Goal: Task Accomplishment & Management: Complete application form

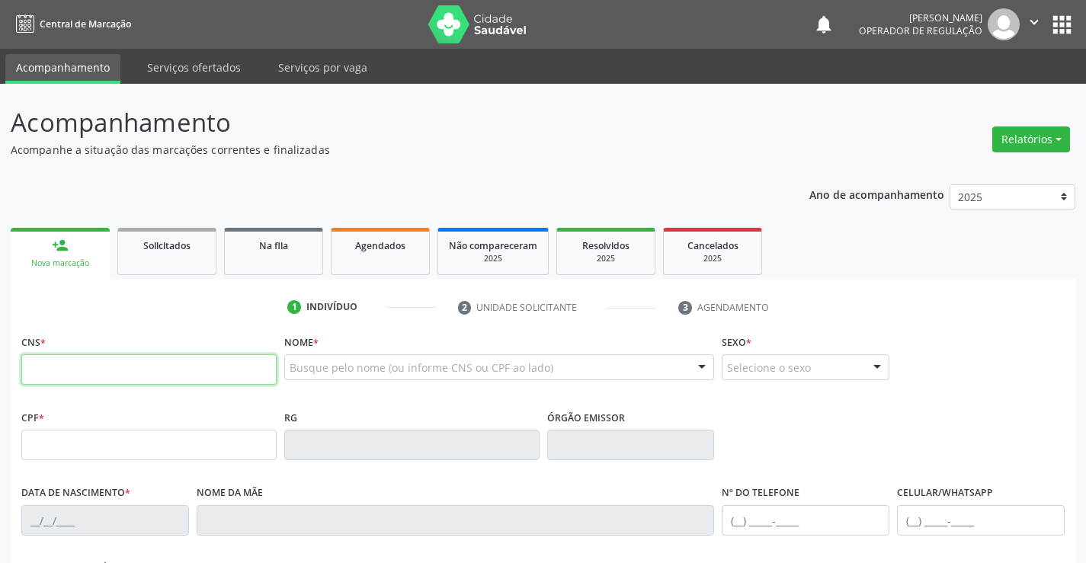
click at [66, 356] on input "text" at bounding box center [148, 369] width 255 height 30
drag, startPoint x: 194, startPoint y: 351, endPoint x: 187, endPoint y: 367, distance: 16.4
click at [191, 358] on div "CNS *" at bounding box center [148, 358] width 255 height 54
click at [187, 367] on input "text" at bounding box center [148, 369] width 255 height 30
type input "700 0083 4657 6603"
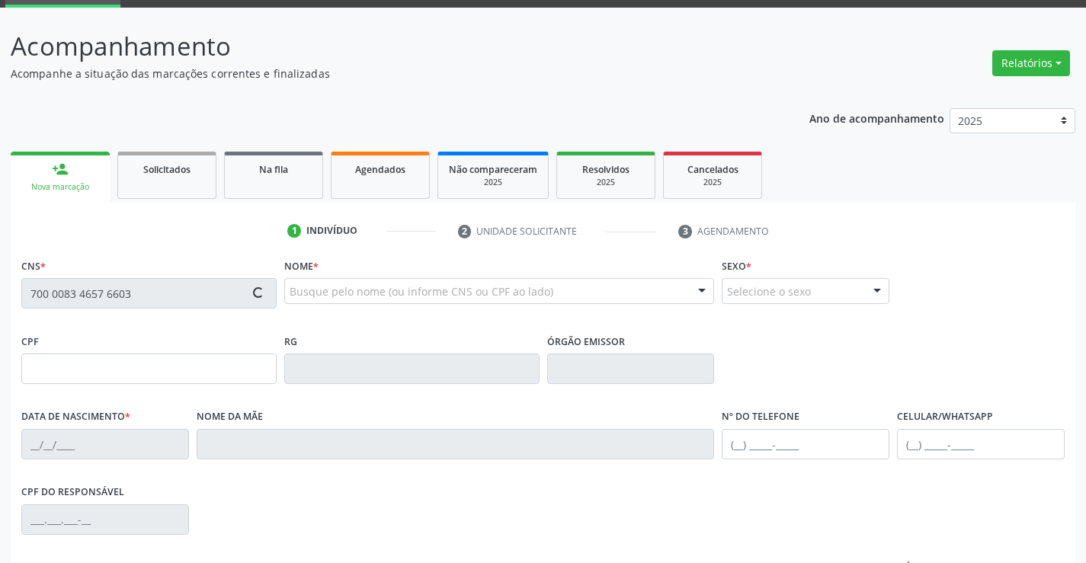
scroll to position [263, 0]
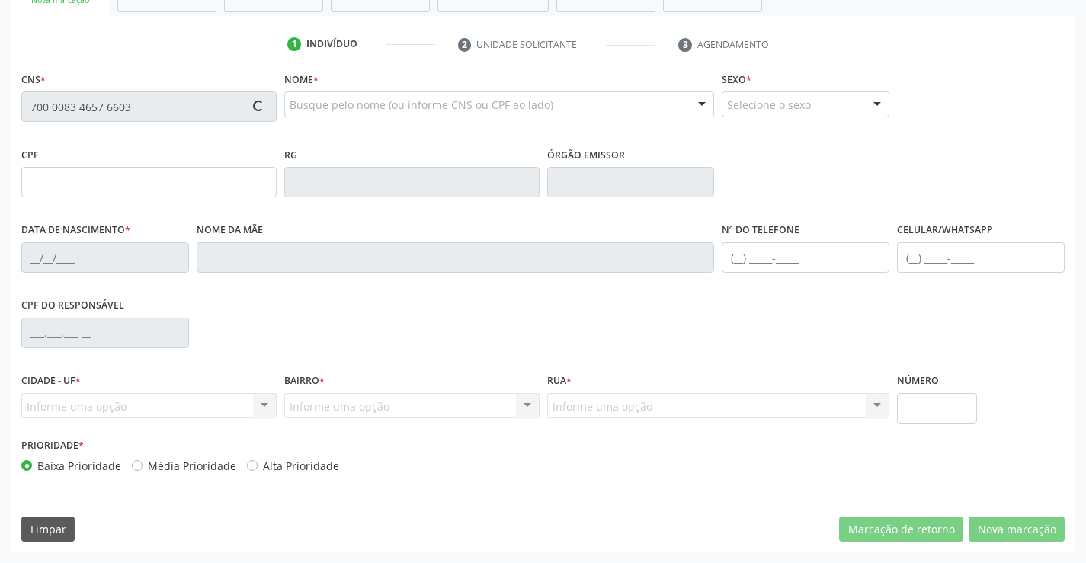
type input "093.521.275-28"
type input "[DATE]"
type input "[PERSON_NAME]"
type input "S/N"
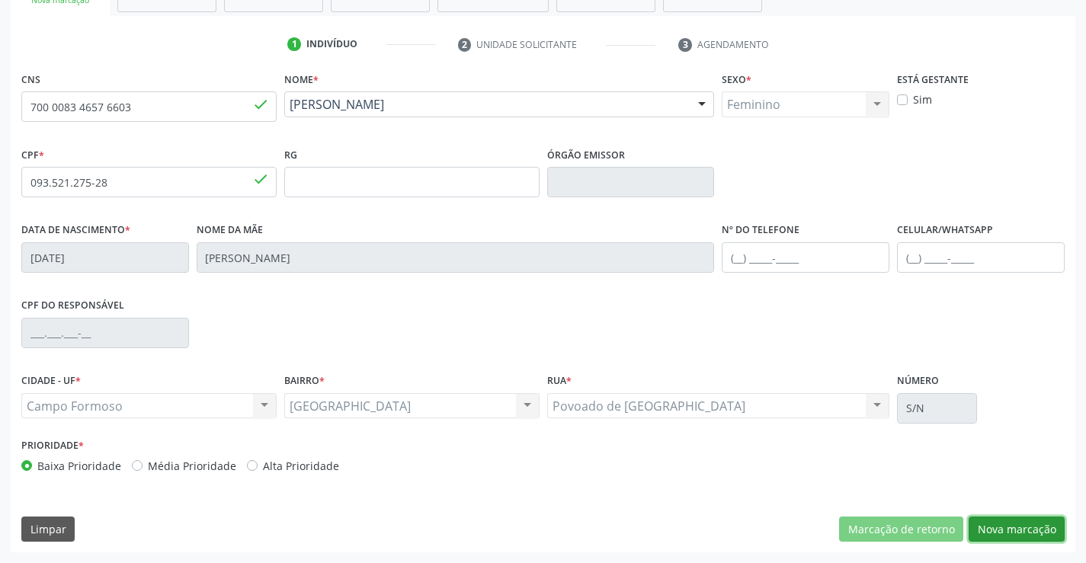
drag, startPoint x: 1049, startPoint y: 524, endPoint x: 611, endPoint y: 383, distance: 460.3
click at [1043, 523] on button "Nova marcação" at bounding box center [1017, 530] width 96 height 26
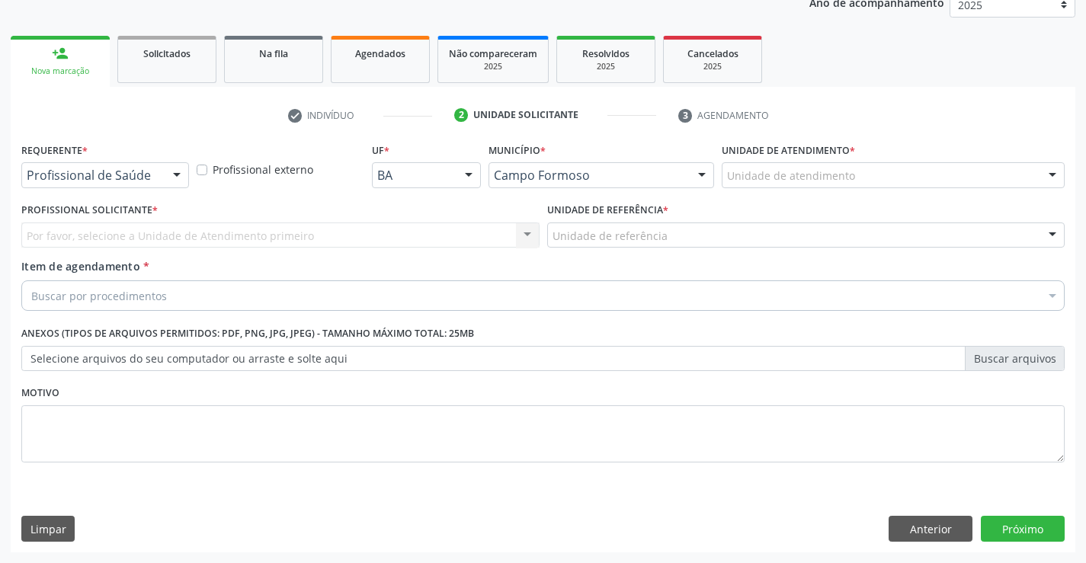
scroll to position [192, 0]
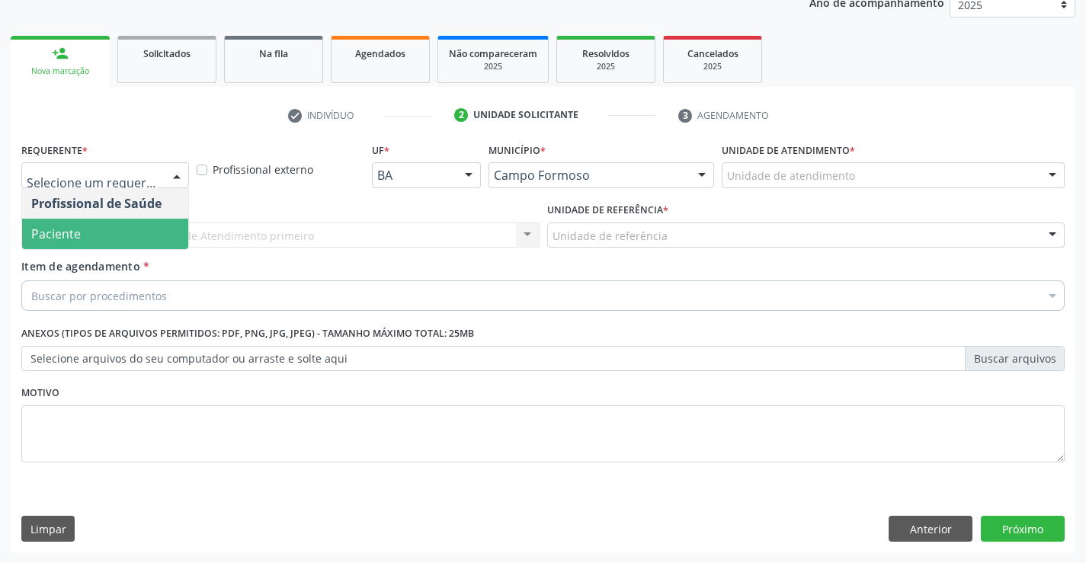
drag, startPoint x: 120, startPoint y: 245, endPoint x: 221, endPoint y: 232, distance: 101.3
click at [123, 245] on span "Paciente" at bounding box center [105, 234] width 166 height 30
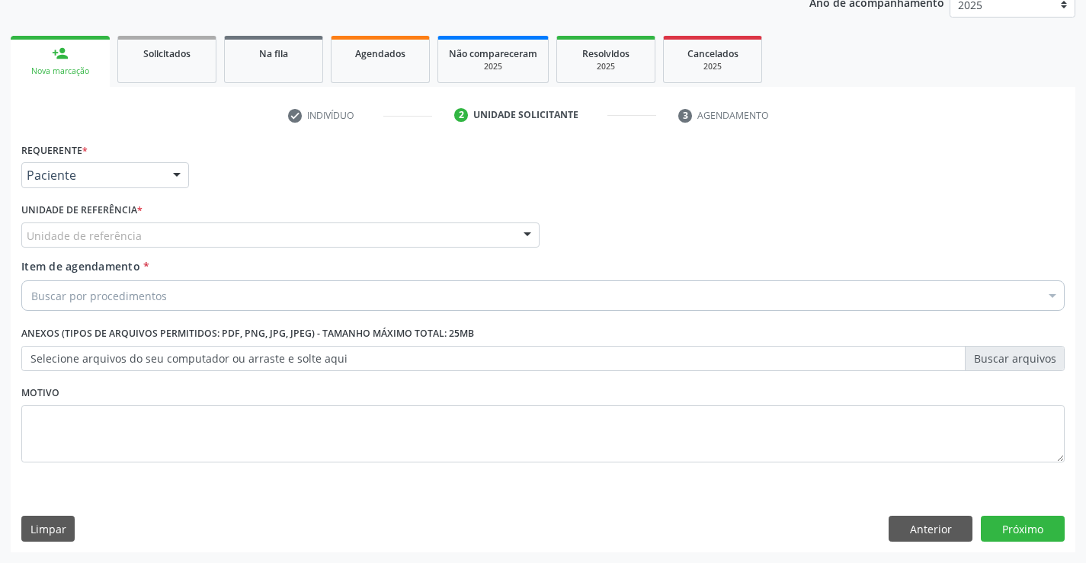
click at [244, 234] on div "Unidade de referência" at bounding box center [280, 236] width 518 height 26
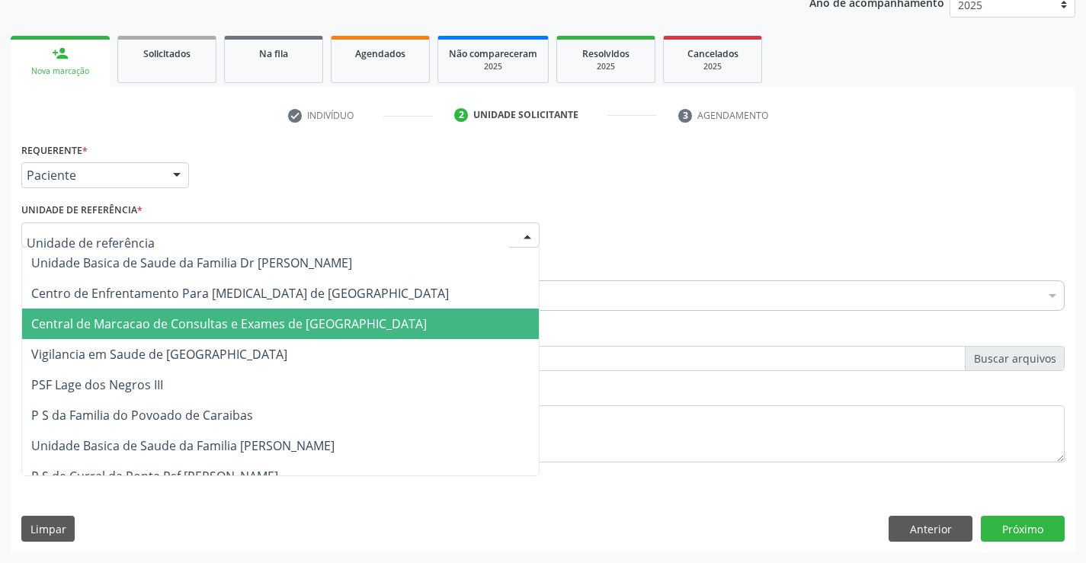
drag, startPoint x: 278, startPoint y: 334, endPoint x: 296, endPoint y: 288, distance: 49.2
click at [279, 332] on span "Central de Marcacao de Consultas e Exames de [GEOGRAPHIC_DATA]" at bounding box center [280, 324] width 517 height 30
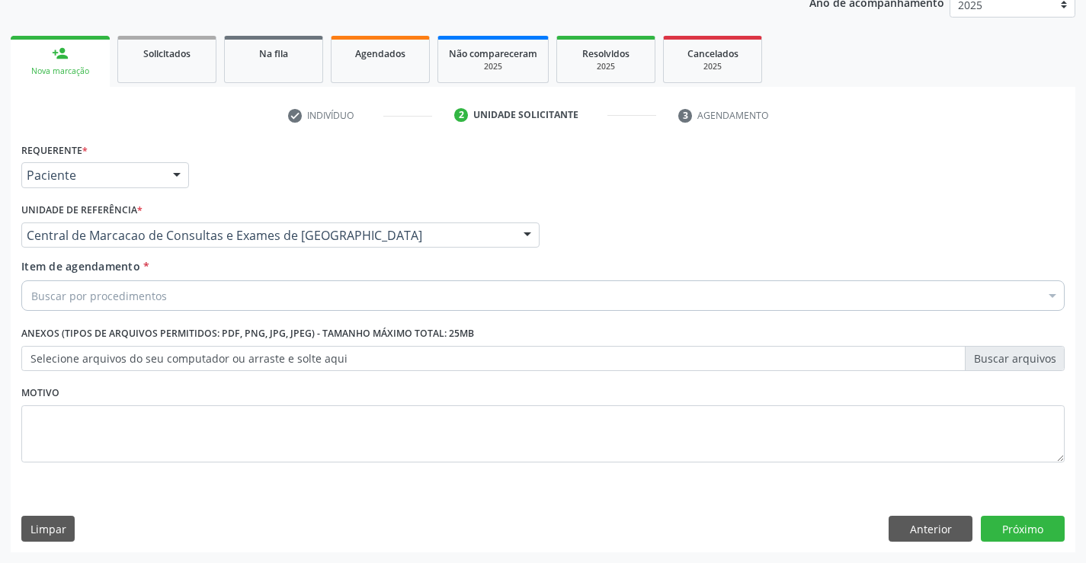
click at [297, 287] on div "Buscar por procedimentos" at bounding box center [542, 295] width 1043 height 30
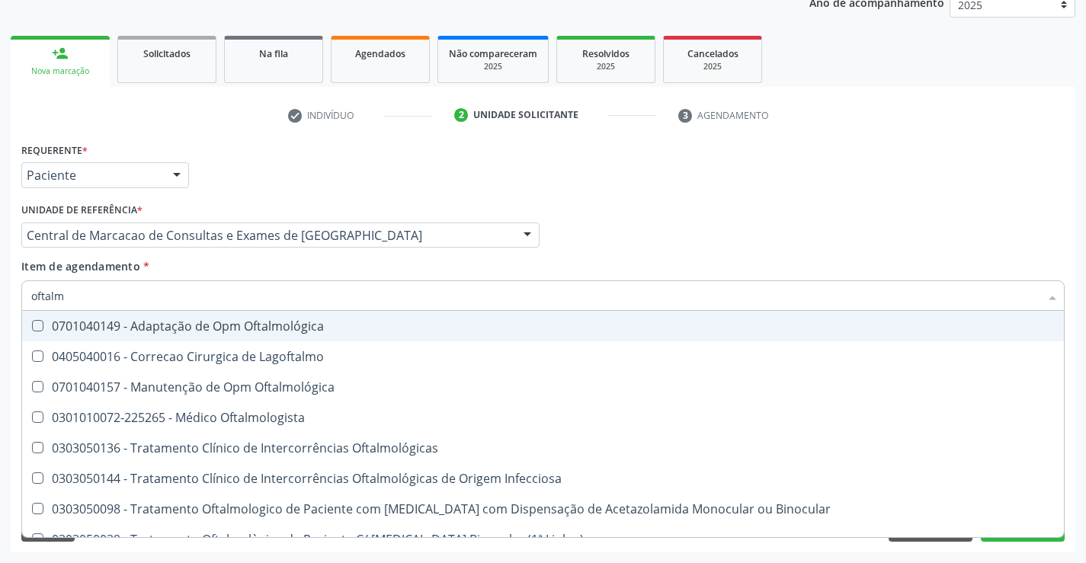
type input "oftalmo"
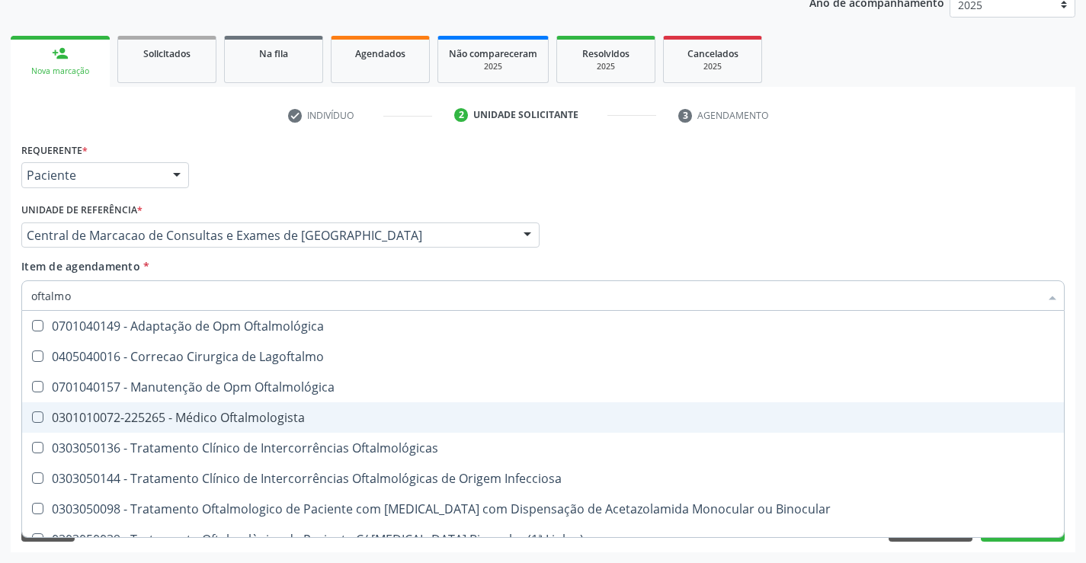
click at [164, 419] on div "0301010072-225265 - Médico Oftalmologista" at bounding box center [543, 418] width 1024 height 12
checkbox Oftalmologista "true"
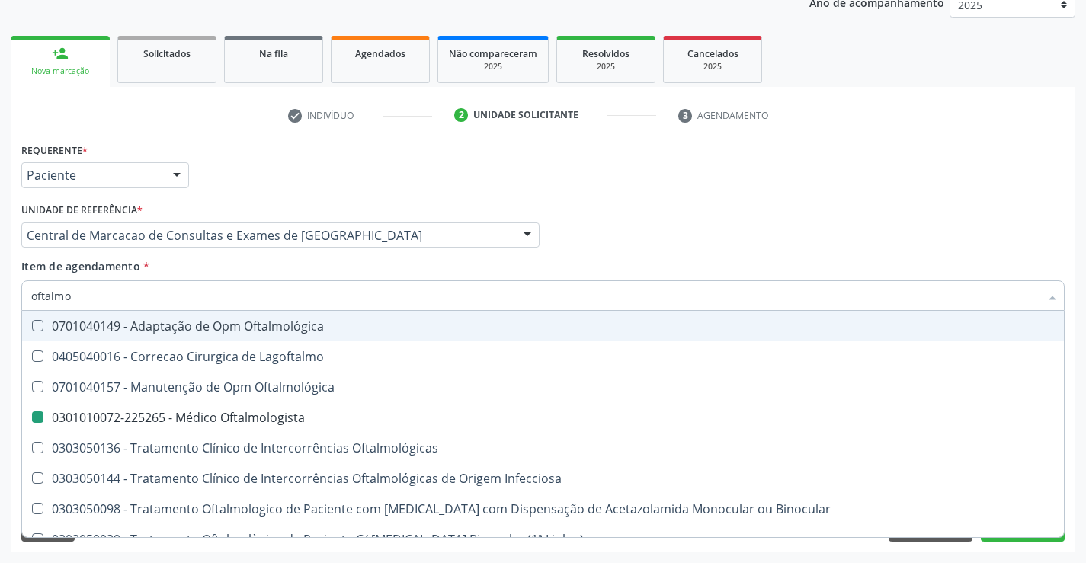
click at [655, 160] on div "Requerente * Paciente Profissional de Saúde Paciente Nenhum resultado encontrad…" at bounding box center [543, 168] width 1051 height 59
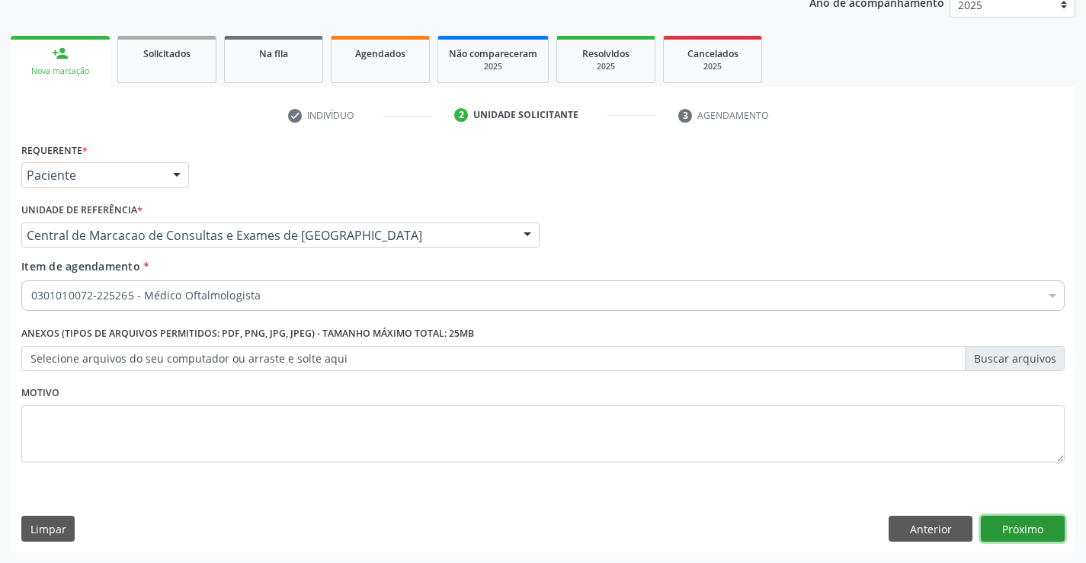
click at [1054, 520] on button "Próximo" at bounding box center [1023, 529] width 84 height 26
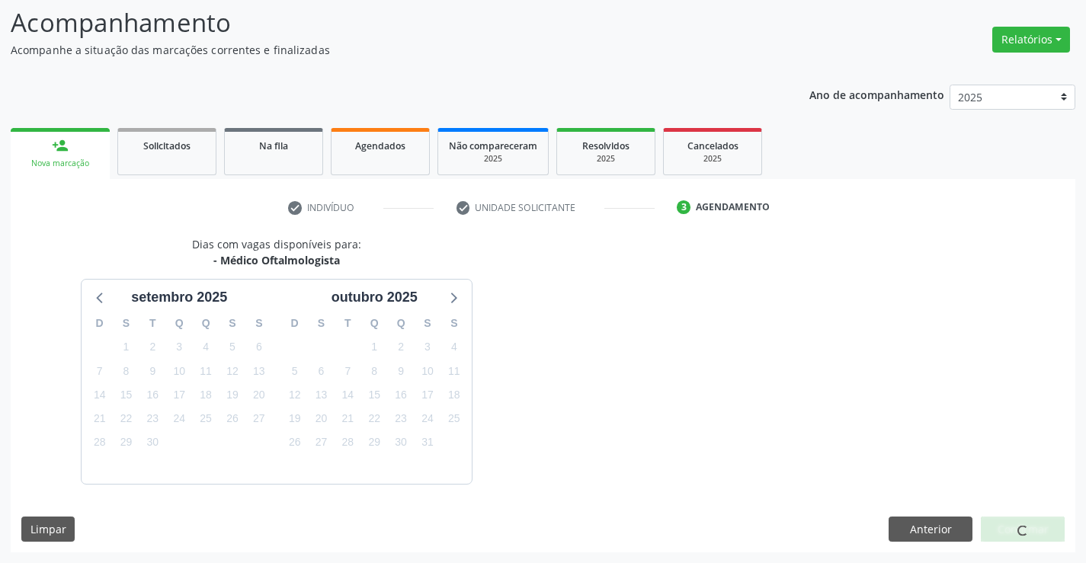
scroll to position [145, 0]
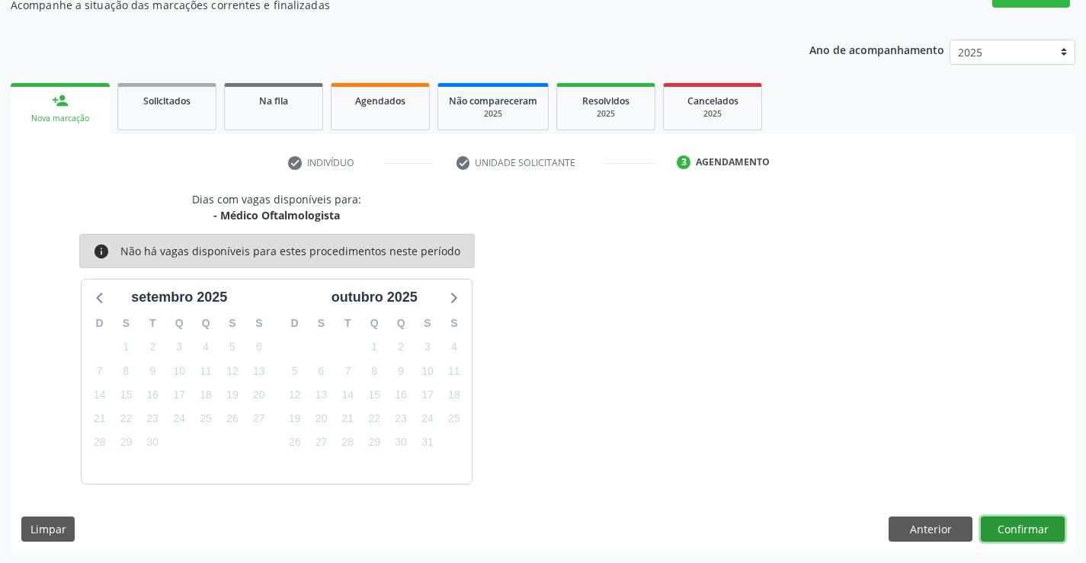
click at [1001, 525] on button "Confirmar" at bounding box center [1023, 530] width 84 height 26
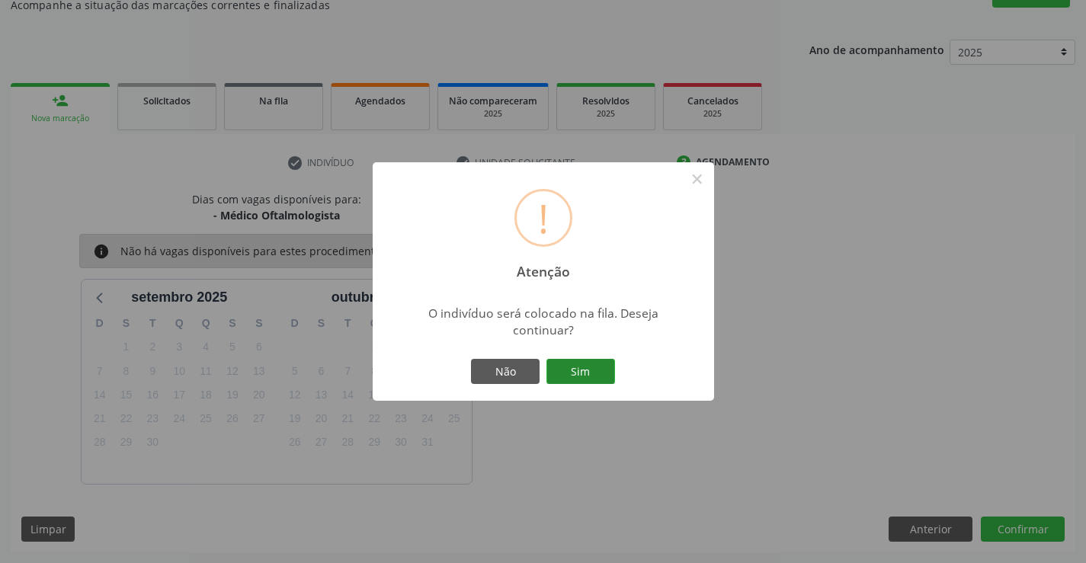
click at [589, 366] on button "Sim" at bounding box center [580, 372] width 69 height 26
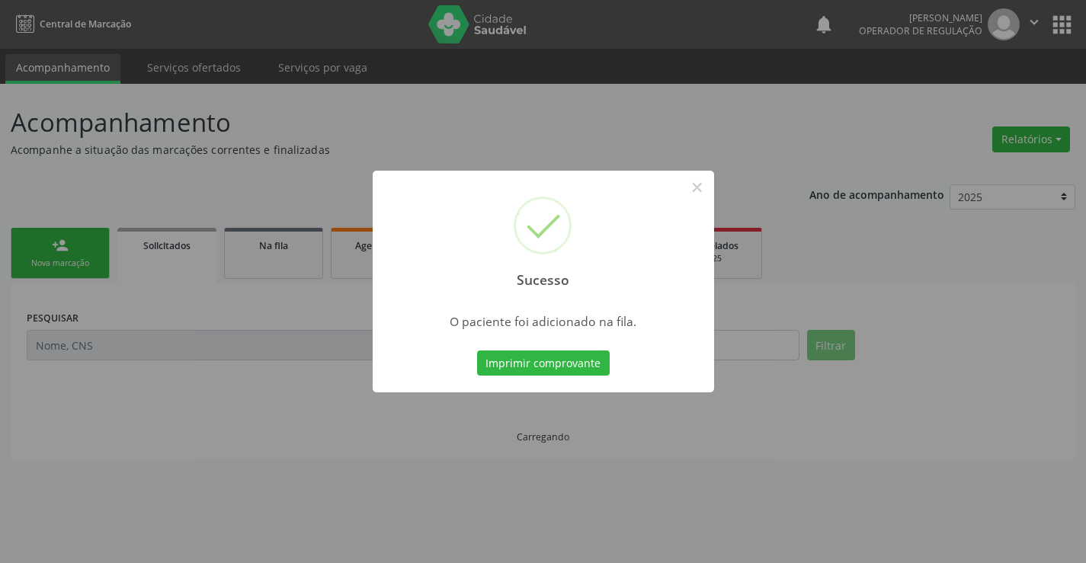
scroll to position [0, 0]
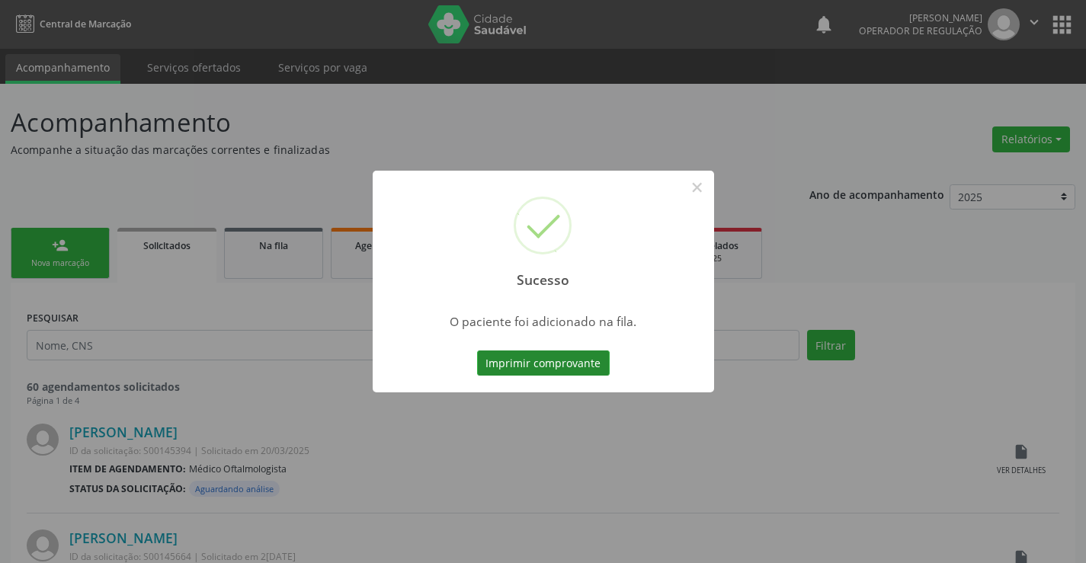
click at [477, 351] on button "Imprimir comprovante" at bounding box center [543, 364] width 133 height 26
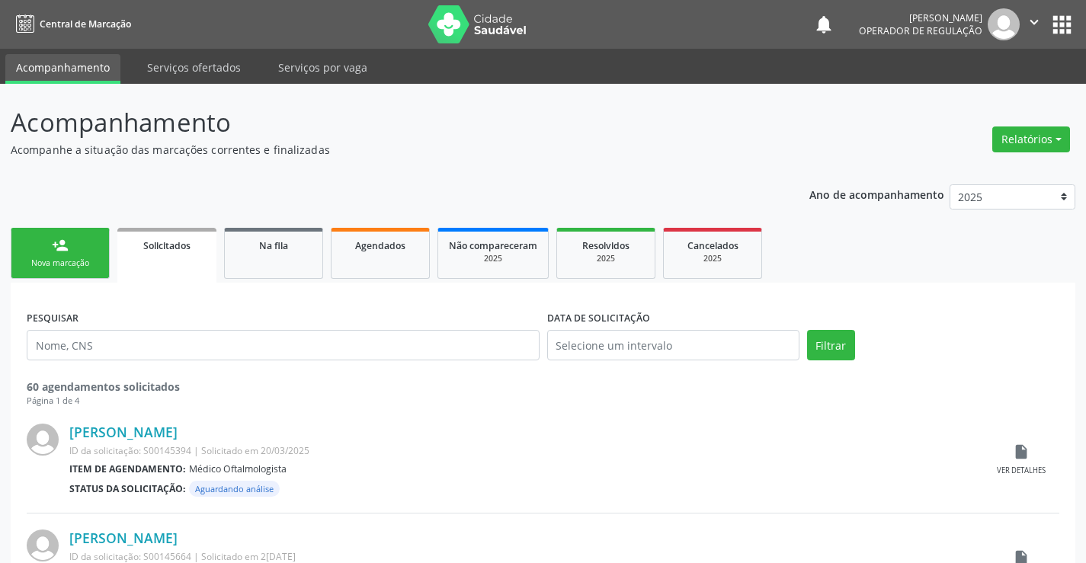
click at [53, 258] on div "Nova marcação" at bounding box center [60, 263] width 76 height 11
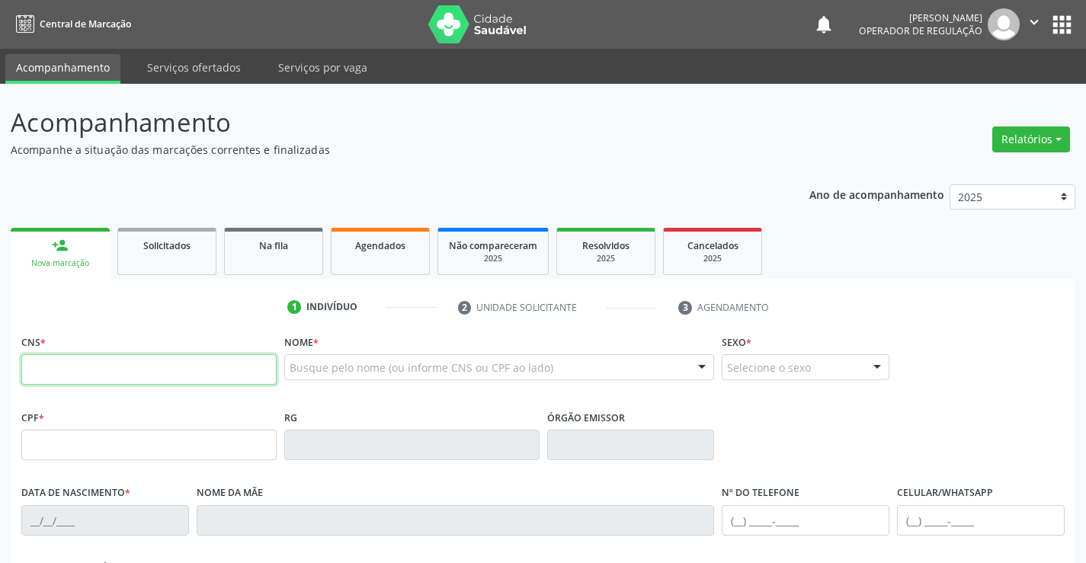
click at [117, 367] on input "text" at bounding box center [148, 369] width 255 height 30
type input "701 1010 3528 7910"
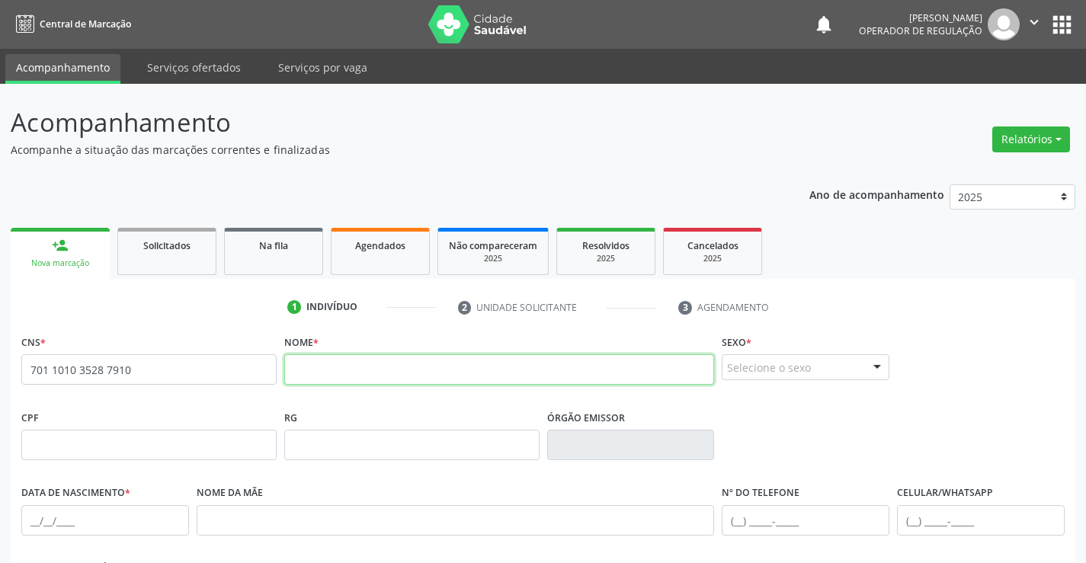
click at [527, 367] on input "text" at bounding box center [499, 369] width 431 height 30
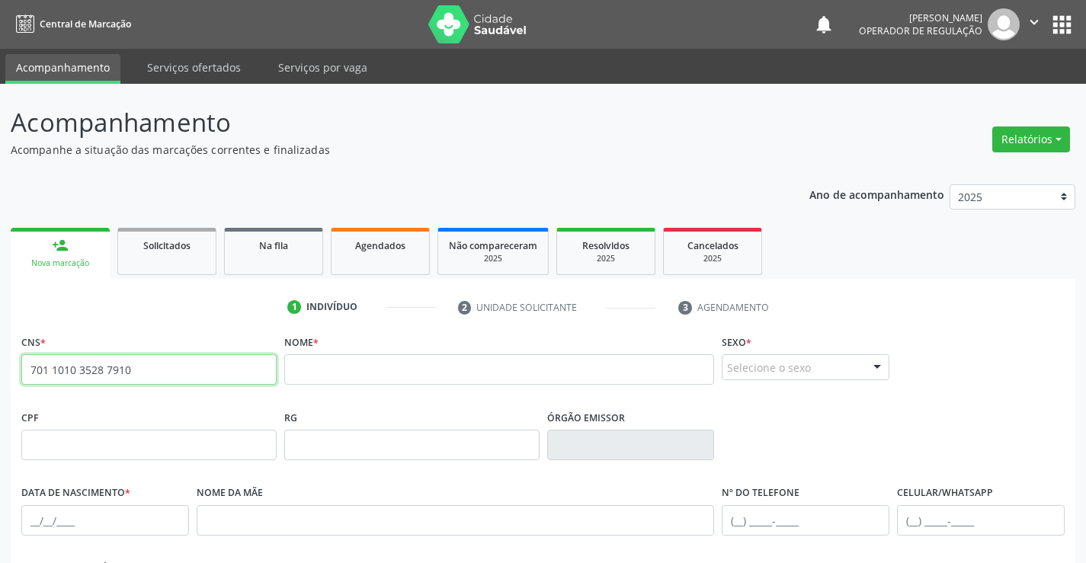
click at [175, 381] on input "701 1010 3528 7910" at bounding box center [148, 369] width 255 height 30
click at [175, 378] on input "701 1010 3528 7910" at bounding box center [148, 369] width 255 height 30
drag, startPoint x: 357, startPoint y: 392, endPoint x: 361, endPoint y: 375, distance: 18.1
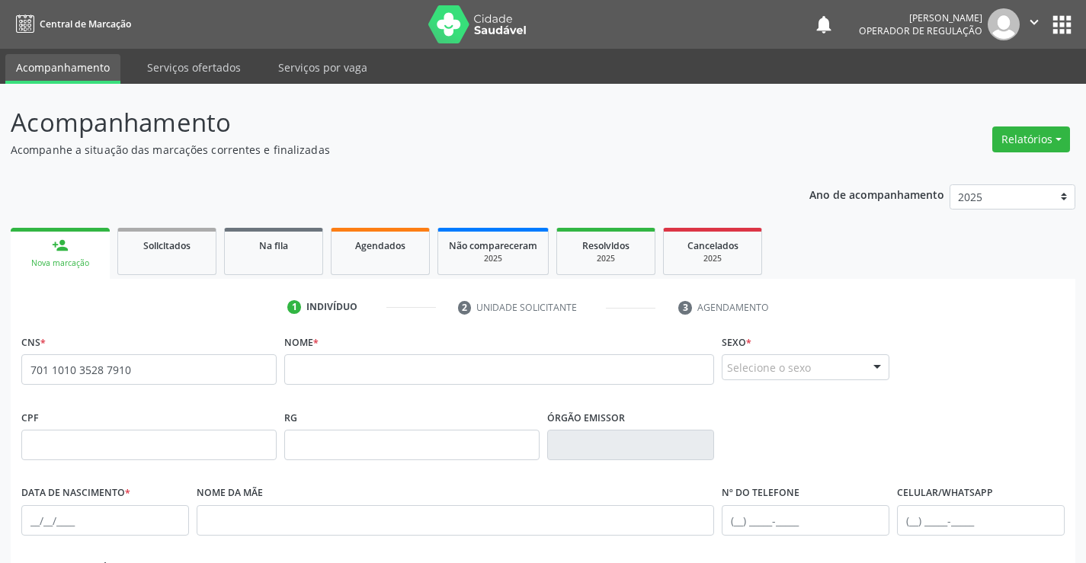
click at [357, 391] on fieldset "Nome *" at bounding box center [499, 363] width 431 height 65
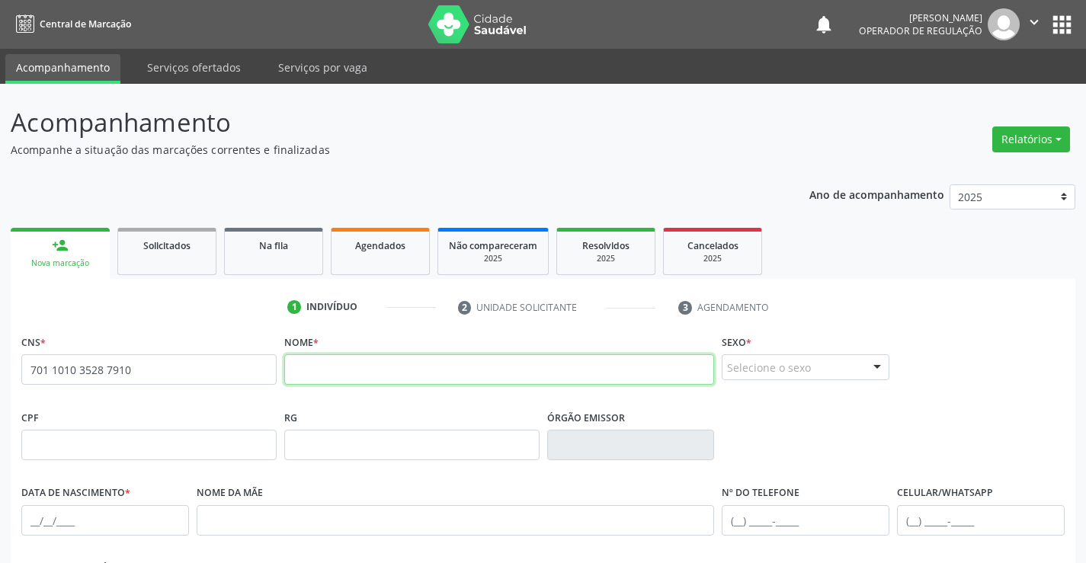
click at [370, 364] on input "text" at bounding box center [499, 369] width 431 height 30
type input "[PERSON_NAME]"
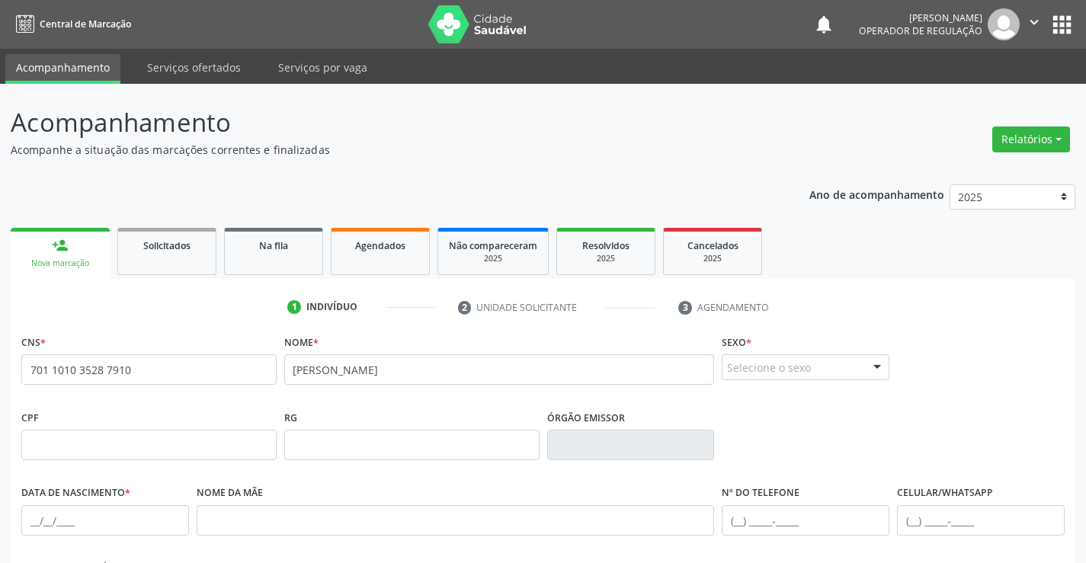
click at [793, 364] on div "Selecione o sexo" at bounding box center [806, 367] width 168 height 26
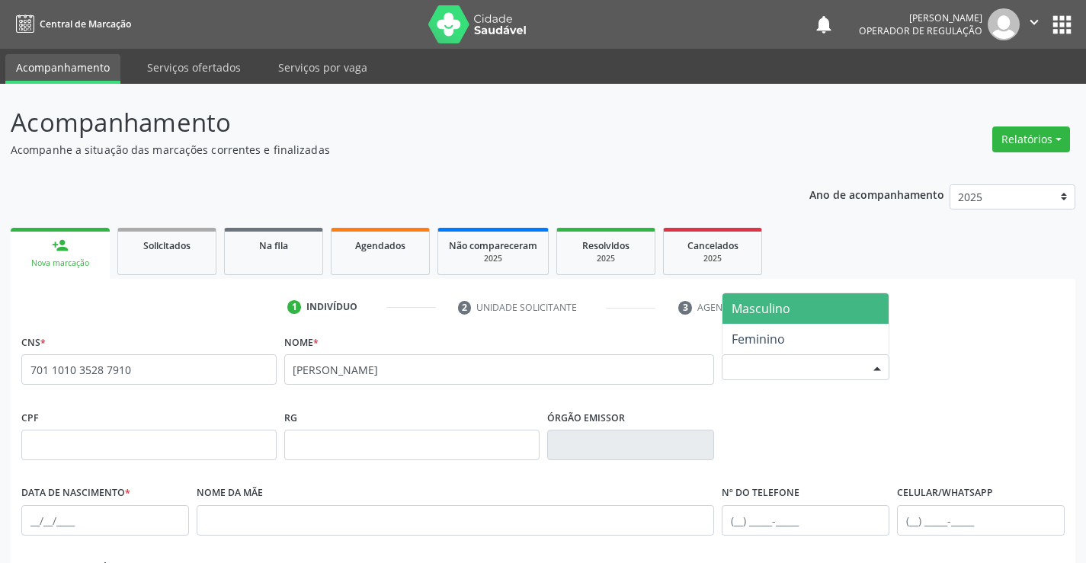
click at [755, 322] on span "Masculino" at bounding box center [805, 308] width 166 height 30
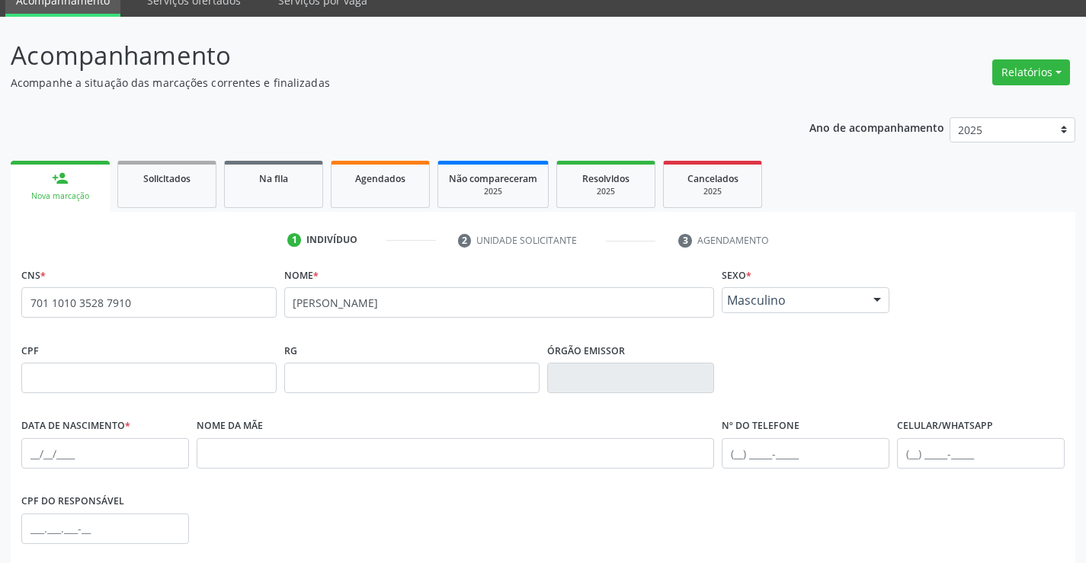
scroll to position [76, 0]
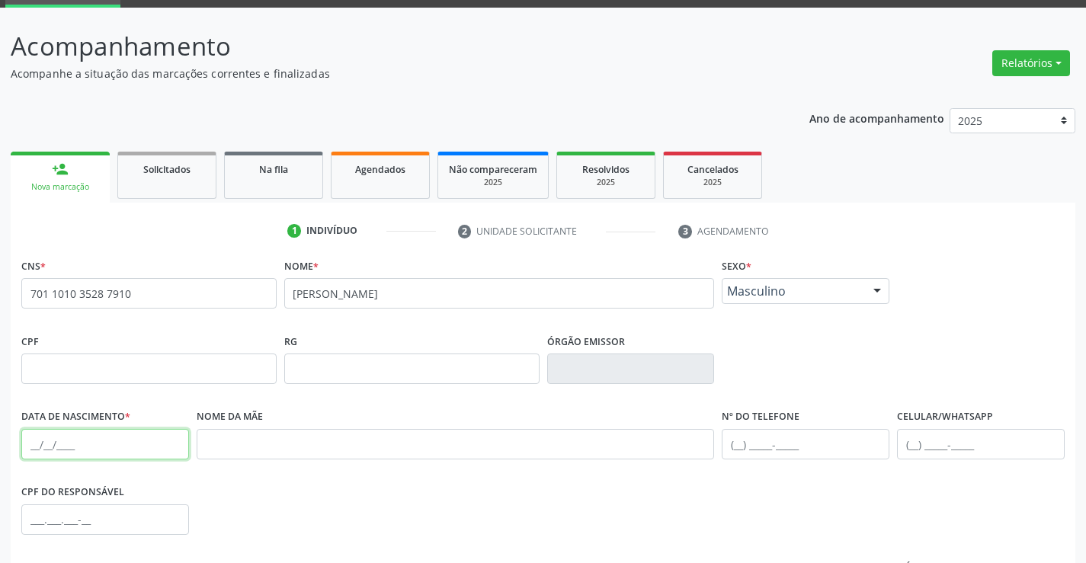
click at [30, 438] on input "text" at bounding box center [105, 444] width 168 height 30
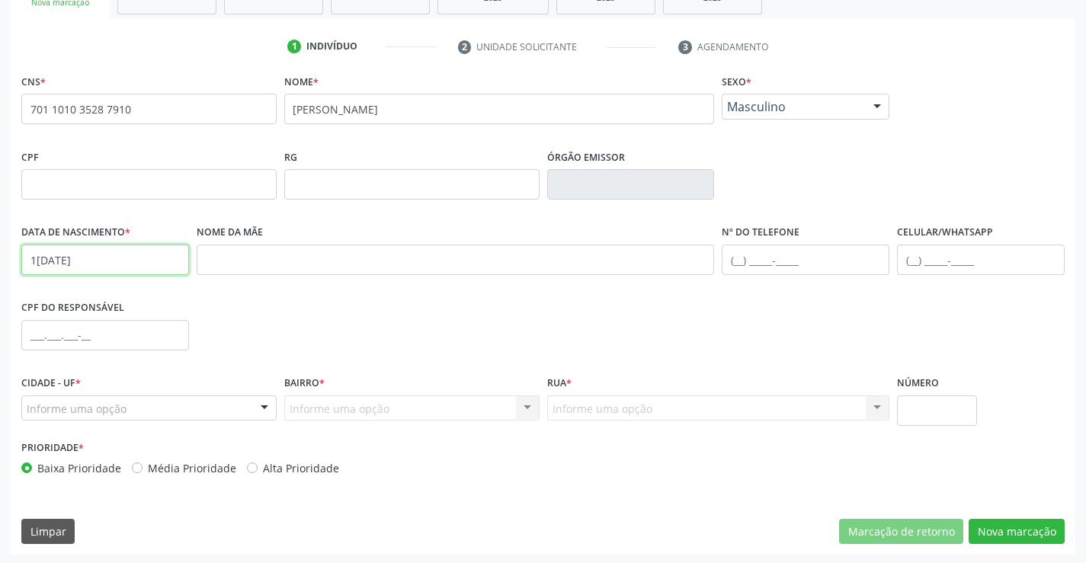
scroll to position [263, 0]
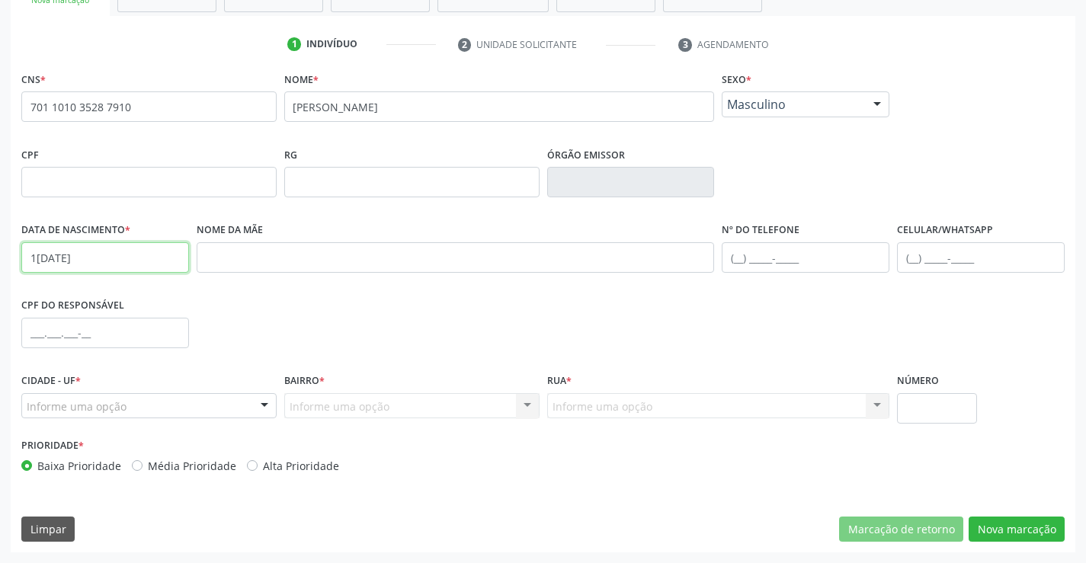
type input "1[DATE]"
click at [266, 399] on div at bounding box center [264, 407] width 23 height 26
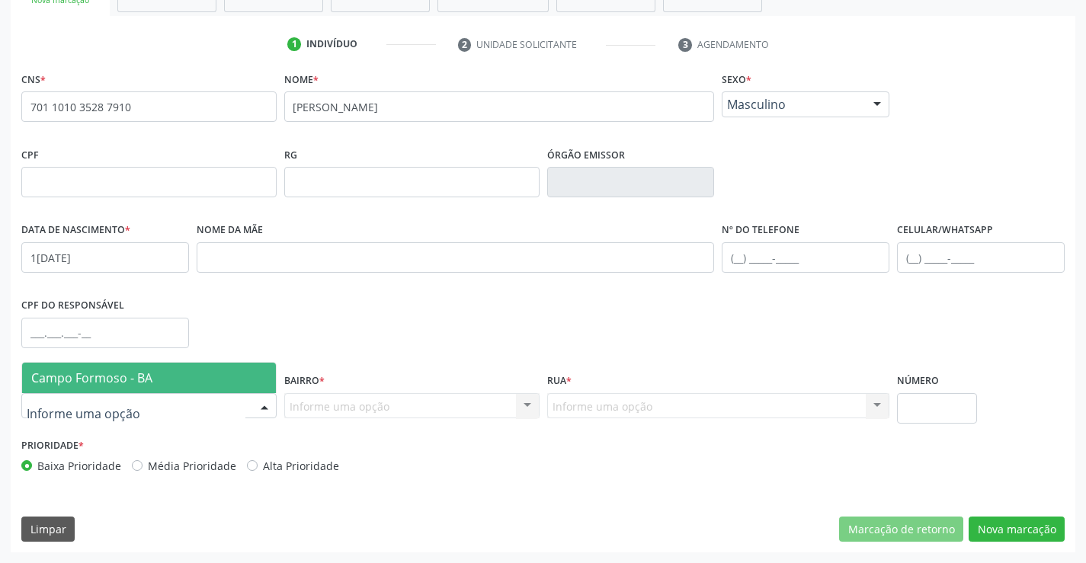
click at [218, 376] on span "Campo Formoso - BA" at bounding box center [149, 378] width 254 height 30
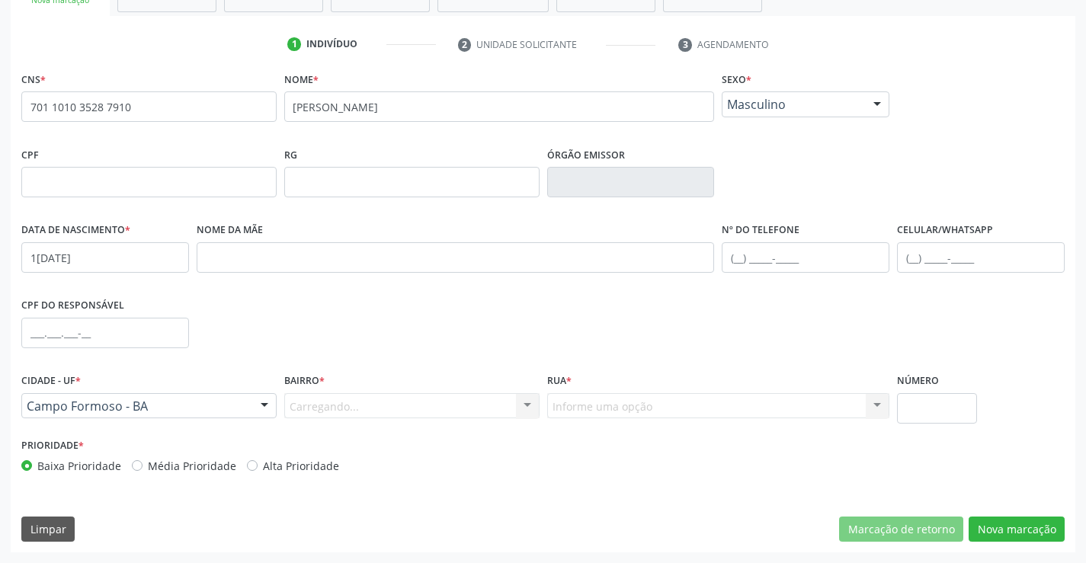
click at [495, 403] on div "Carregando... Nenhum resultado encontrado para: " " Nenhuma opção encontrada. D…" at bounding box center [411, 406] width 255 height 26
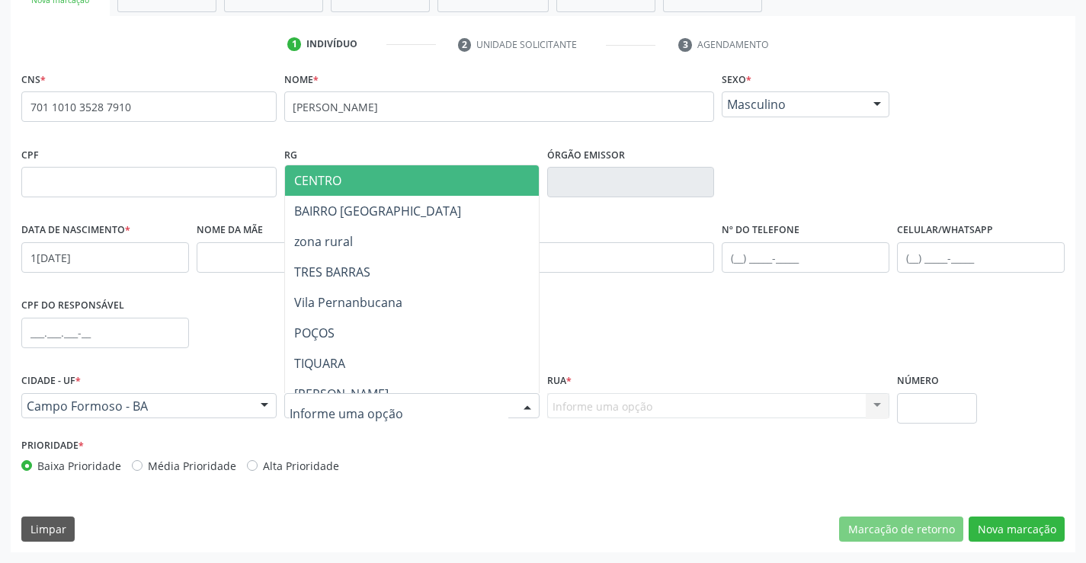
click at [519, 402] on div at bounding box center [527, 407] width 23 height 26
click at [501, 408] on input "text" at bounding box center [399, 414] width 219 height 30
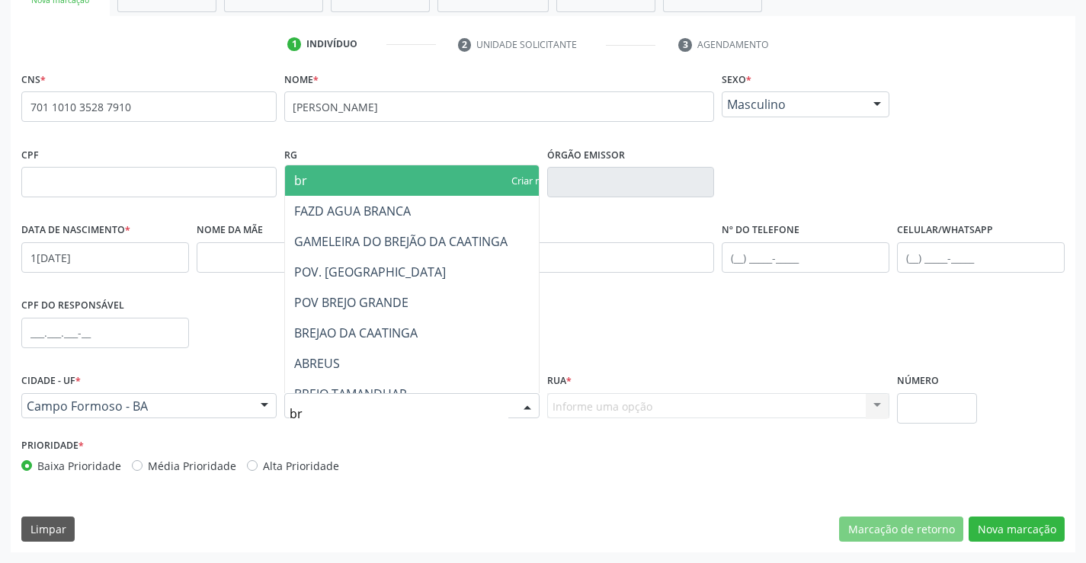
type input "bre"
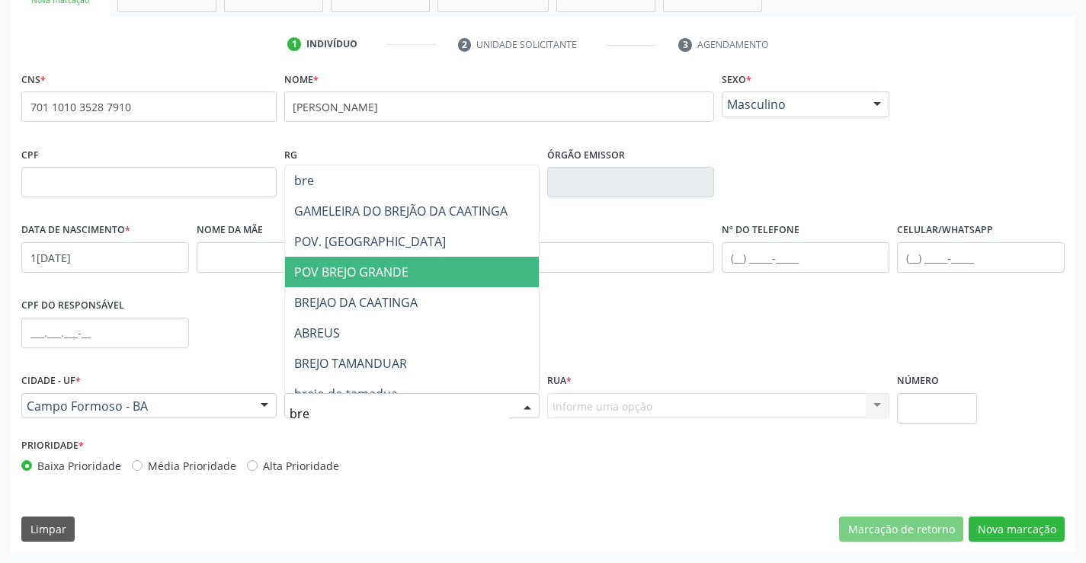
click at [408, 264] on span "POV BREJO GRANDE" at bounding box center [426, 272] width 283 height 30
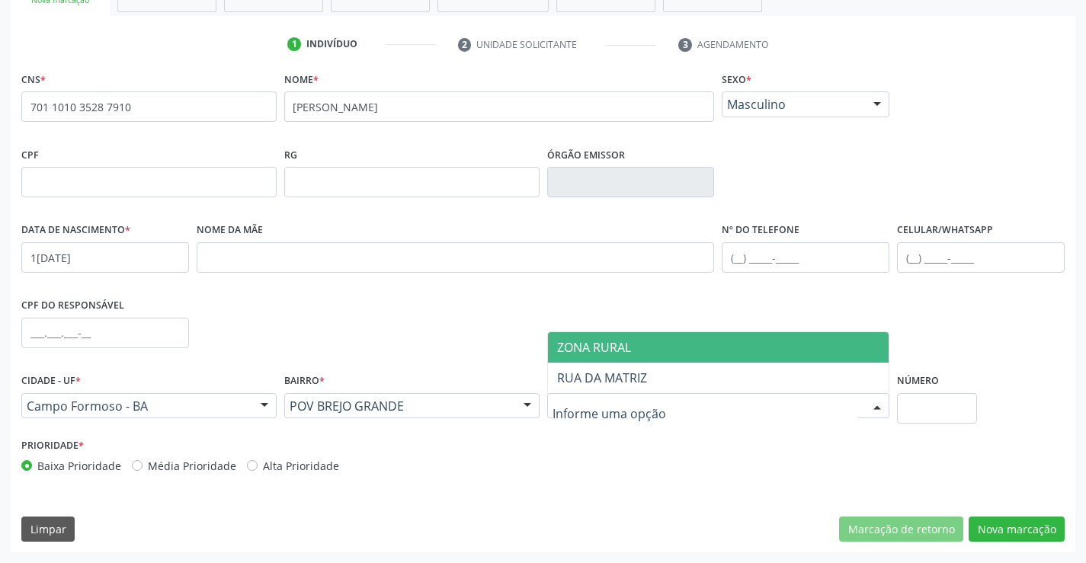
click at [645, 344] on span "ZONA RURAL" at bounding box center [718, 347] width 341 height 30
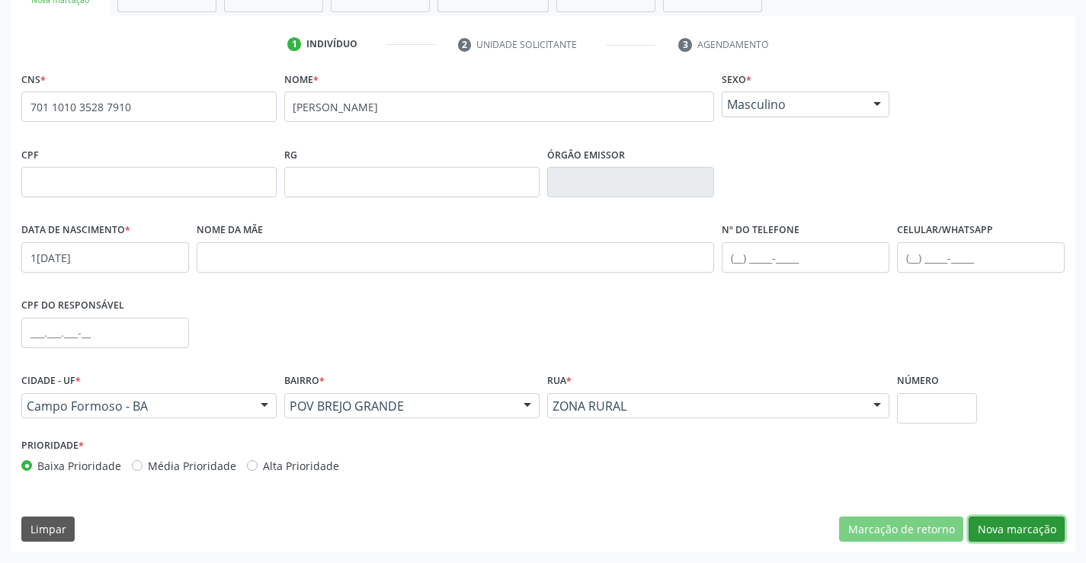
drag, startPoint x: 995, startPoint y: 531, endPoint x: 816, endPoint y: 479, distance: 185.9
click at [993, 529] on button "Nova marcação" at bounding box center [1017, 530] width 96 height 26
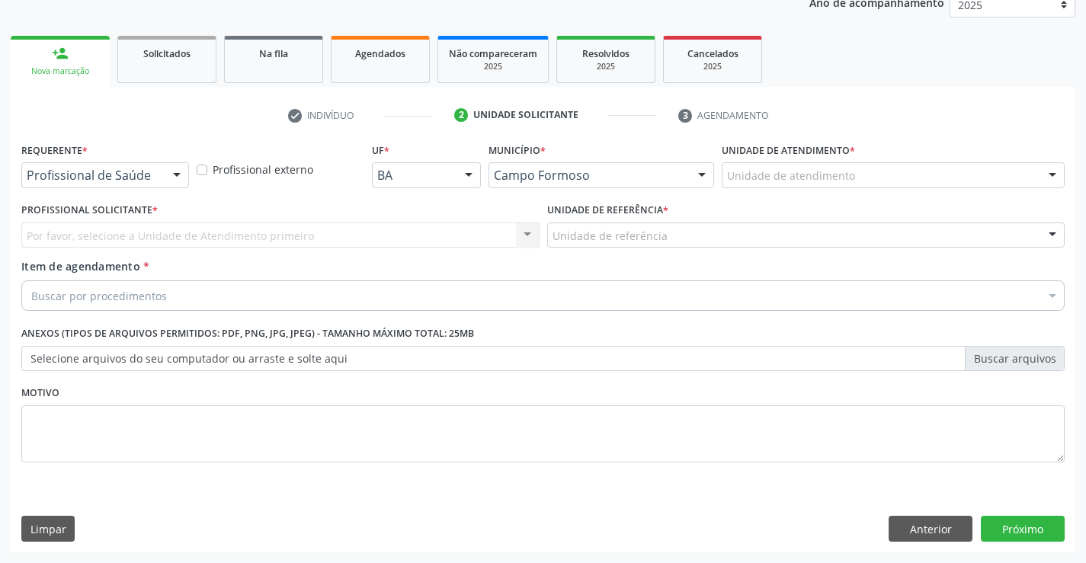
scroll to position [192, 0]
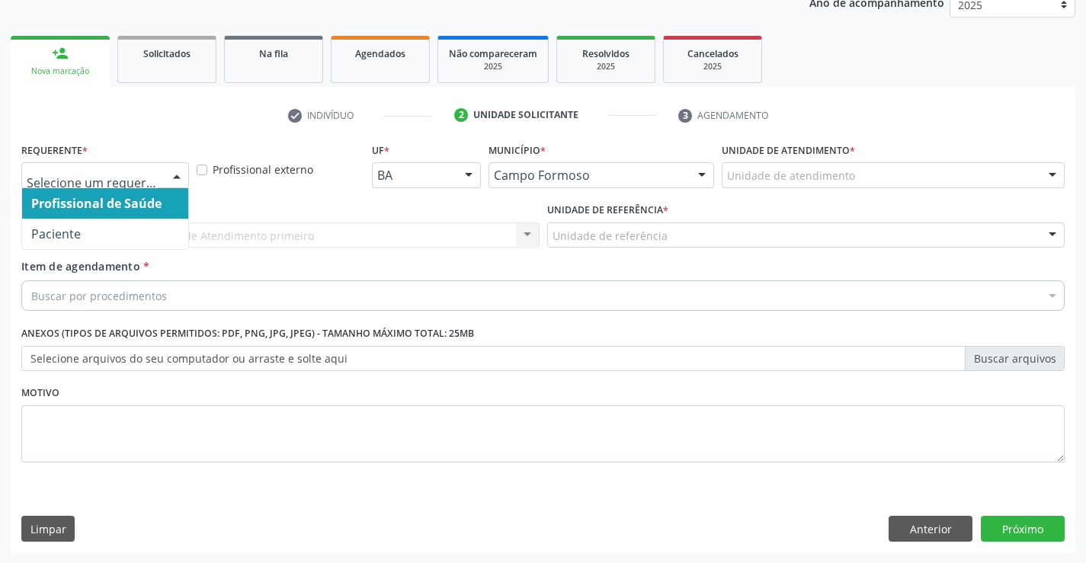
click at [166, 177] on div at bounding box center [176, 176] width 23 height 26
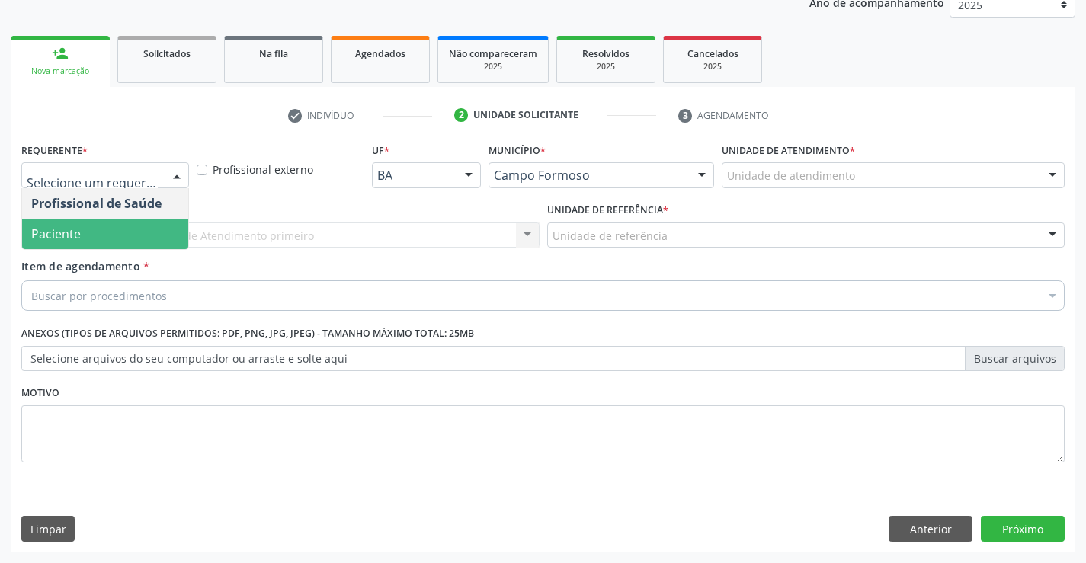
click at [108, 244] on span "Paciente" at bounding box center [105, 234] width 166 height 30
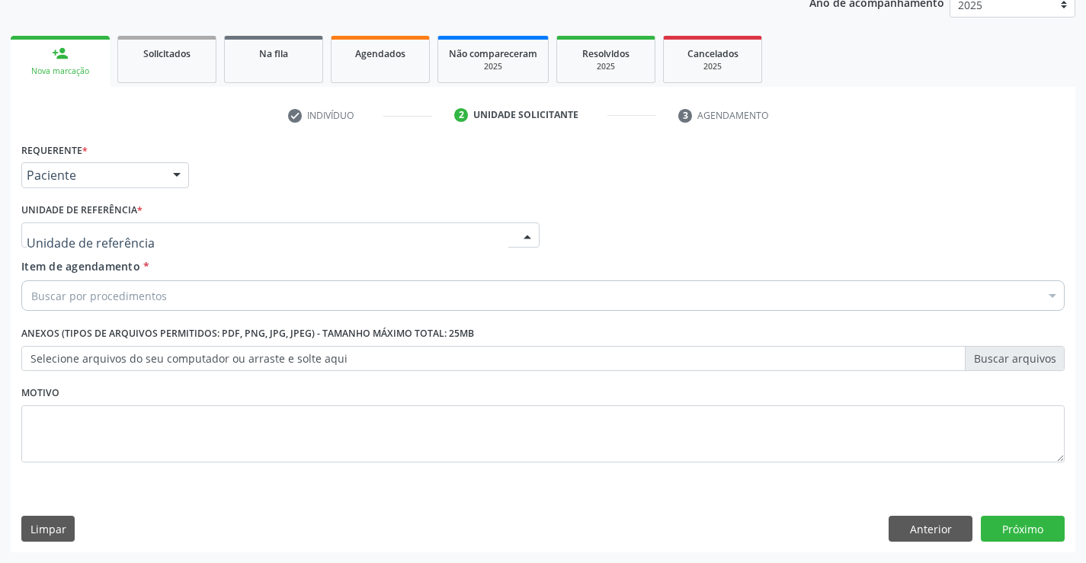
click at [250, 235] on div at bounding box center [280, 236] width 518 height 26
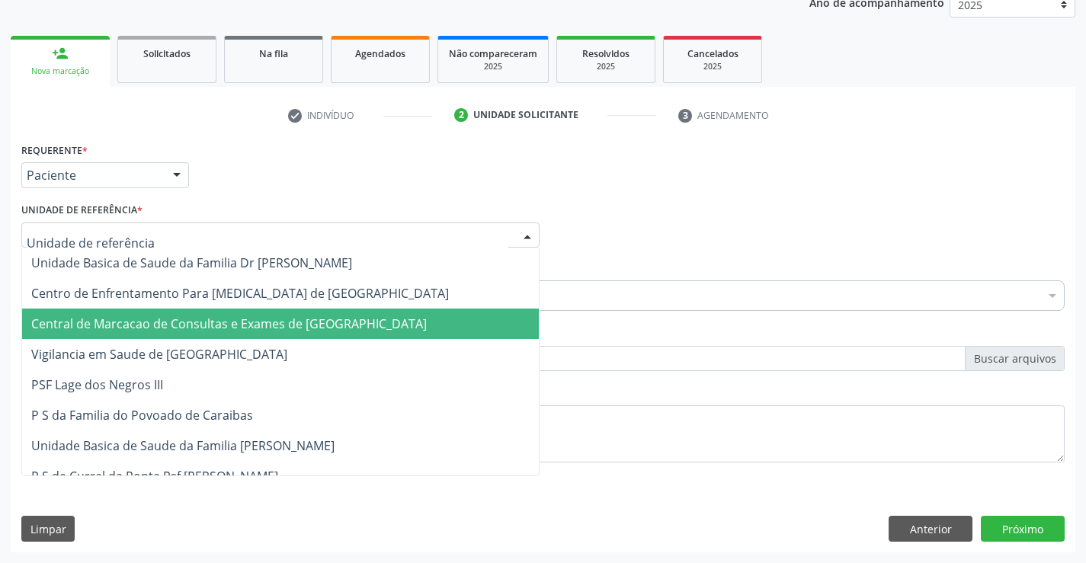
drag, startPoint x: 258, startPoint y: 325, endPoint x: 271, endPoint y: 305, distance: 23.7
click at [259, 324] on span "Central de Marcacao de Consultas e Exames de [GEOGRAPHIC_DATA]" at bounding box center [229, 324] width 396 height 17
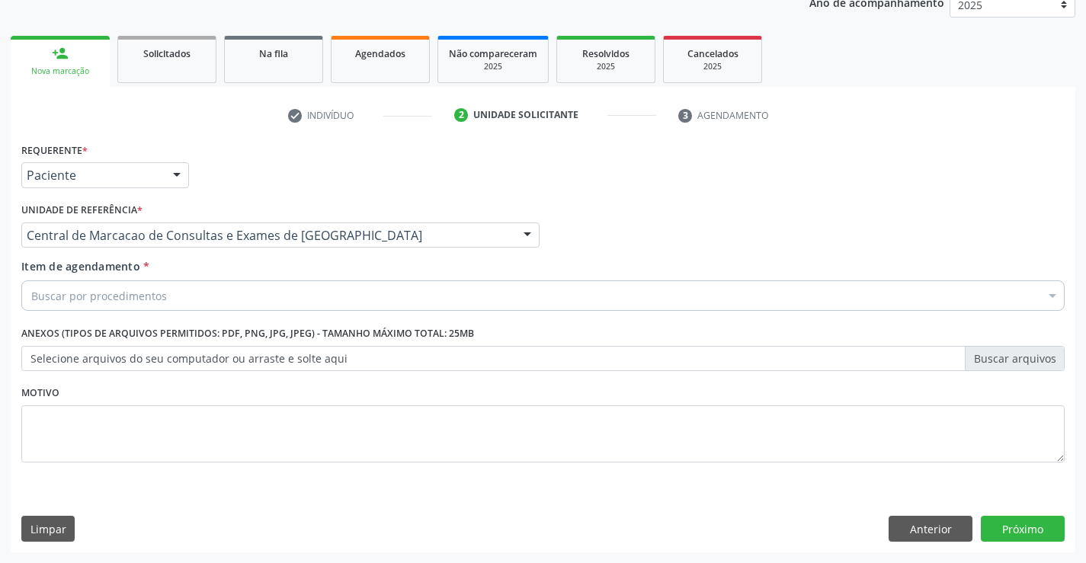
click at [274, 298] on div "Buscar por procedimentos" at bounding box center [542, 295] width 1043 height 30
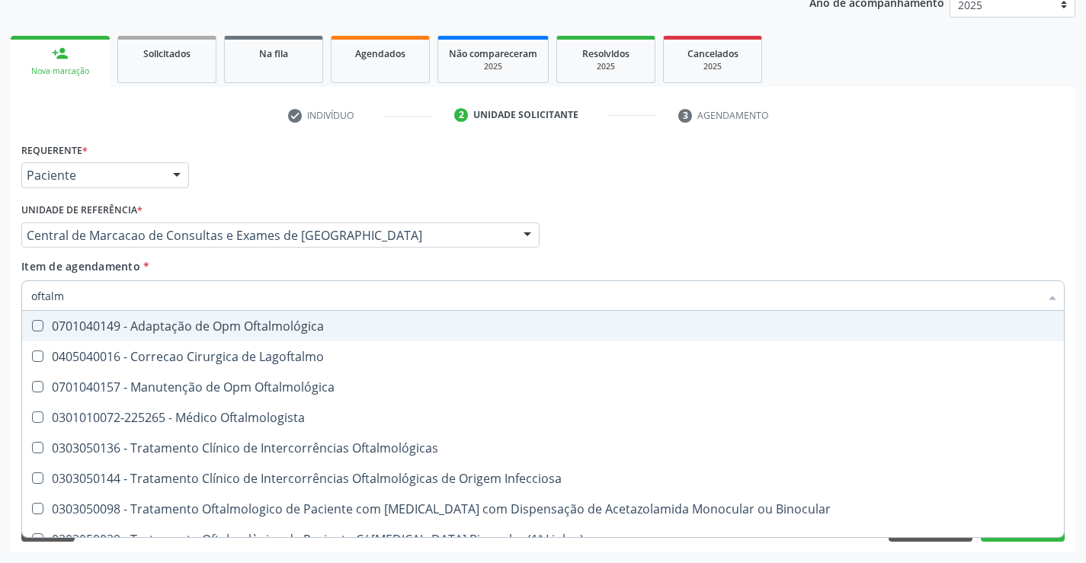
type input "oftalmo"
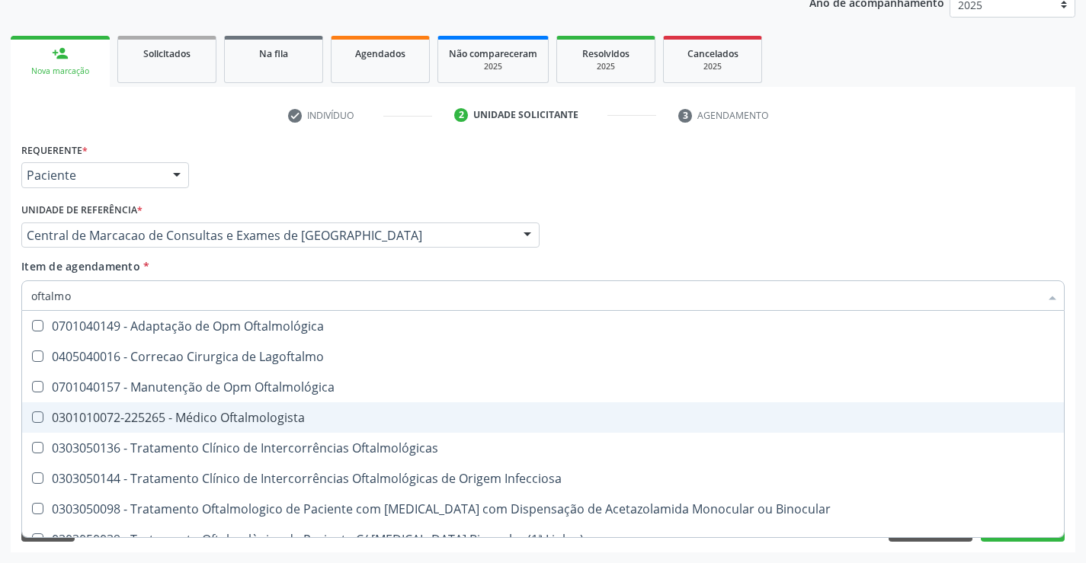
click at [239, 406] on span "0301010072-225265 - Médico Oftalmologista" at bounding box center [543, 417] width 1042 height 30
checkbox Oftalmologista "true"
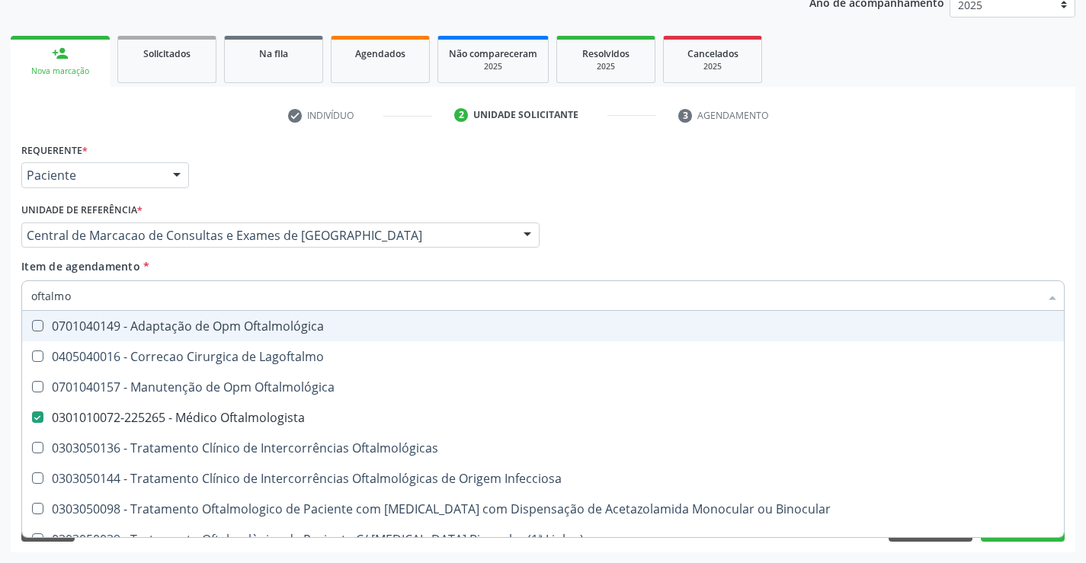
drag, startPoint x: 639, startPoint y: 246, endPoint x: 892, endPoint y: 422, distance: 308.2
click at [639, 245] on div "Profissional Solicitante Por favor, selecione a Unidade de Atendimento primeiro…" at bounding box center [543, 228] width 1051 height 59
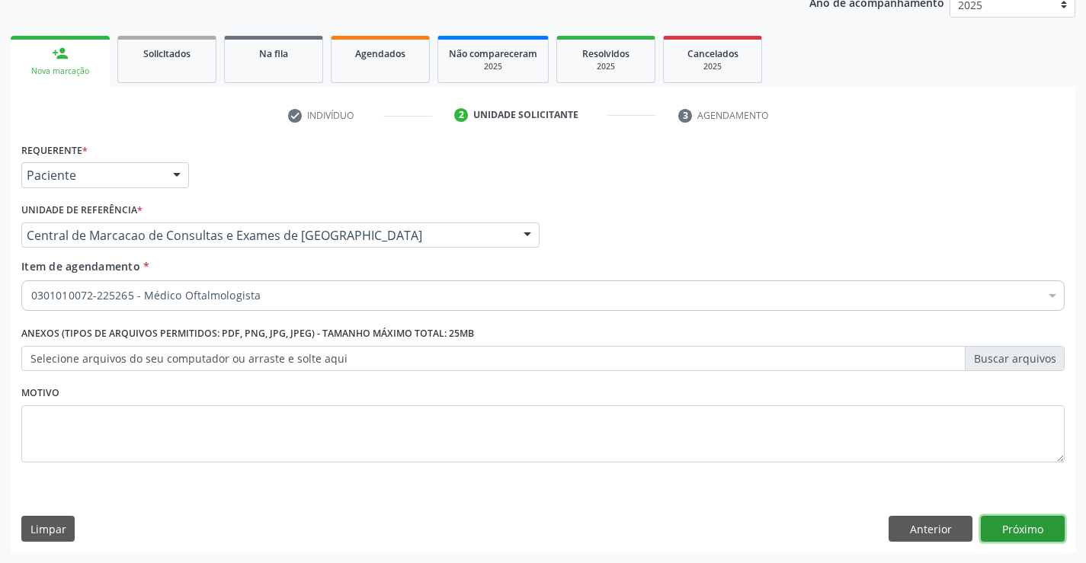
click at [1011, 527] on button "Próximo" at bounding box center [1023, 529] width 84 height 26
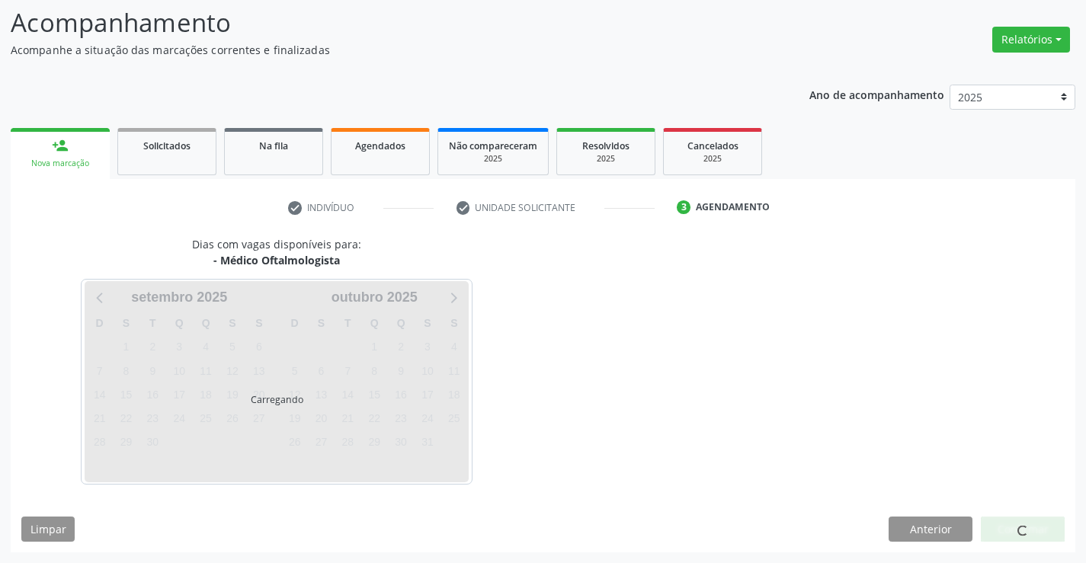
scroll to position [145, 0]
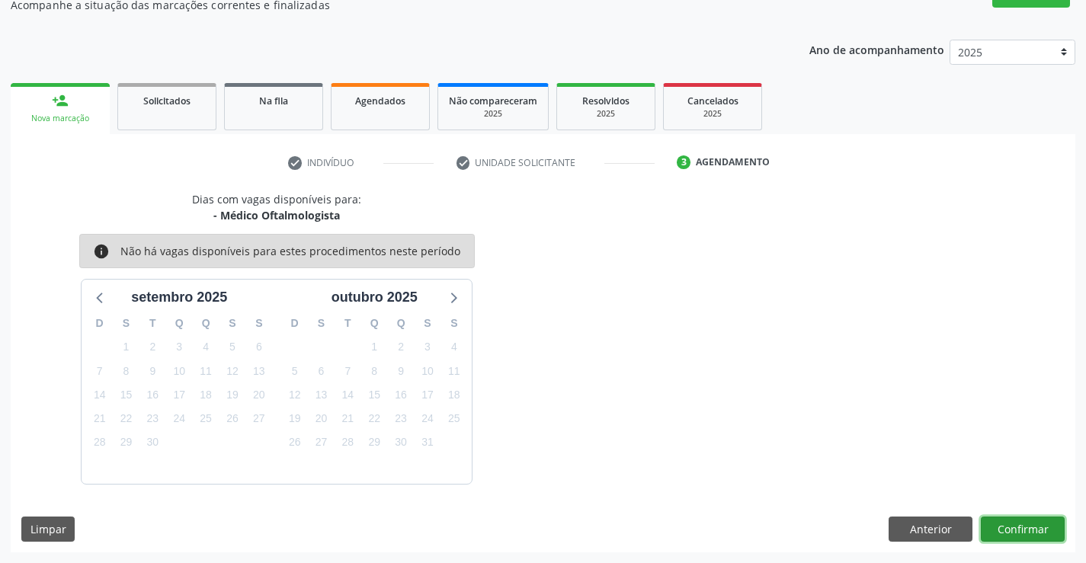
click at [1030, 524] on button "Confirmar" at bounding box center [1023, 530] width 84 height 26
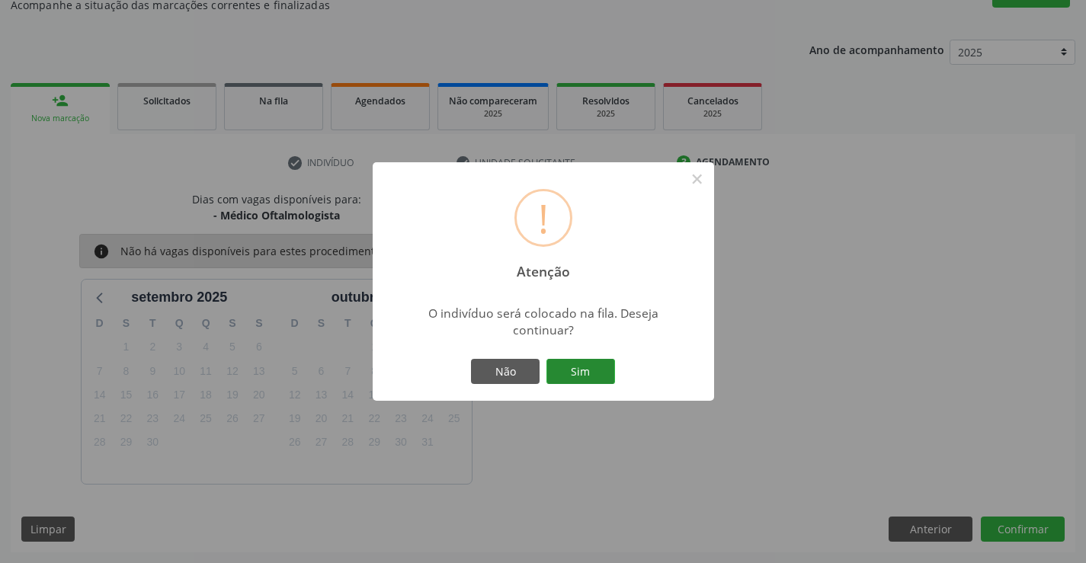
click at [585, 373] on button "Sim" at bounding box center [580, 372] width 69 height 26
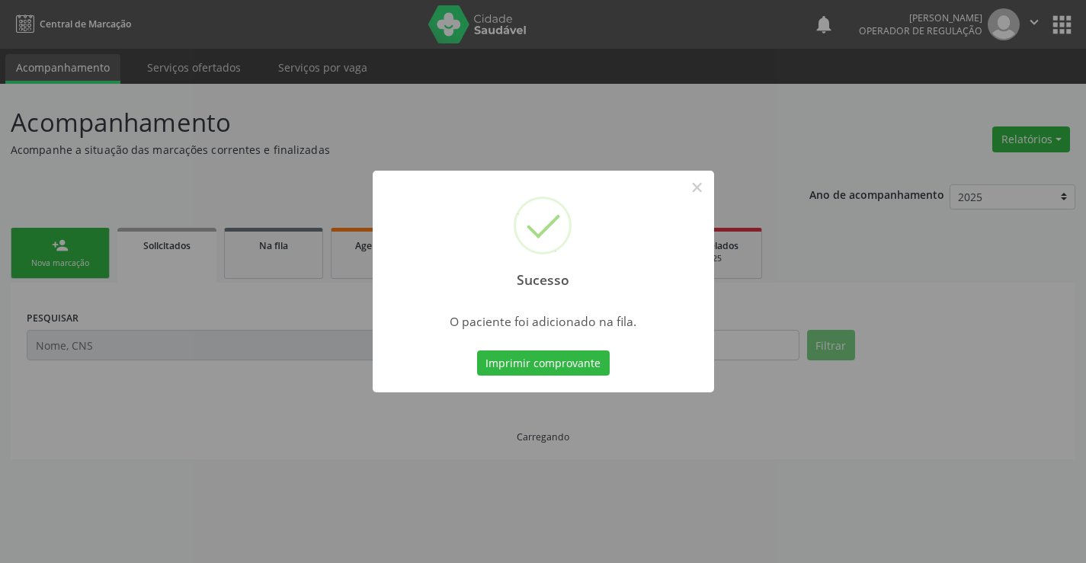
scroll to position [0, 0]
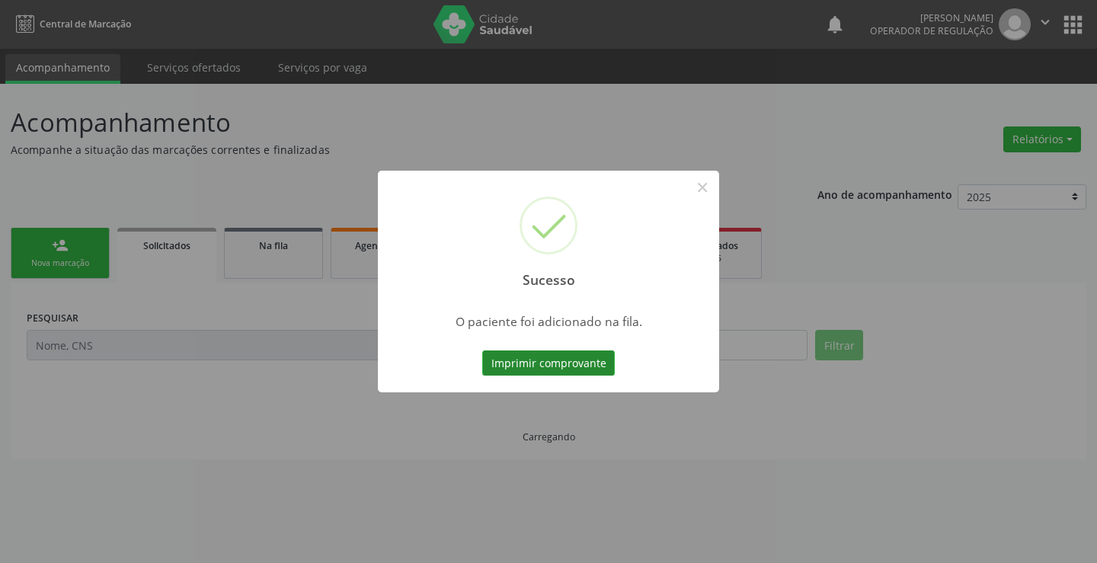
click at [576, 358] on button "Imprimir comprovante" at bounding box center [548, 364] width 133 height 26
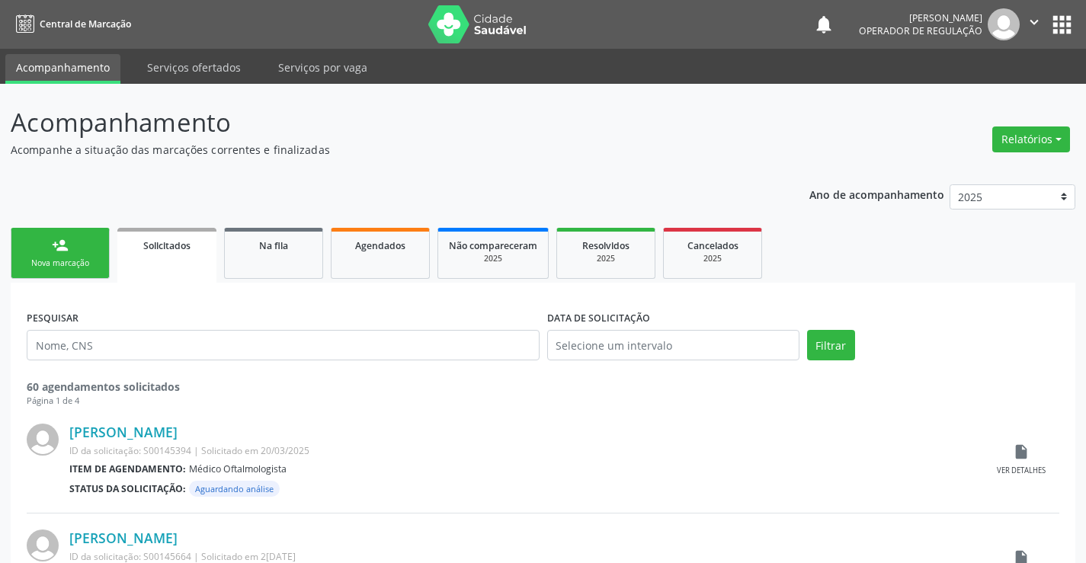
click at [53, 261] on div "Nova marcação" at bounding box center [60, 263] width 76 height 11
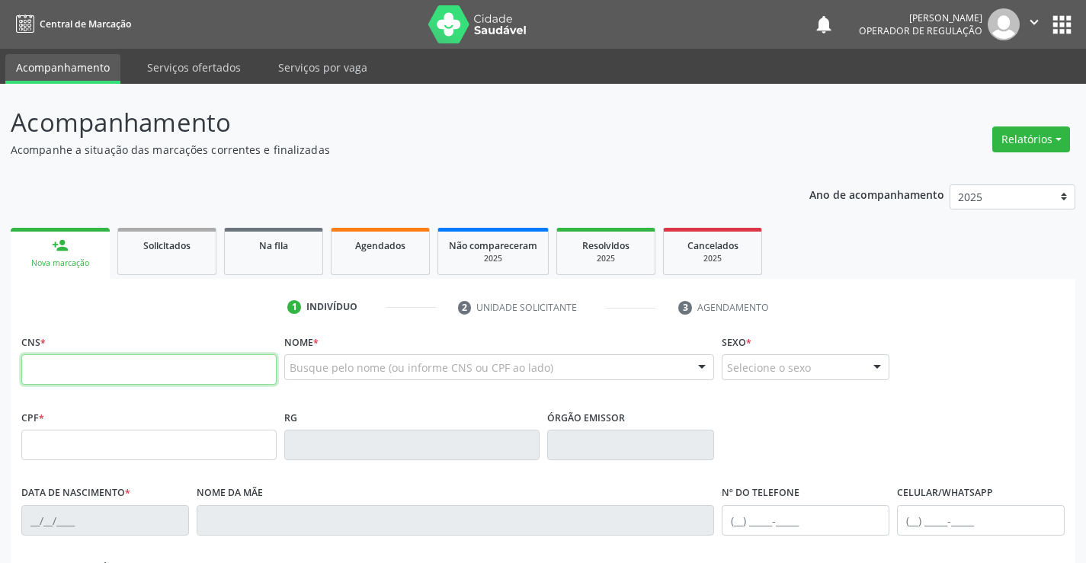
click at [86, 380] on input "text" at bounding box center [148, 369] width 255 height 30
paste input "704 3025 0314 0992"
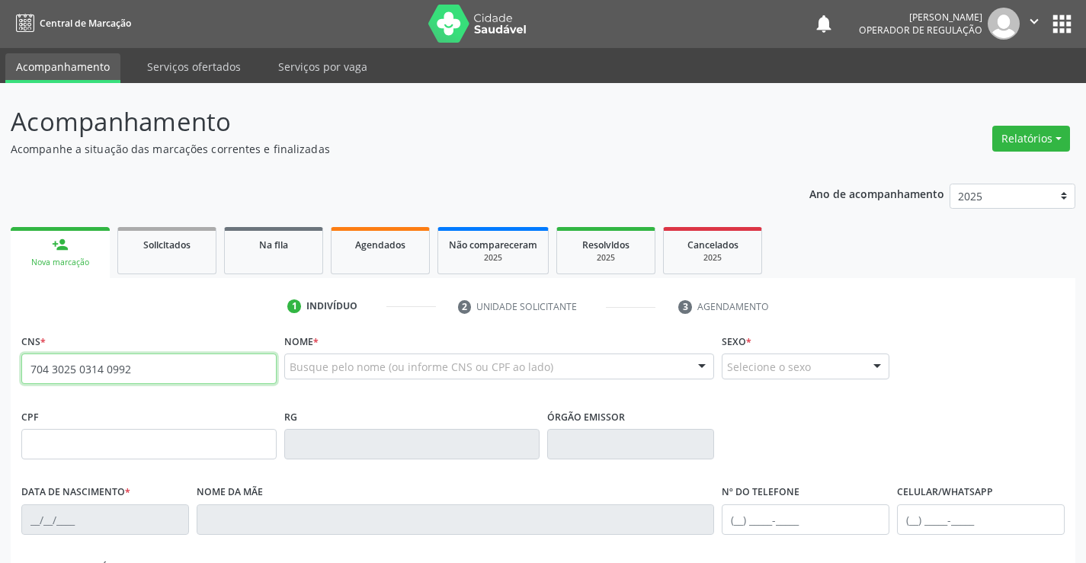
type input "704 3025 0314 0992"
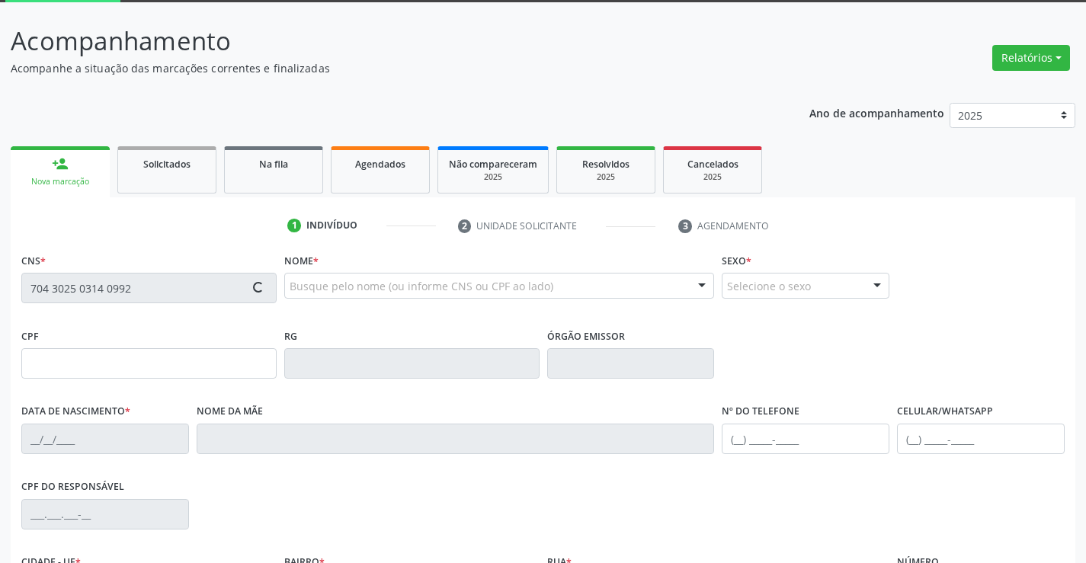
scroll to position [263, 0]
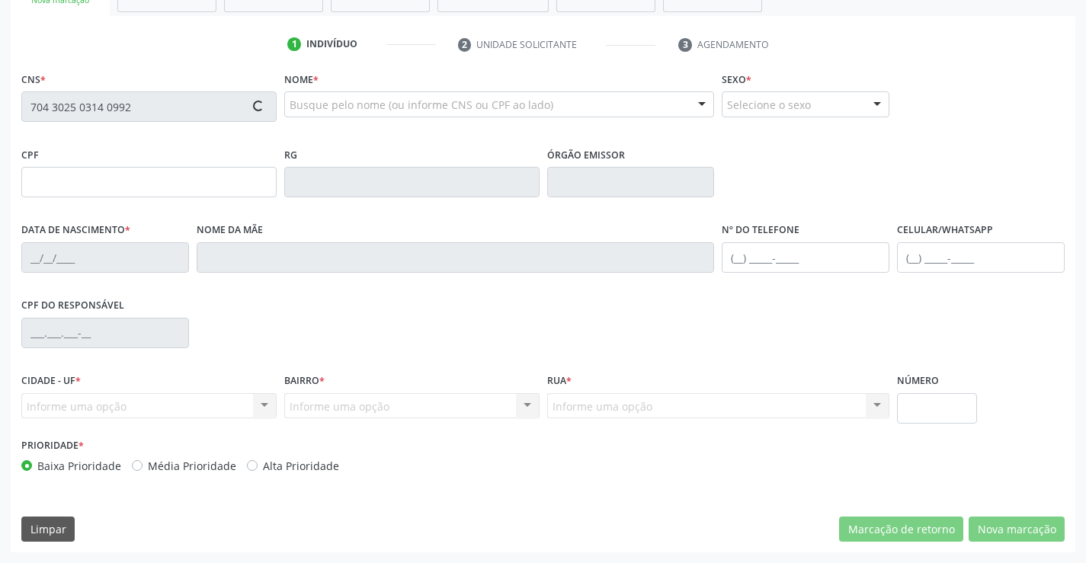
type input "2135191604"
type input "2[DATE]"
type input "[PHONE_NUMBER]"
type input "S/N"
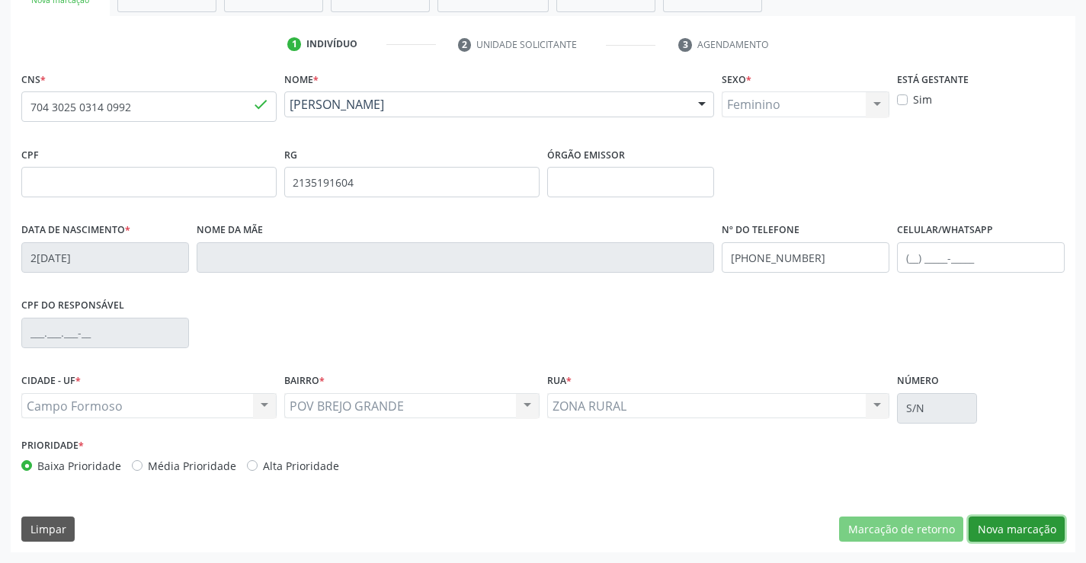
click at [1028, 536] on button "Nova marcação" at bounding box center [1017, 530] width 96 height 26
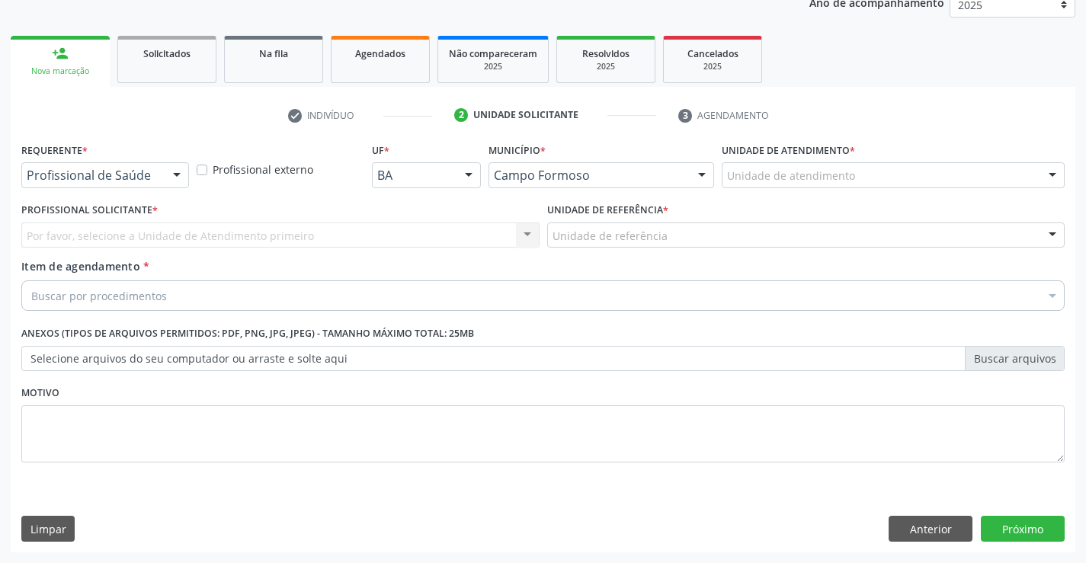
scroll to position [192, 0]
click at [161, 178] on div "Profissional de Saúde Profissional de Saúde Paciente Nenhum resultado encontrad…" at bounding box center [105, 175] width 168 height 26
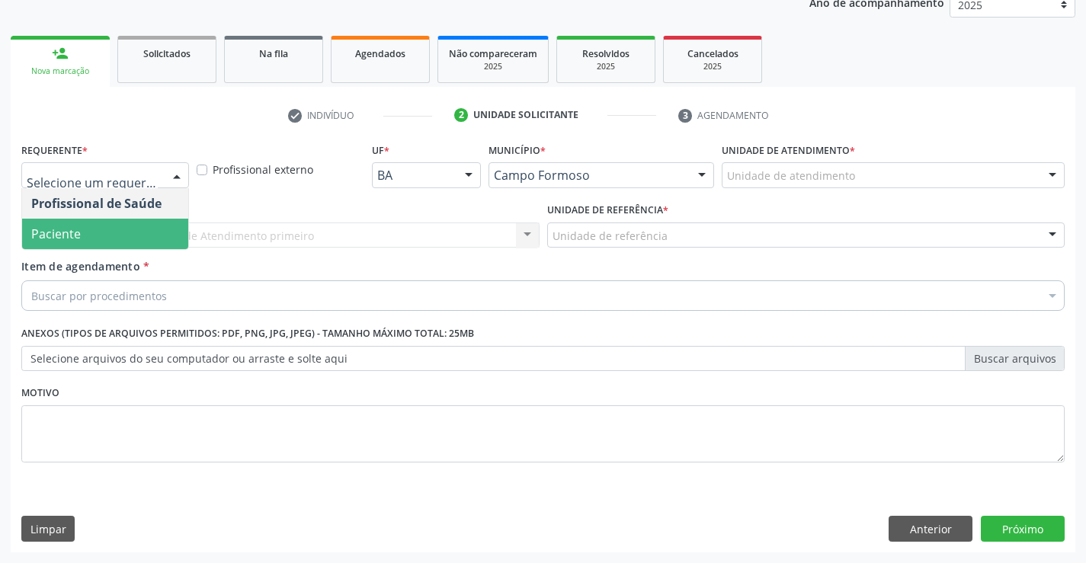
click at [124, 239] on span "Paciente" at bounding box center [105, 234] width 166 height 30
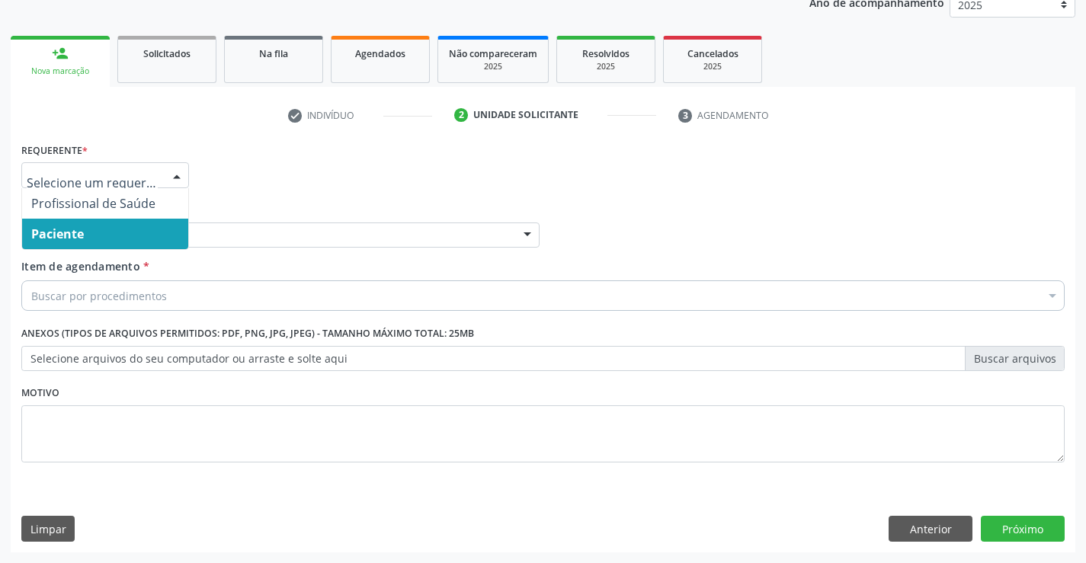
click at [163, 167] on div "Profissional de Saúde Paciente Nenhum resultado encontrado para: " " Não há nen…" at bounding box center [105, 175] width 168 height 26
click at [119, 235] on span "Paciente" at bounding box center [105, 234] width 166 height 30
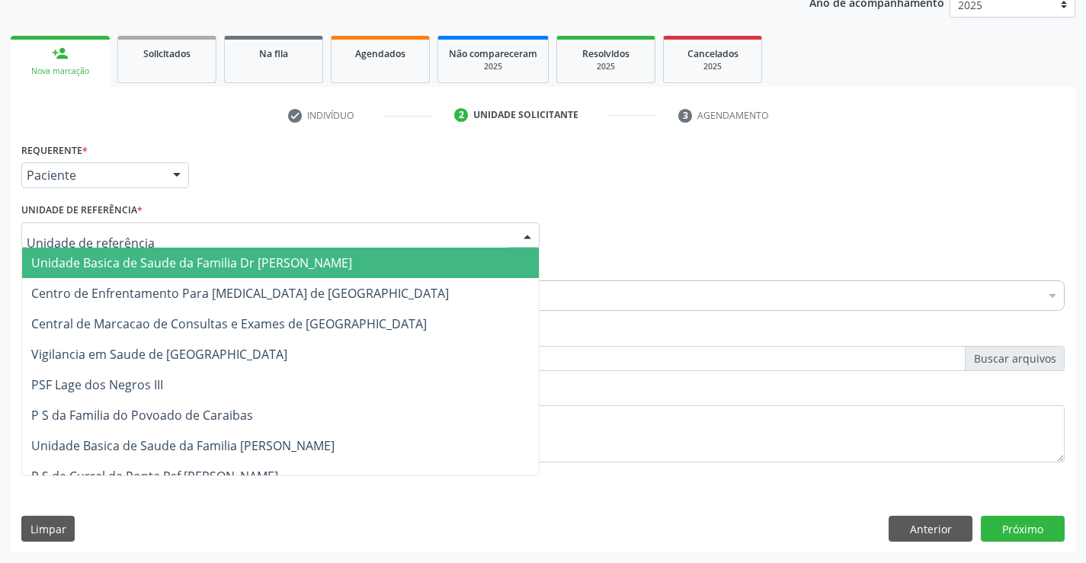
drag, startPoint x: 242, startPoint y: 226, endPoint x: 244, endPoint y: 289, distance: 62.5
click at [242, 232] on div at bounding box center [280, 236] width 518 height 26
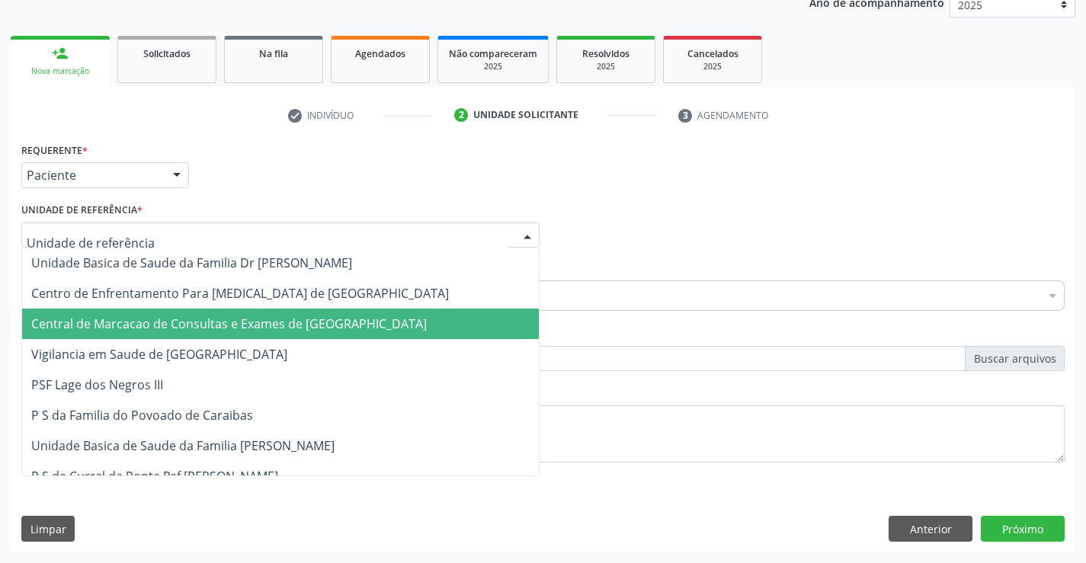
click at [239, 322] on span "Central de Marcacao de Consultas e Exames de [GEOGRAPHIC_DATA]" at bounding box center [229, 324] width 396 height 17
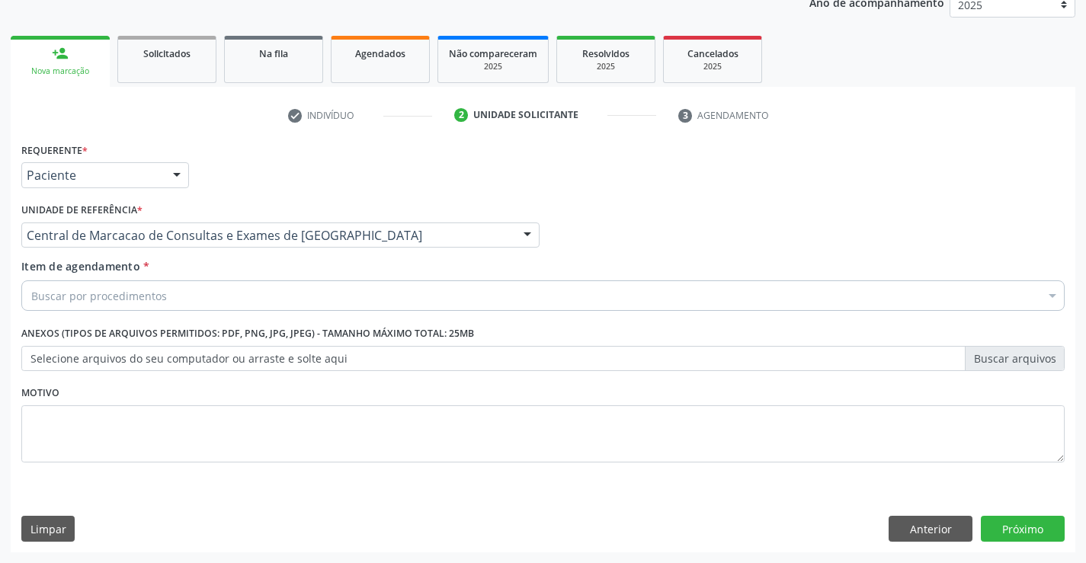
click at [264, 312] on div "Item de agendamento * Buscar por procedimentos Selecionar todos 0202040089 - 3X…" at bounding box center [543, 287] width 1051 height 59
click at [947, 536] on button "Anterior" at bounding box center [931, 529] width 84 height 26
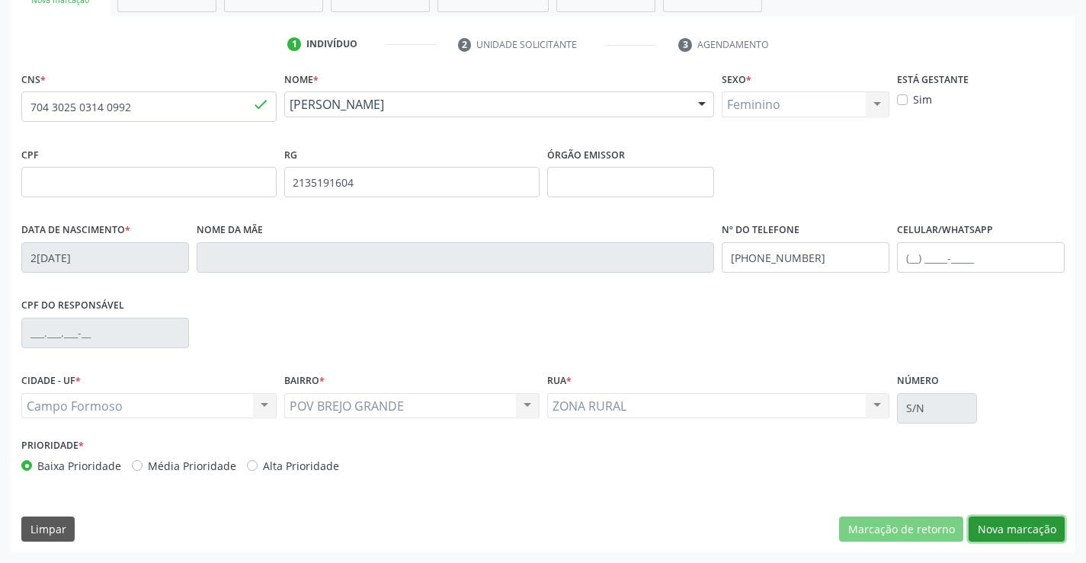
click at [1012, 527] on button "Nova marcação" at bounding box center [1017, 530] width 96 height 26
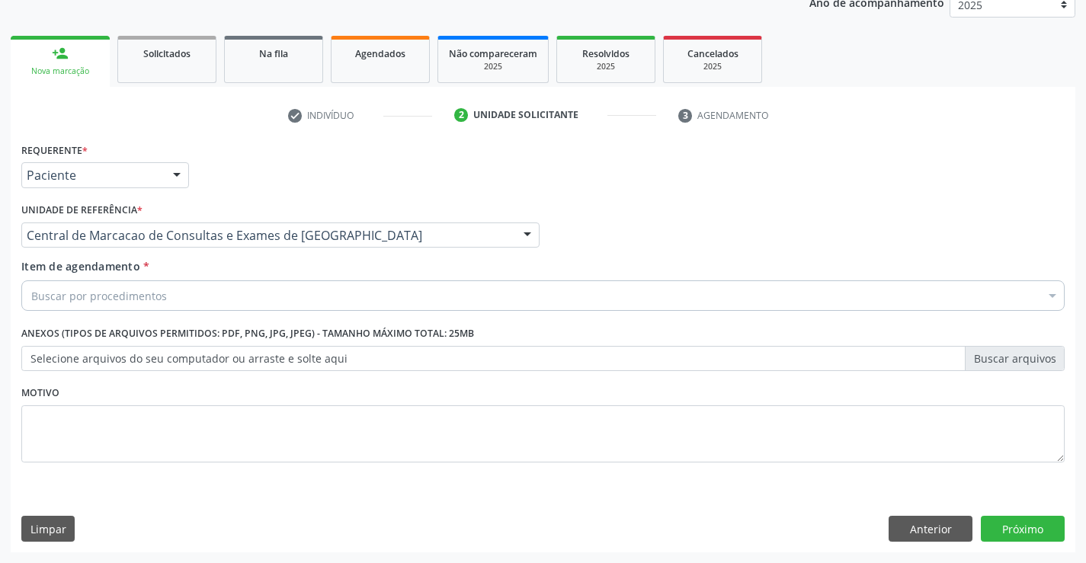
click at [226, 293] on div "Buscar por procedimentos" at bounding box center [542, 295] width 1043 height 30
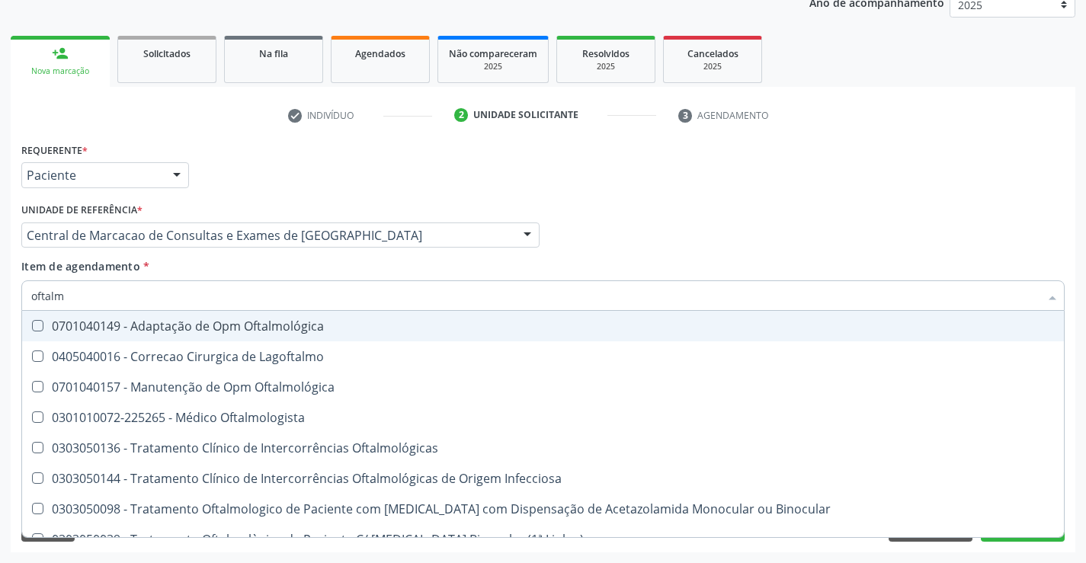
type input "oftalmo"
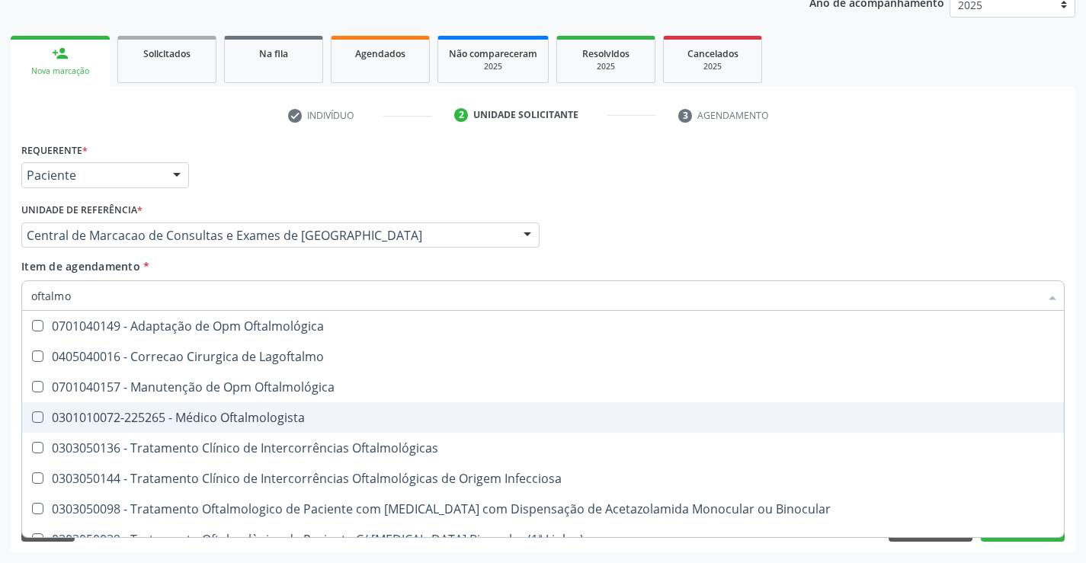
click at [250, 421] on div "0301010072-225265 - Médico Oftalmologista" at bounding box center [543, 418] width 1024 height 12
checkbox Oftalmologista "true"
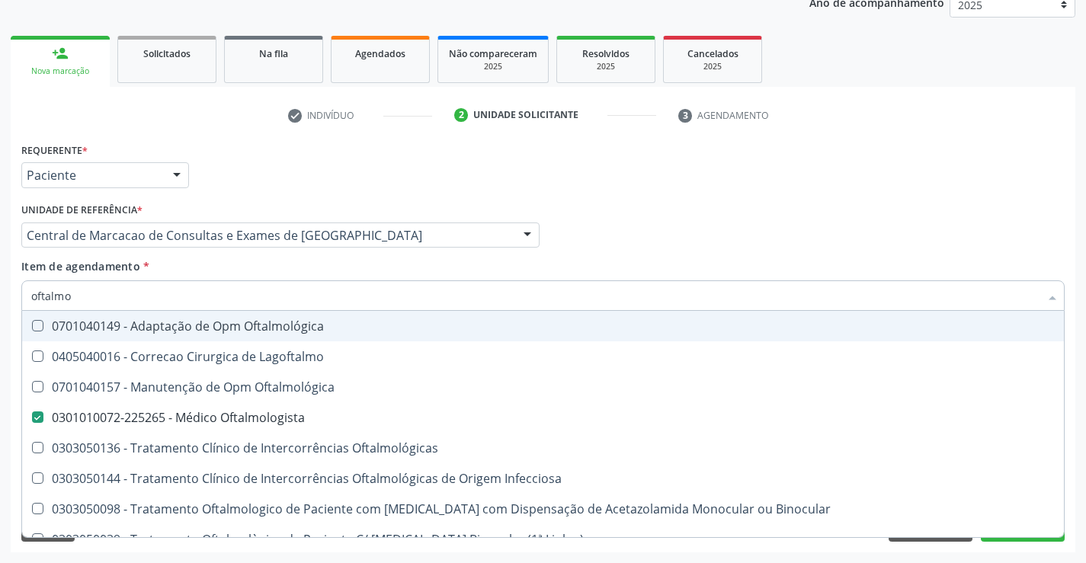
click at [668, 210] on div "Profissional Solicitante Por favor, selecione a Unidade de Atendimento primeiro…" at bounding box center [543, 228] width 1051 height 59
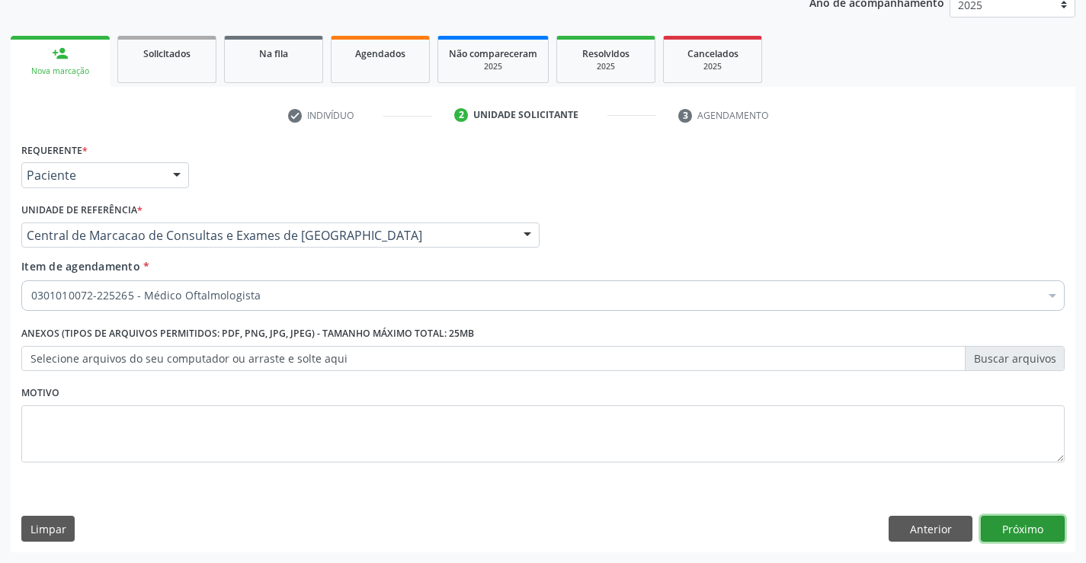
click at [1001, 519] on button "Próximo" at bounding box center [1023, 529] width 84 height 26
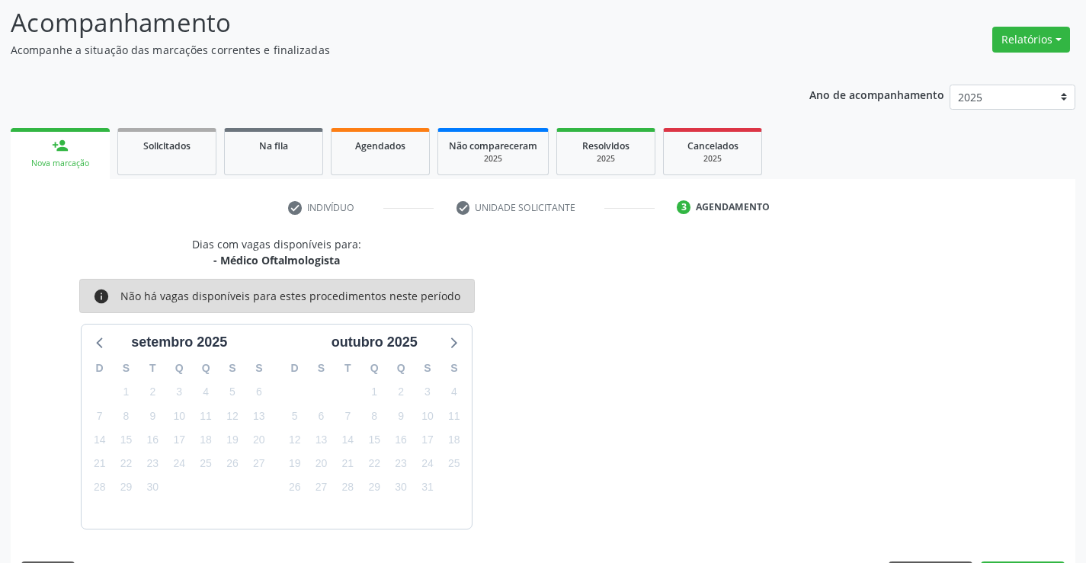
scroll to position [145, 0]
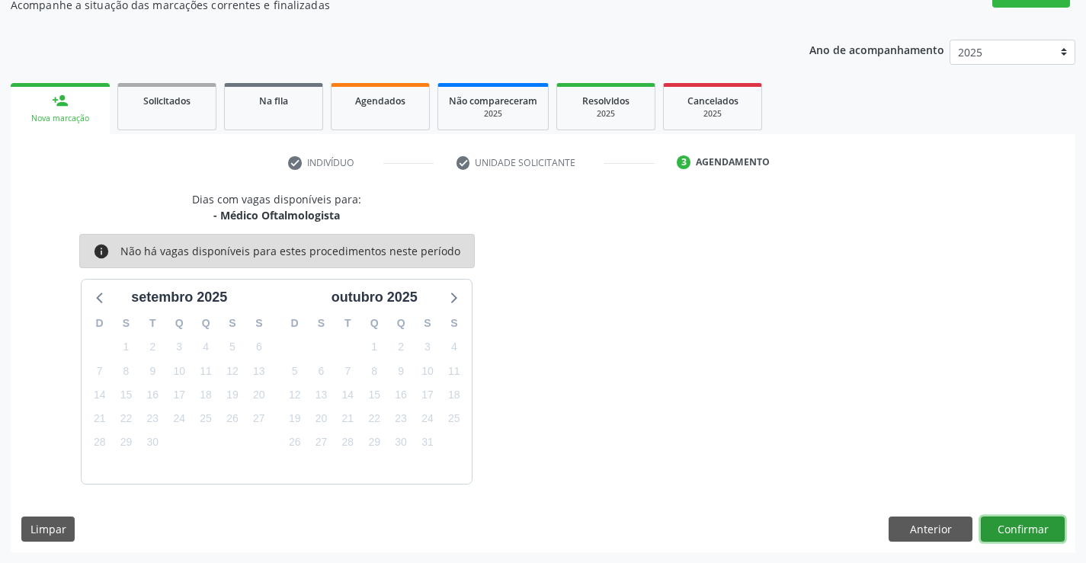
click at [1033, 523] on button "Confirmar" at bounding box center [1023, 530] width 84 height 26
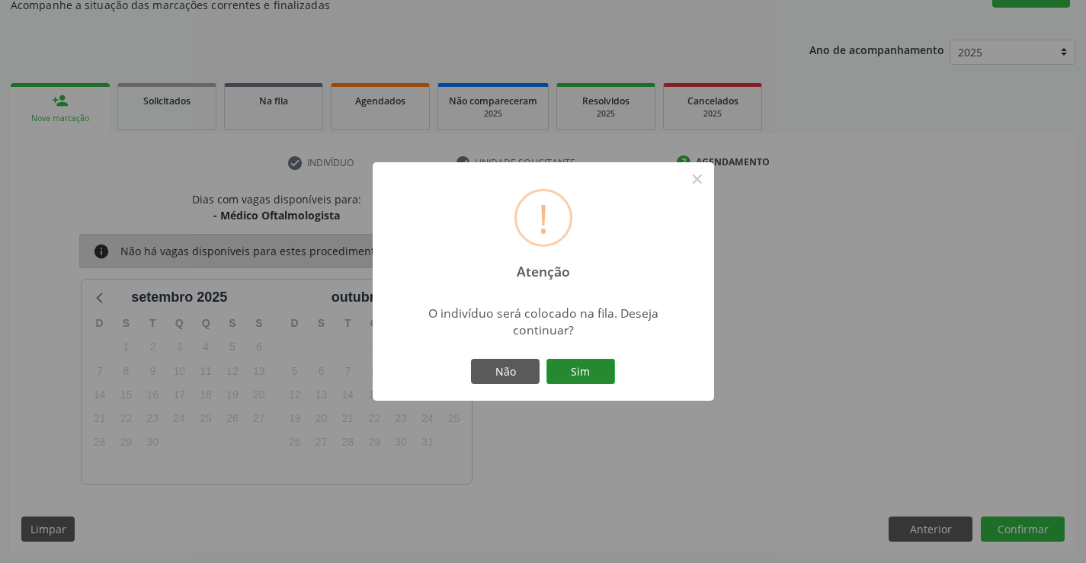
click at [606, 370] on button "Sim" at bounding box center [580, 372] width 69 height 26
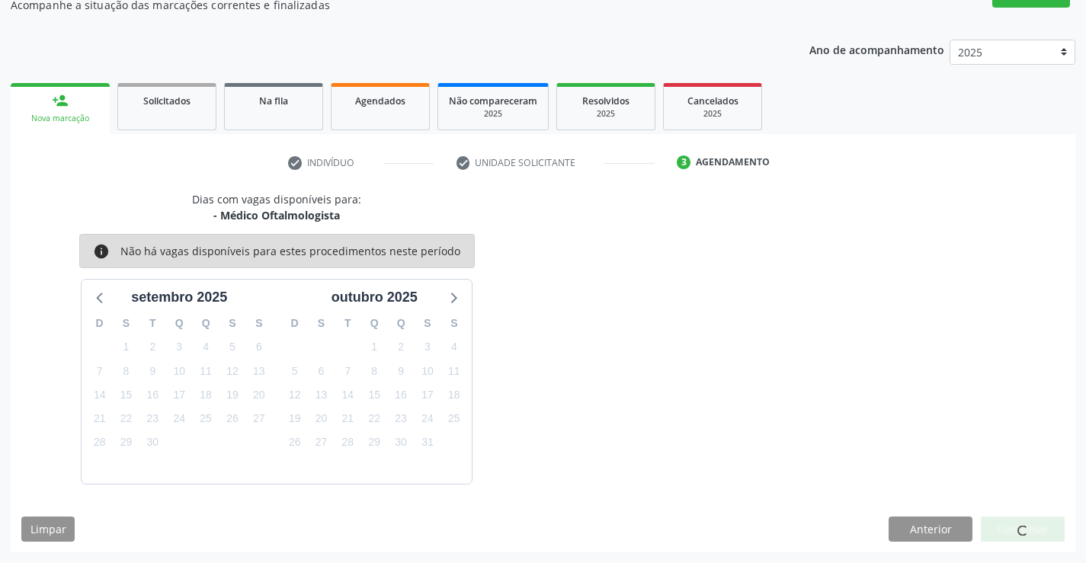
scroll to position [0, 0]
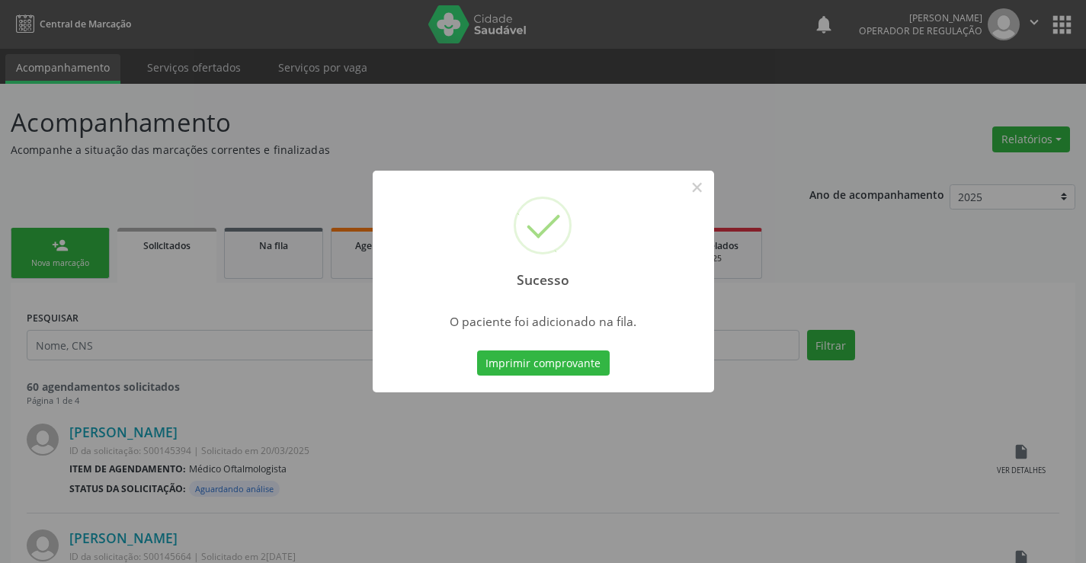
click at [614, 359] on div "Sucesso × O paciente foi adicionado na fila. Imprimir comprovante Cancel" at bounding box center [543, 282] width 341 height 223
click at [599, 361] on button "Imprimir comprovante" at bounding box center [543, 364] width 133 height 26
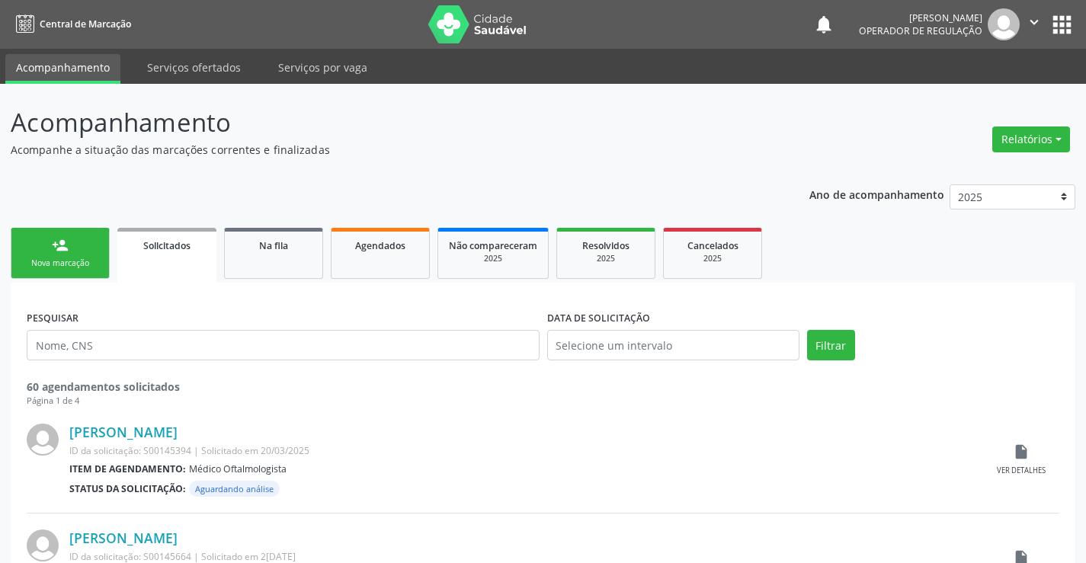
click at [68, 247] on div "person_add" at bounding box center [60, 245] width 17 height 17
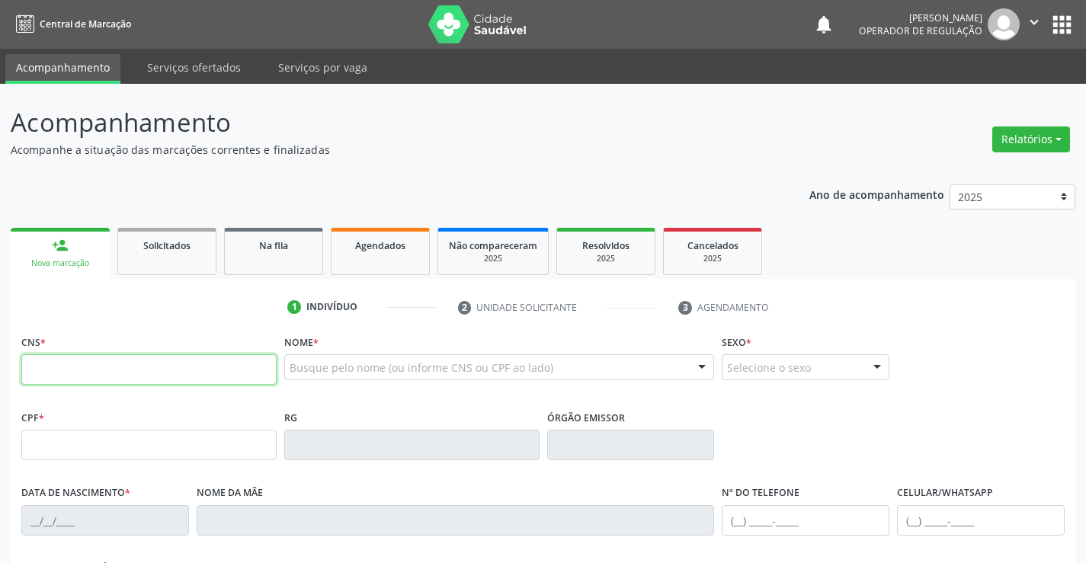
click at [103, 374] on input "text" at bounding box center [148, 369] width 255 height 30
type input "700 0002 3765 2506"
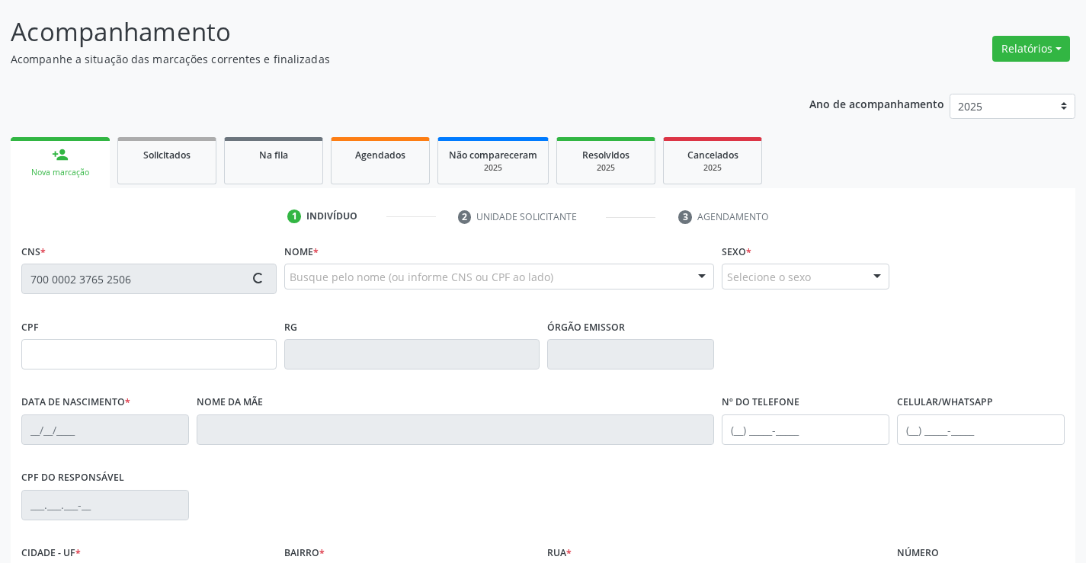
type input "0787339105"
type input "1[DATE]"
type input "[PHONE_NUMBER]"
type input "S/N"
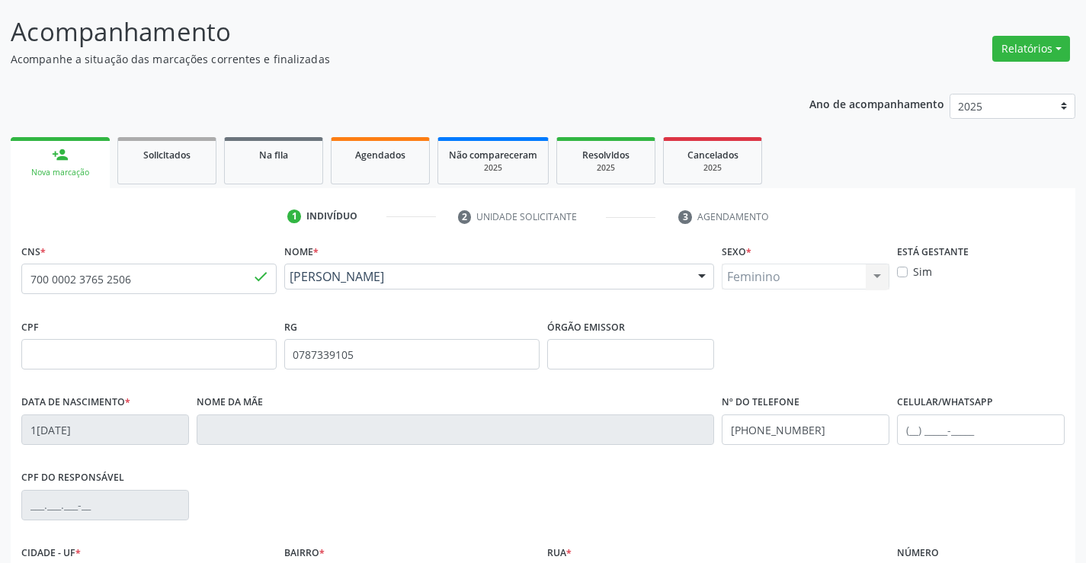
scroll to position [263, 0]
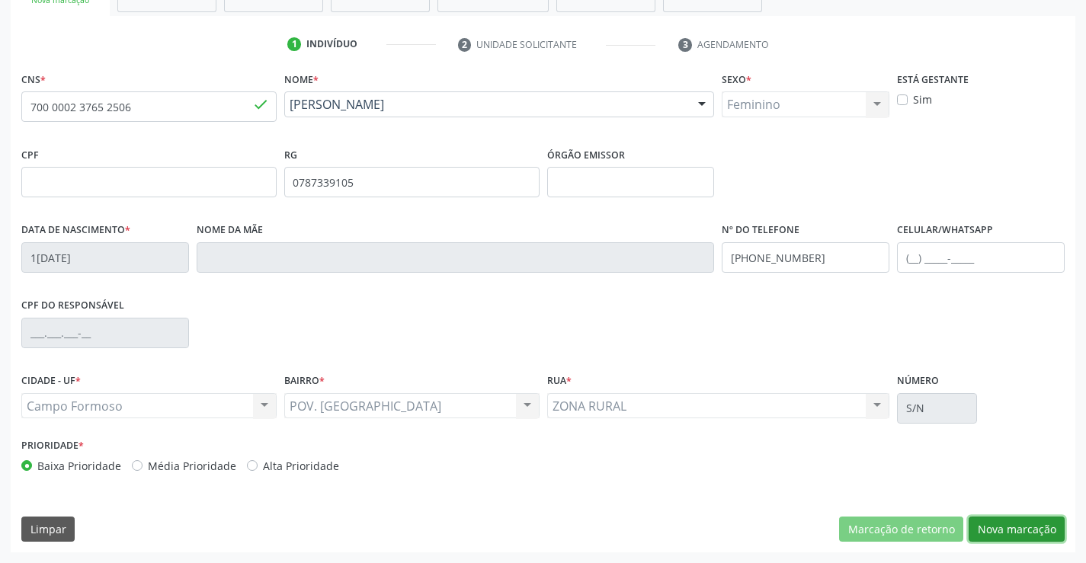
click at [1022, 521] on button "Nova marcação" at bounding box center [1017, 530] width 96 height 26
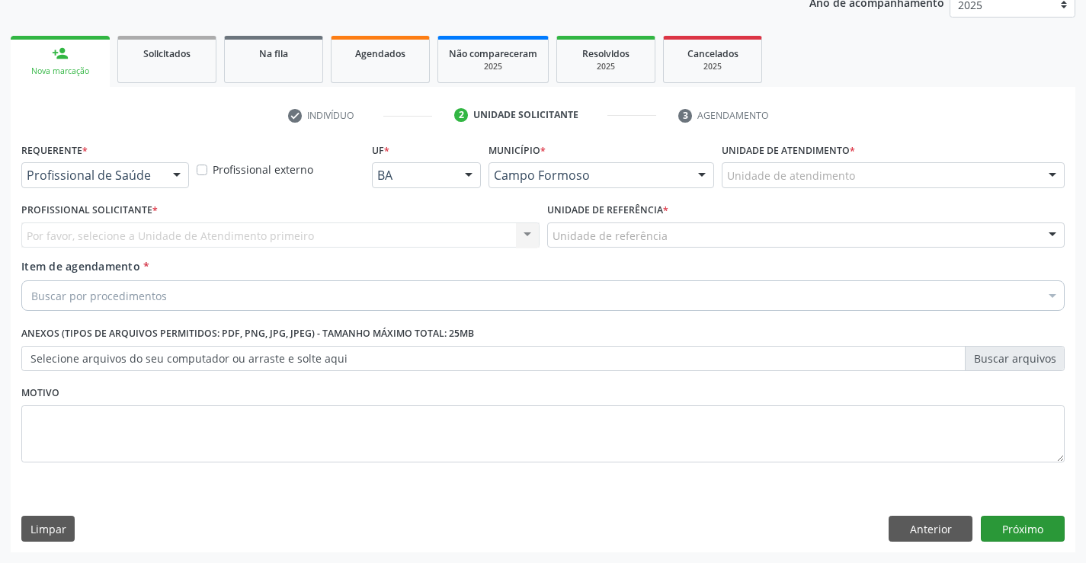
scroll to position [192, 0]
click at [461, 441] on textarea at bounding box center [542, 434] width 1043 height 58
click at [328, 239] on div "Por favor, selecione a Unidade de Atendimento primeiro Nenhum resultado encontr…" at bounding box center [280, 236] width 518 height 26
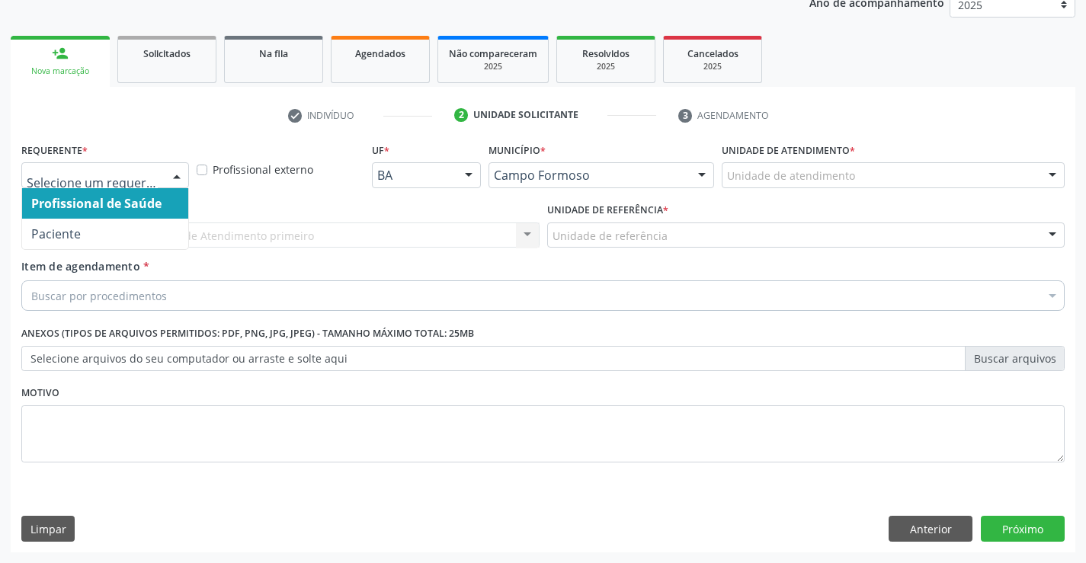
click at [167, 168] on div at bounding box center [176, 176] width 23 height 26
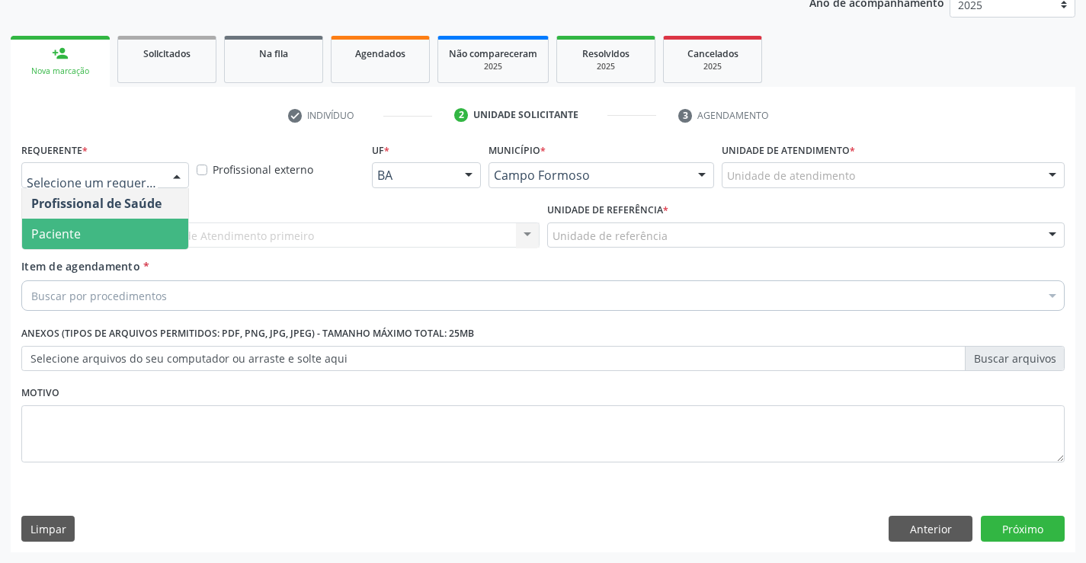
drag, startPoint x: 110, startPoint y: 229, endPoint x: 328, endPoint y: 228, distance: 218.7
click at [124, 229] on span "Paciente" at bounding box center [105, 234] width 166 height 30
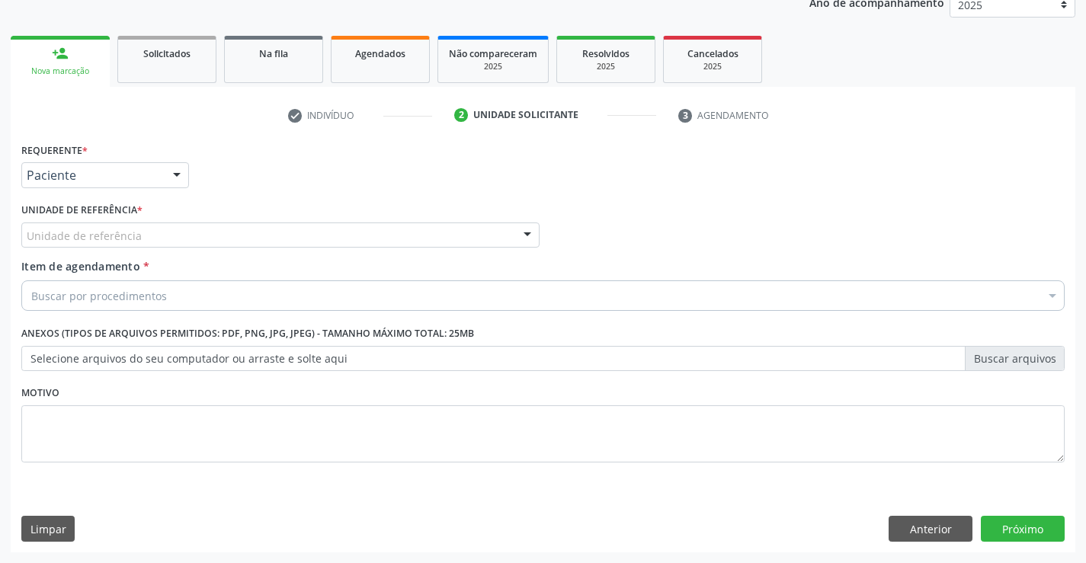
click at [426, 230] on div "Unidade de referência" at bounding box center [280, 236] width 518 height 26
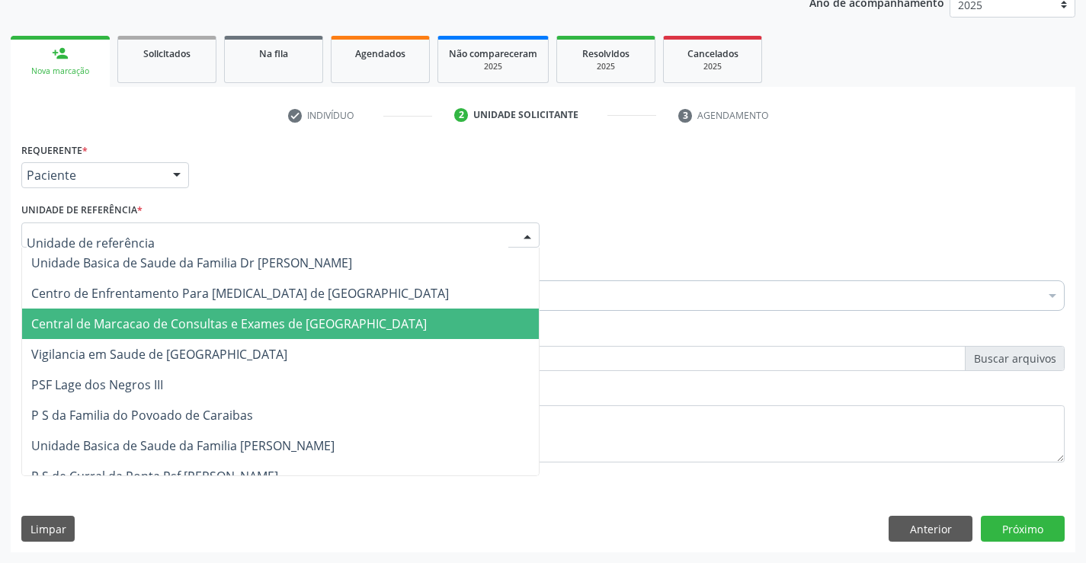
drag, startPoint x: 273, startPoint y: 321, endPoint x: 303, endPoint y: 303, distance: 35.2
click at [277, 320] on span "Central de Marcacao de Consultas e Exames de [GEOGRAPHIC_DATA]" at bounding box center [229, 324] width 396 height 17
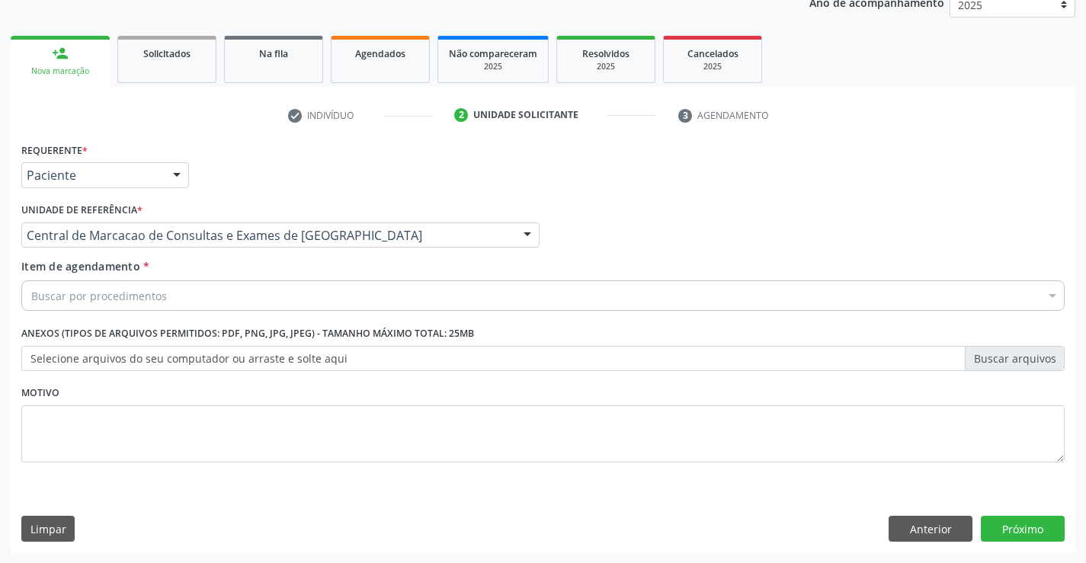
click at [316, 294] on div "Buscar por procedimentos" at bounding box center [542, 295] width 1043 height 30
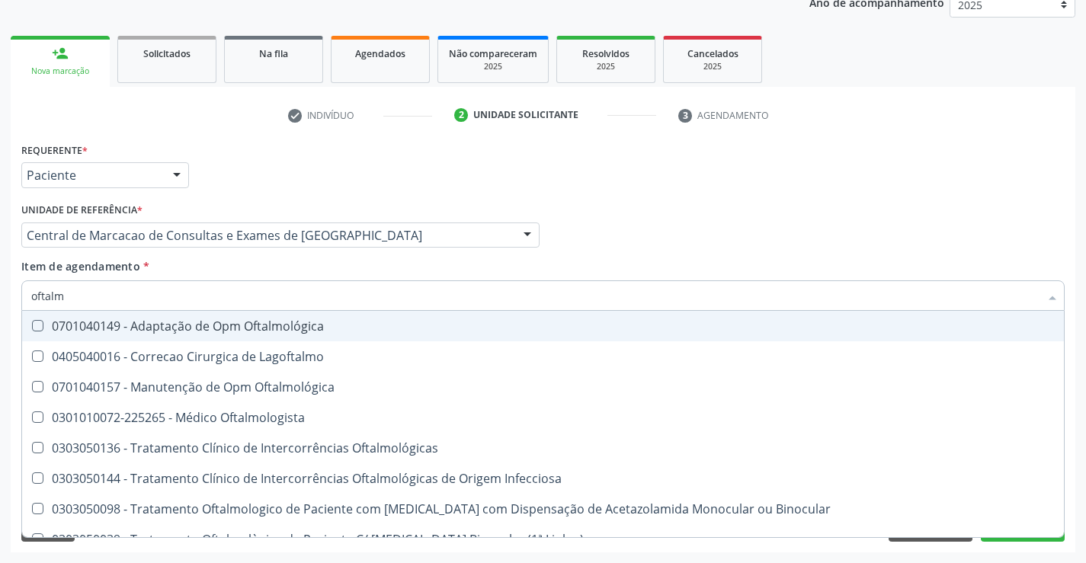
type input "oftalmo"
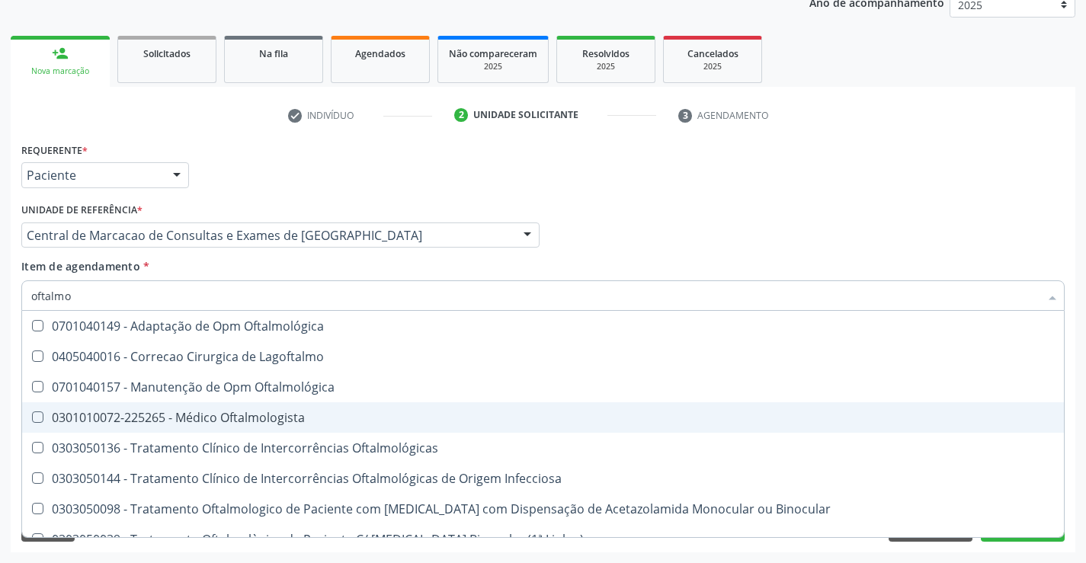
drag, startPoint x: 256, startPoint y: 412, endPoint x: 264, endPoint y: 412, distance: 7.7
click at [258, 412] on div "0301010072-225265 - Médico Oftalmologista" at bounding box center [543, 418] width 1024 height 12
checkbox Oftalmologista "true"
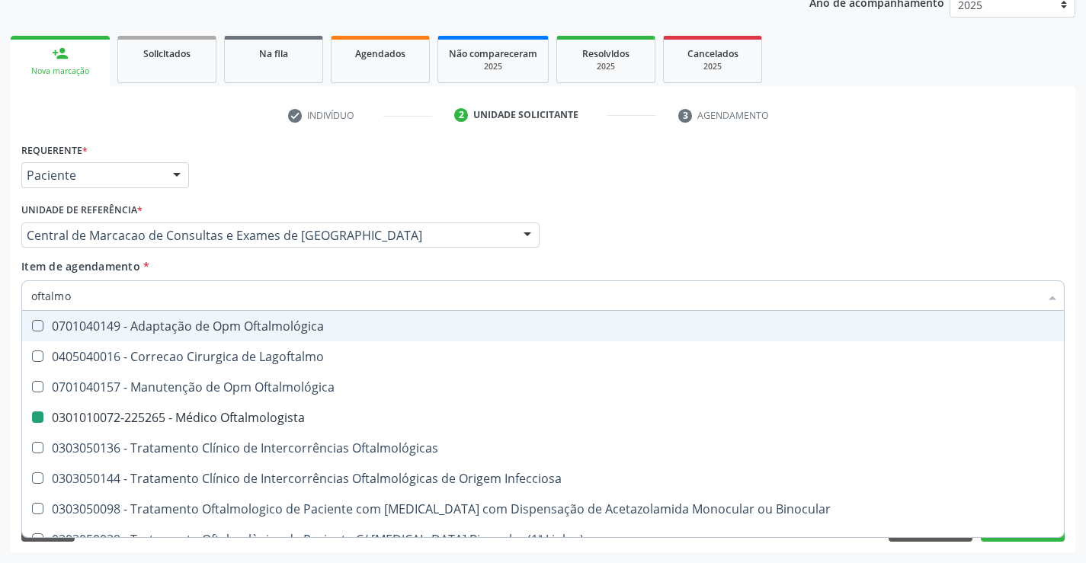
click at [716, 239] on div "Profissional Solicitante Por favor, selecione a Unidade de Atendimento primeiro…" at bounding box center [543, 228] width 1051 height 59
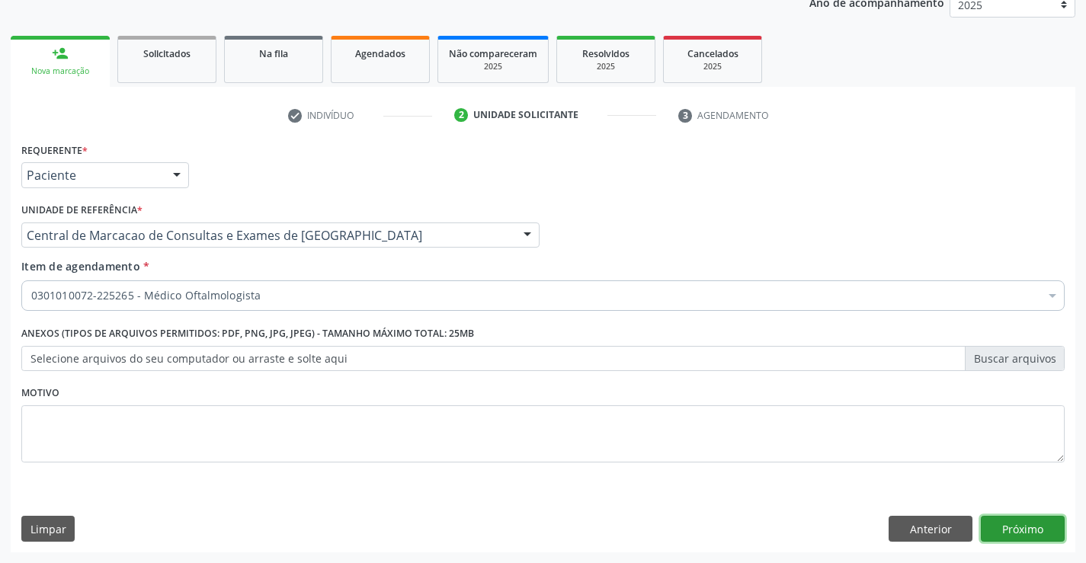
click at [1001, 523] on button "Próximo" at bounding box center [1023, 529] width 84 height 26
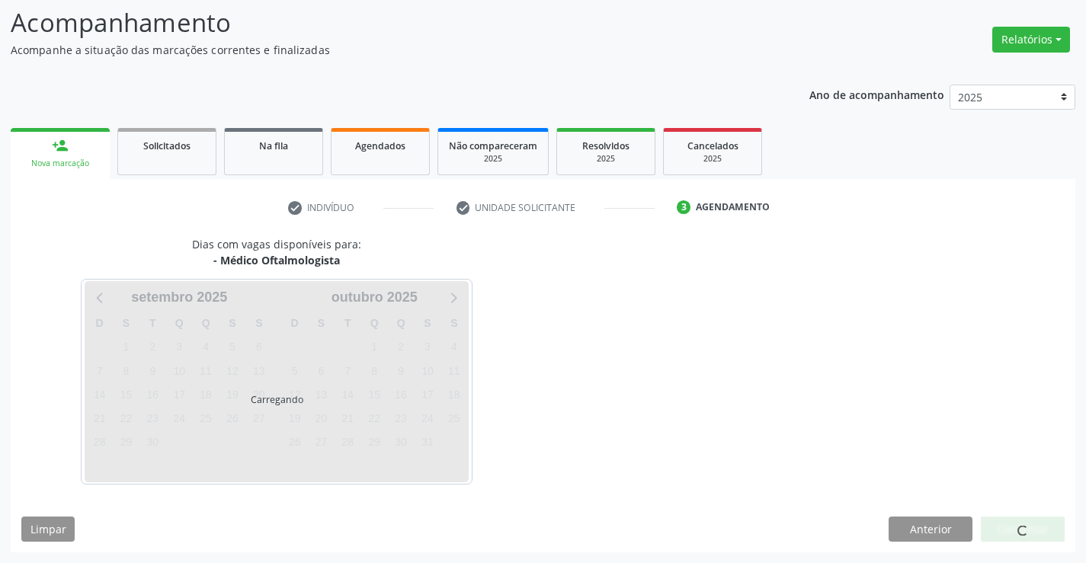
scroll to position [145, 0]
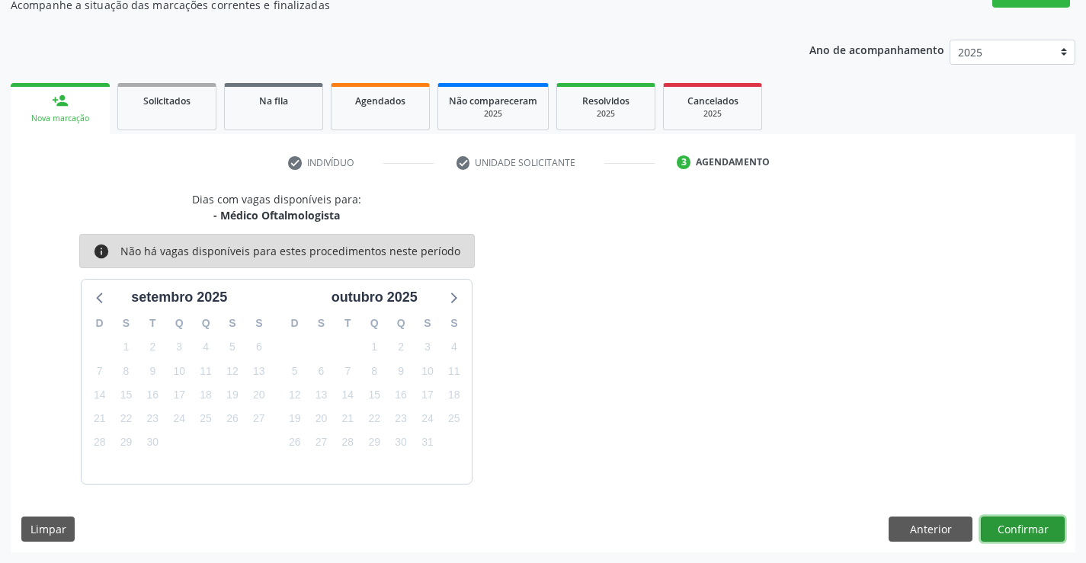
click at [1015, 523] on button "Confirmar" at bounding box center [1023, 530] width 84 height 26
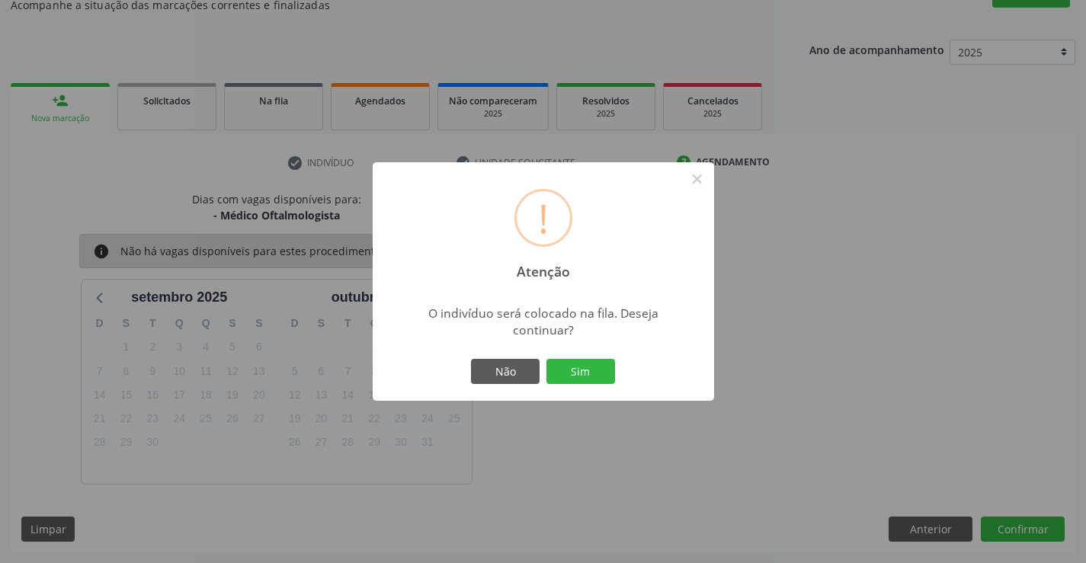
click at [568, 357] on div "Não Sim" at bounding box center [543, 372] width 151 height 32
click at [569, 364] on button "Sim" at bounding box center [580, 372] width 69 height 26
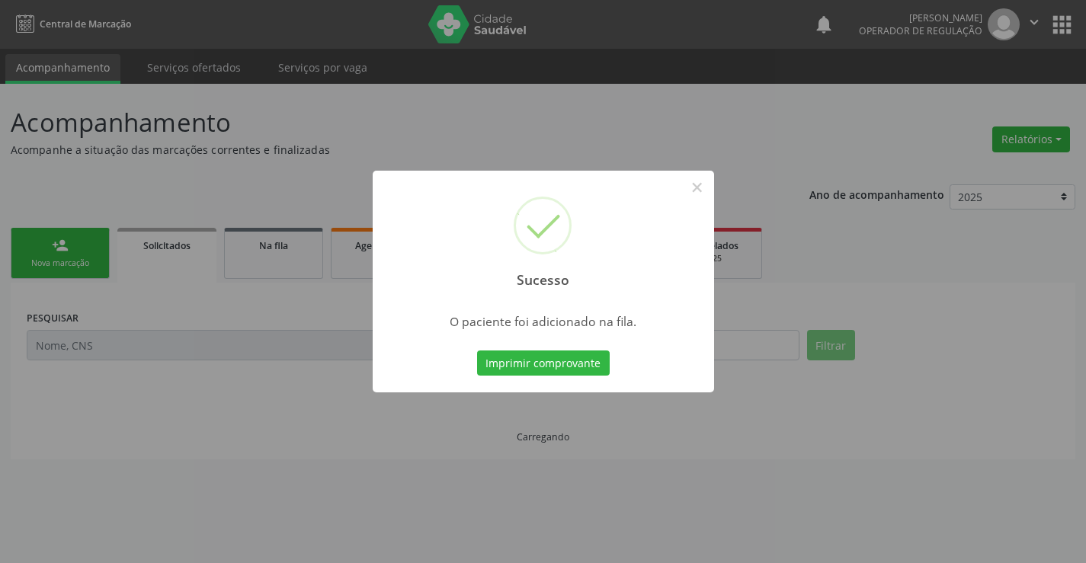
scroll to position [0, 0]
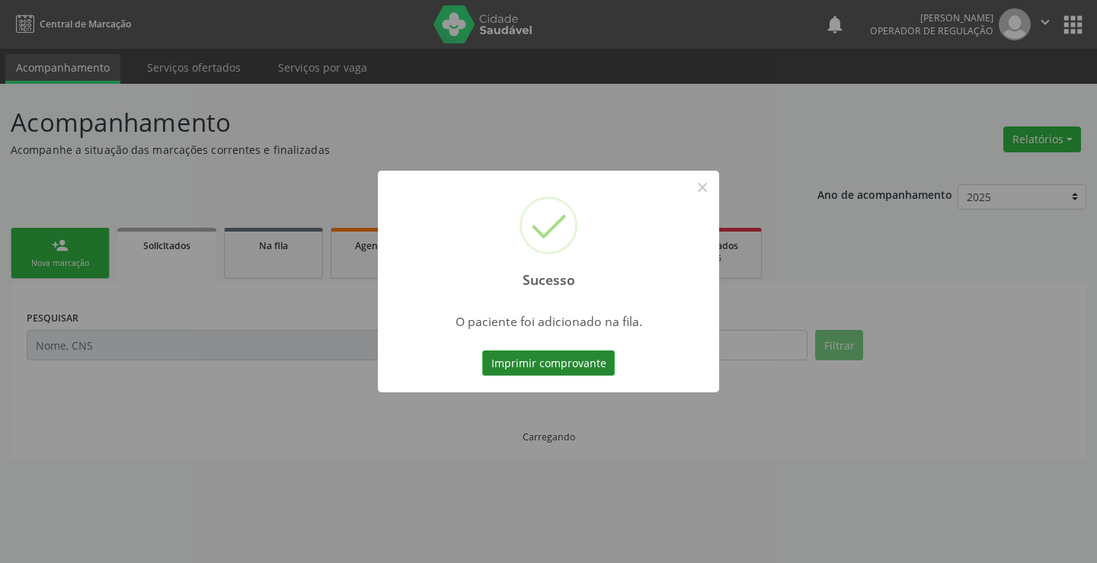
click at [573, 354] on button "Imprimir comprovante" at bounding box center [548, 364] width 133 height 26
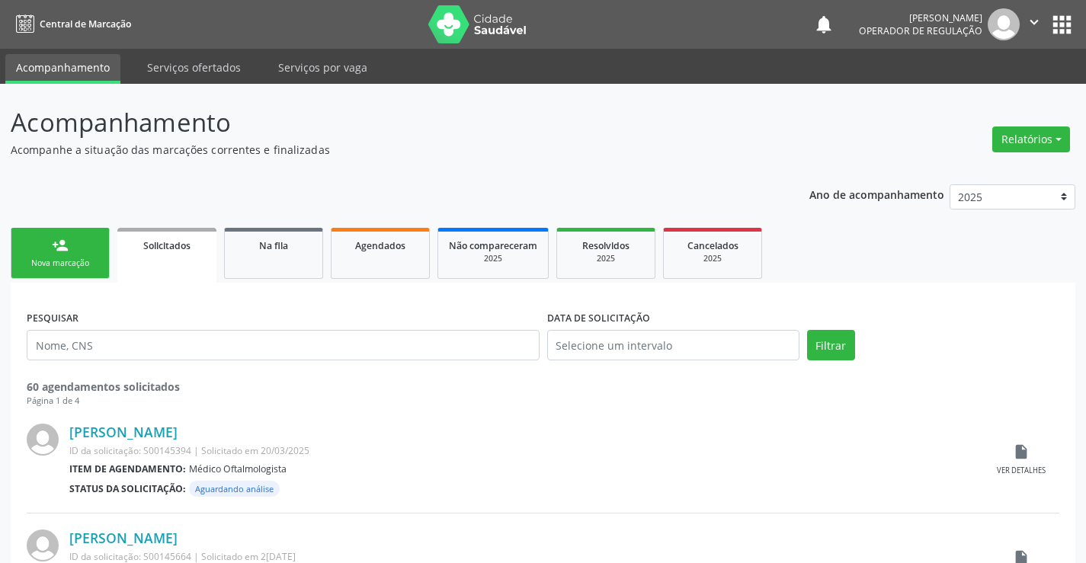
click at [86, 245] on link "person_add Nova marcação" at bounding box center [60, 253] width 99 height 51
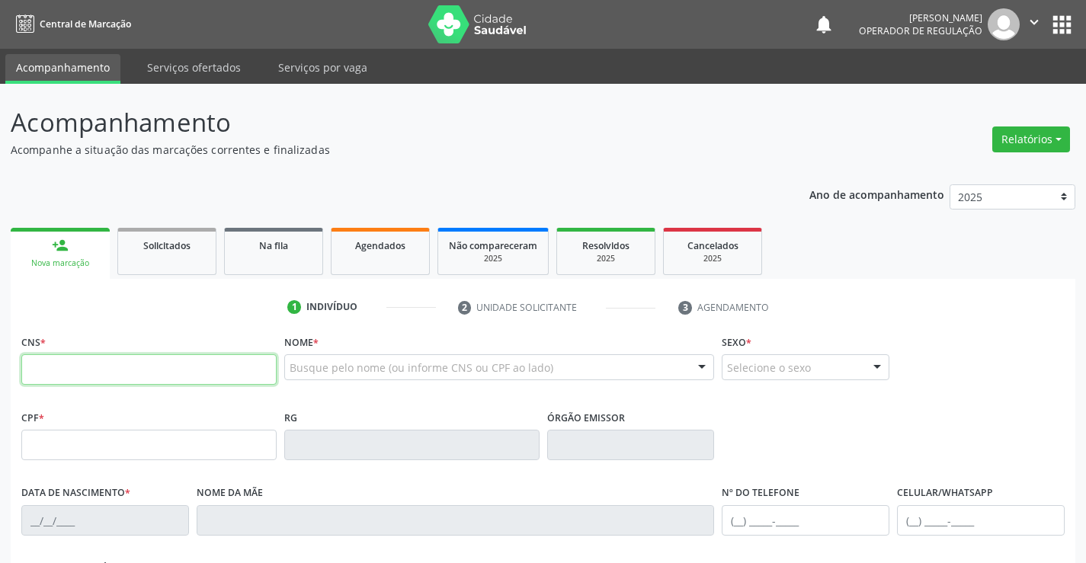
click at [146, 379] on input "text" at bounding box center [148, 369] width 255 height 30
type input "700 4069 8655 7745"
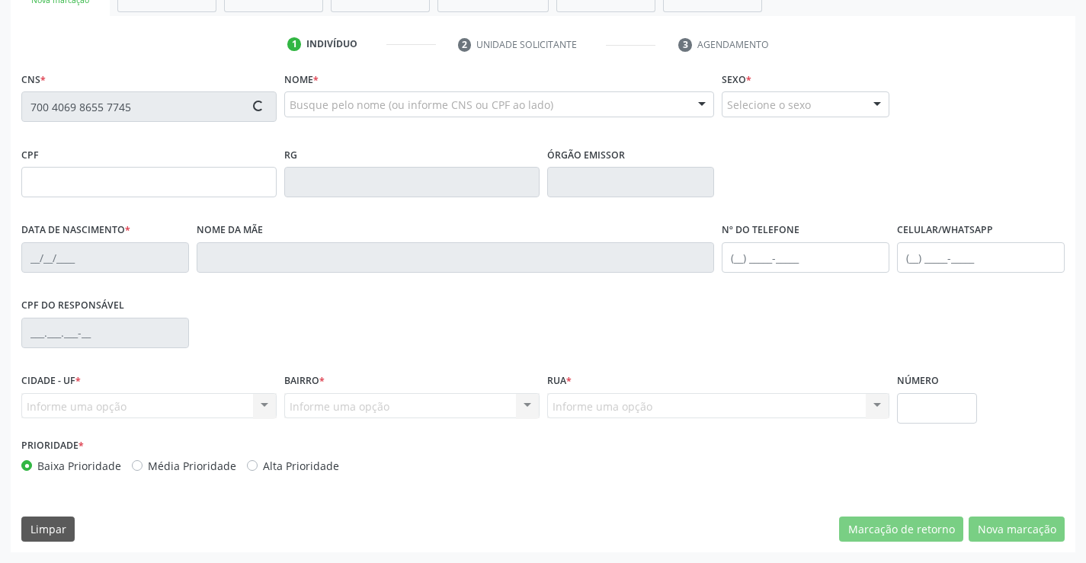
type input "022.350.225-10"
type input "0947742930"
type input "27[DATE]"
type input "[PHONE_NUMBER]"
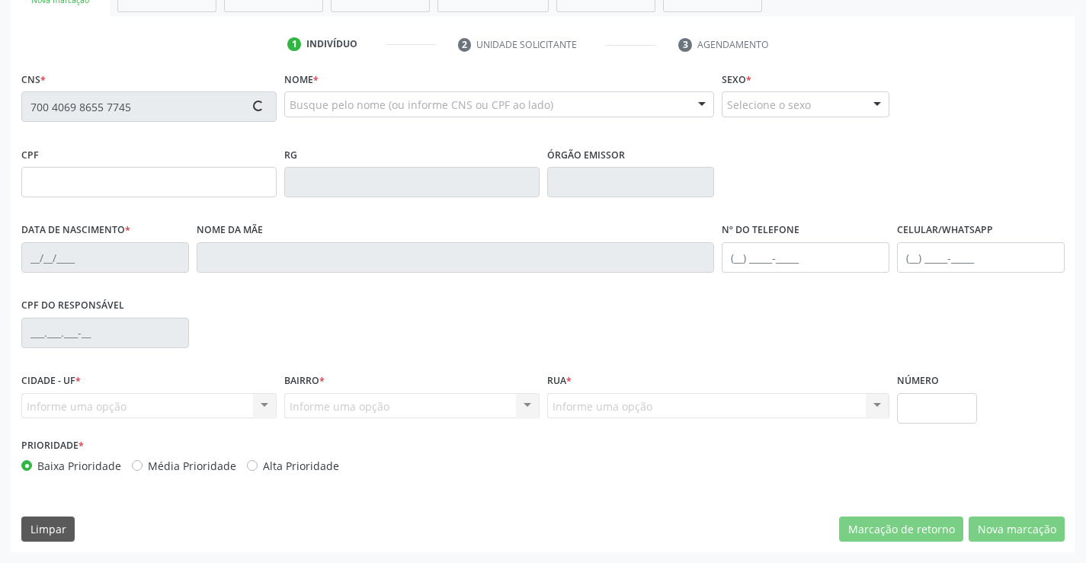
type input "022.350.225-10"
type input "S/N"
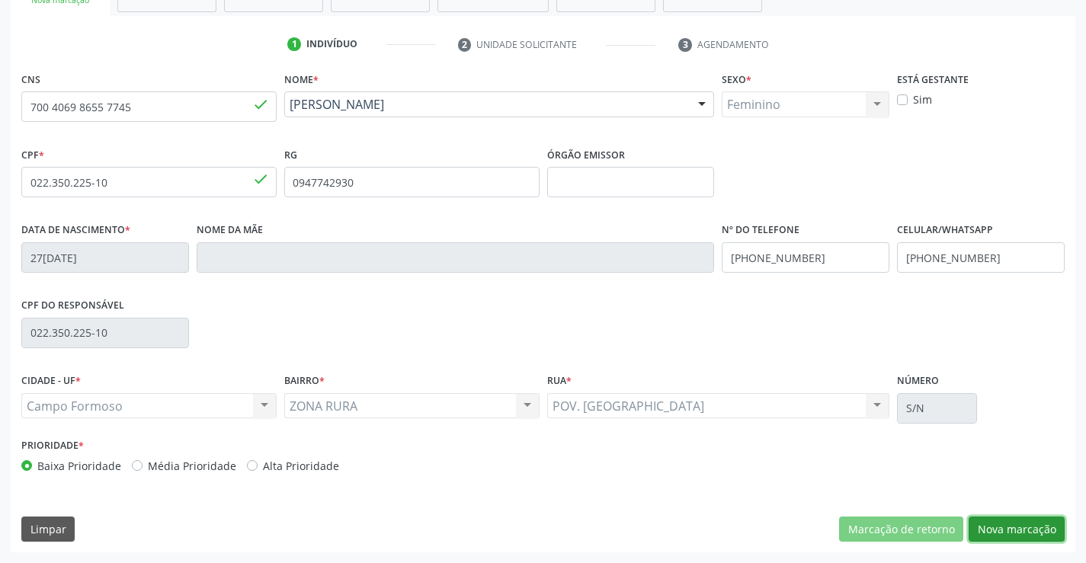
click at [985, 518] on button "Nova marcação" at bounding box center [1017, 530] width 96 height 26
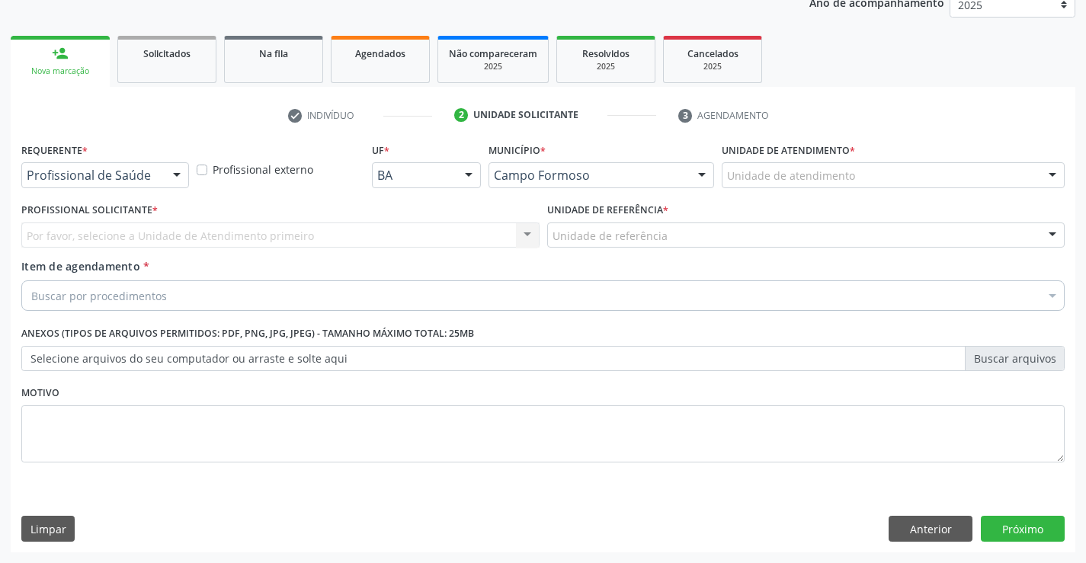
drag, startPoint x: 160, startPoint y: 169, endPoint x: 147, endPoint y: 201, distance: 34.5
click at [160, 171] on div "Profissional de Saúde Profissional de Saúde Paciente Nenhum resultado encontrad…" at bounding box center [105, 175] width 168 height 26
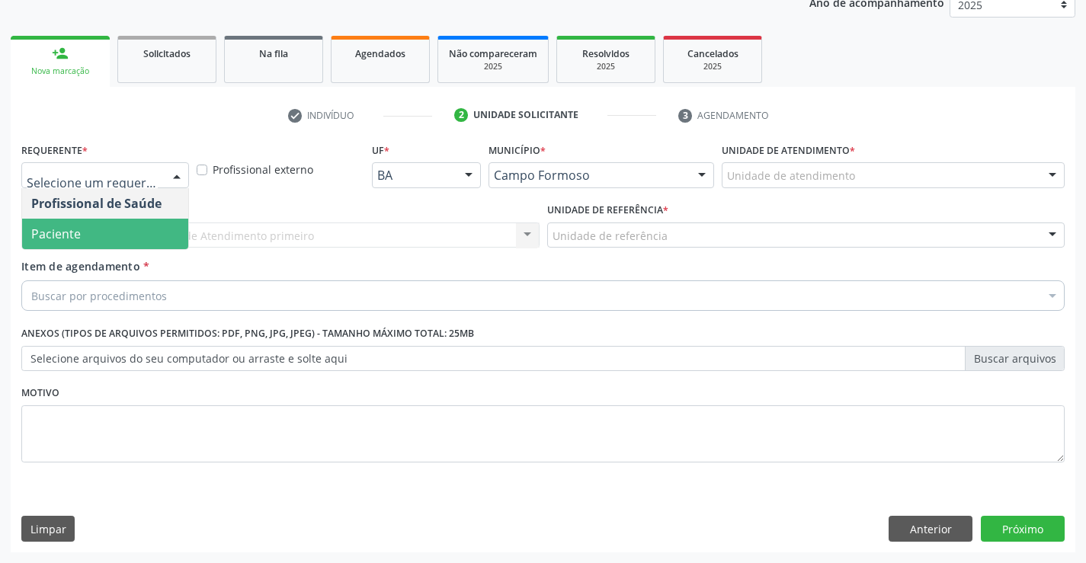
click at [108, 223] on span "Paciente" at bounding box center [105, 234] width 166 height 30
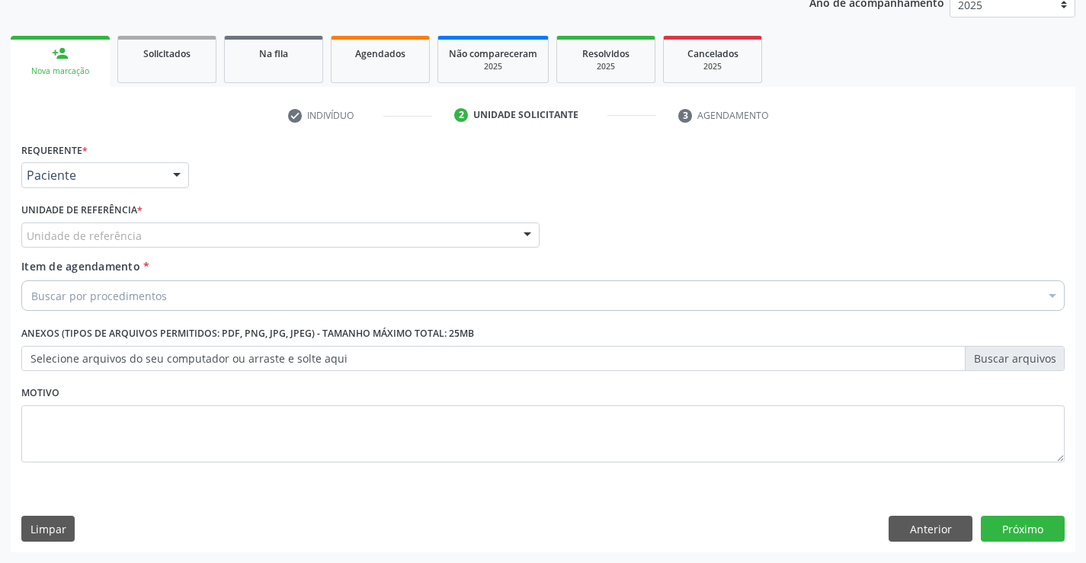
drag, startPoint x: 200, startPoint y: 229, endPoint x: 250, endPoint y: 288, distance: 77.4
click at [201, 229] on div "Unidade de referência" at bounding box center [280, 236] width 518 height 26
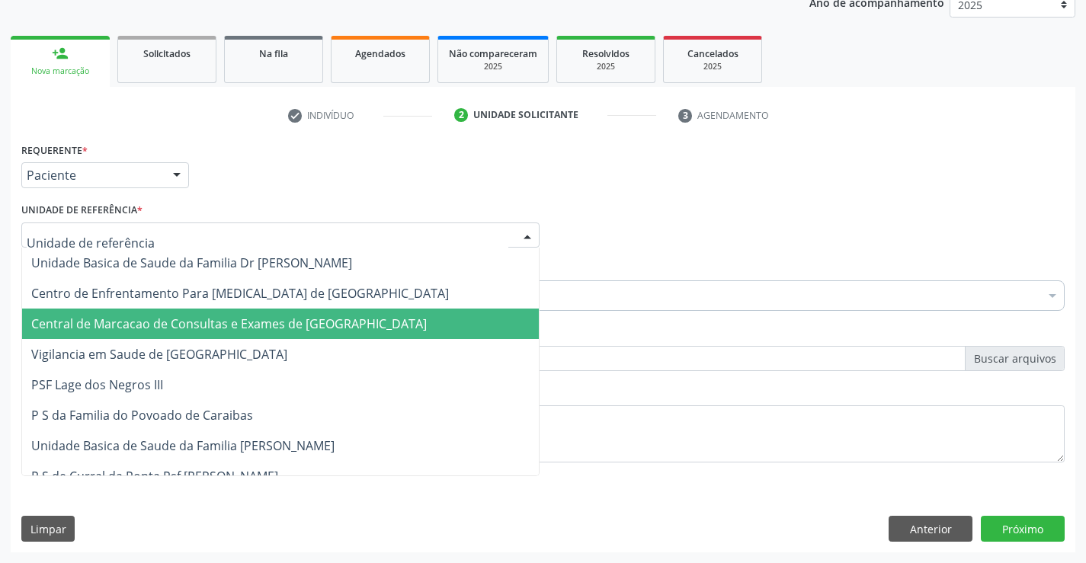
click at [258, 322] on span "Central de Marcacao de Consultas e Exames de [GEOGRAPHIC_DATA]" at bounding box center [229, 324] width 396 height 17
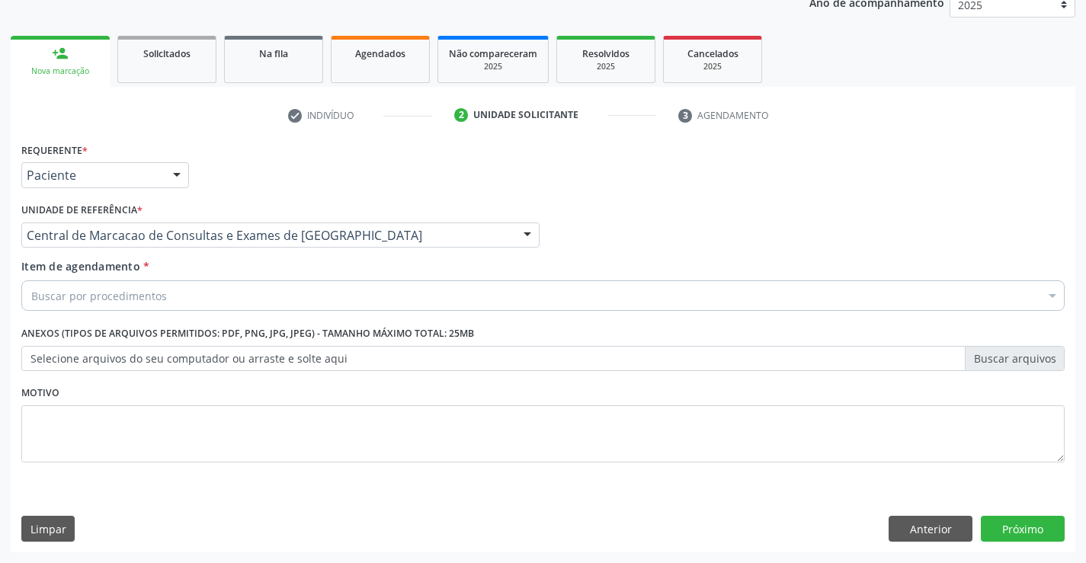
click at [310, 308] on div "Buscar por procedimentos" at bounding box center [542, 295] width 1043 height 30
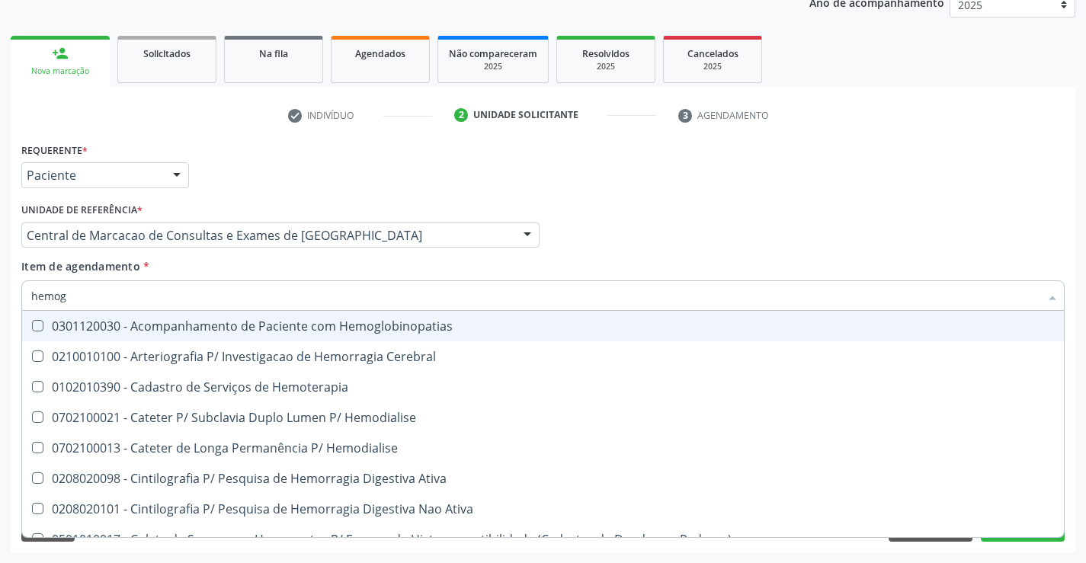
type input "hemogr"
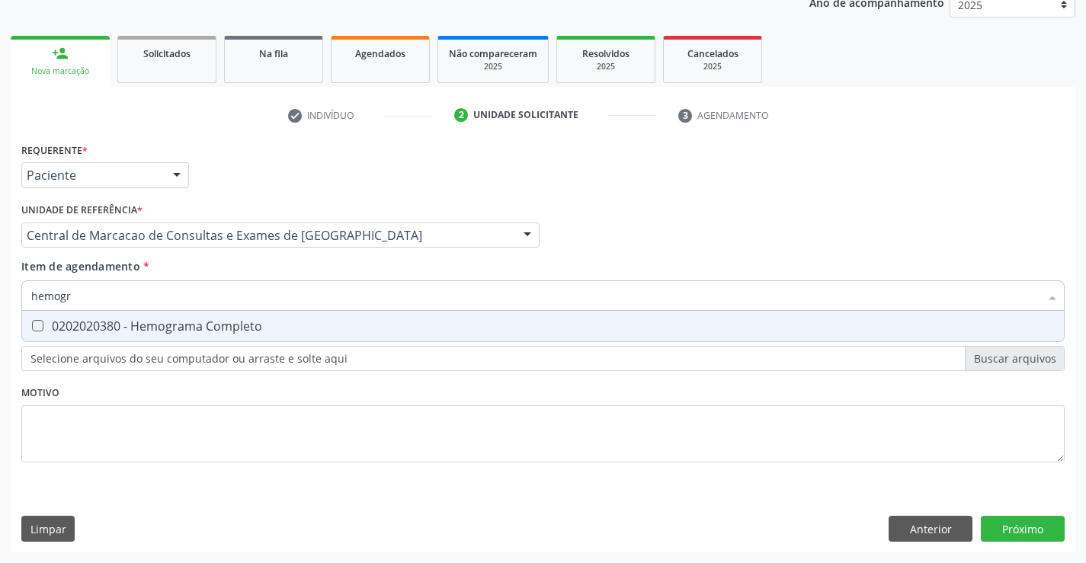
click at [255, 320] on div "0202020380 - Hemograma Completo" at bounding box center [543, 326] width 1024 height 12
checkbox Completo "true"
click at [1016, 523] on div "Requerente * Paciente Profissional de Saúde Paciente Nenhum resultado encontrad…" at bounding box center [543, 346] width 1065 height 414
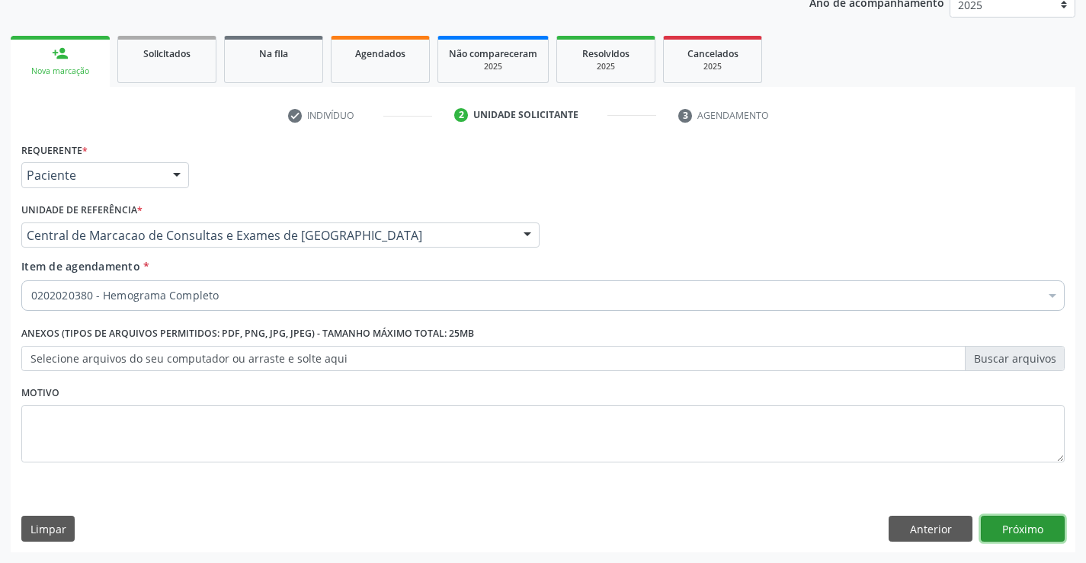
click at [1014, 530] on button "Próximo" at bounding box center [1023, 529] width 84 height 26
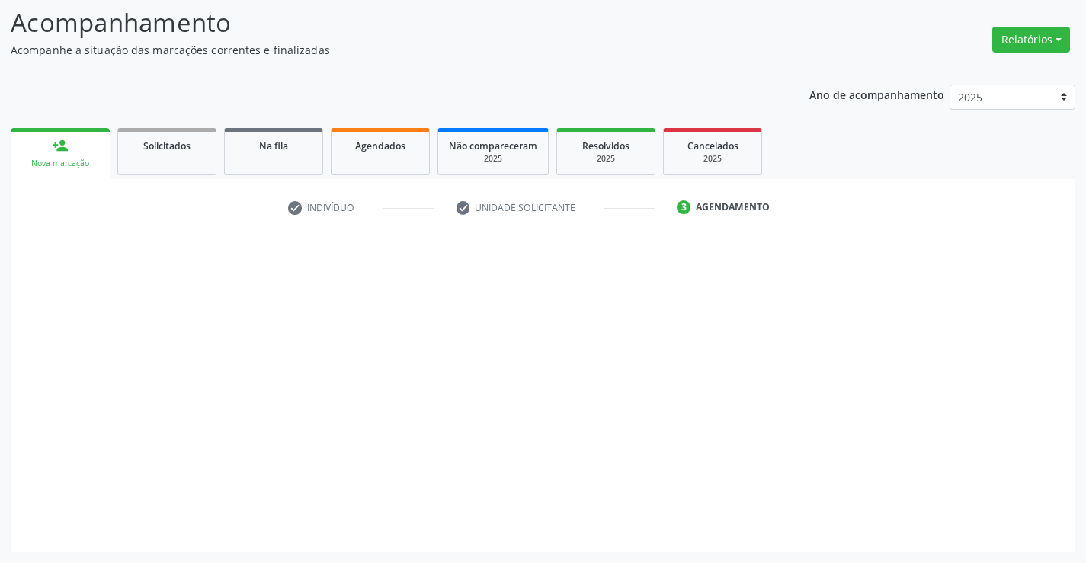
scroll to position [100, 0]
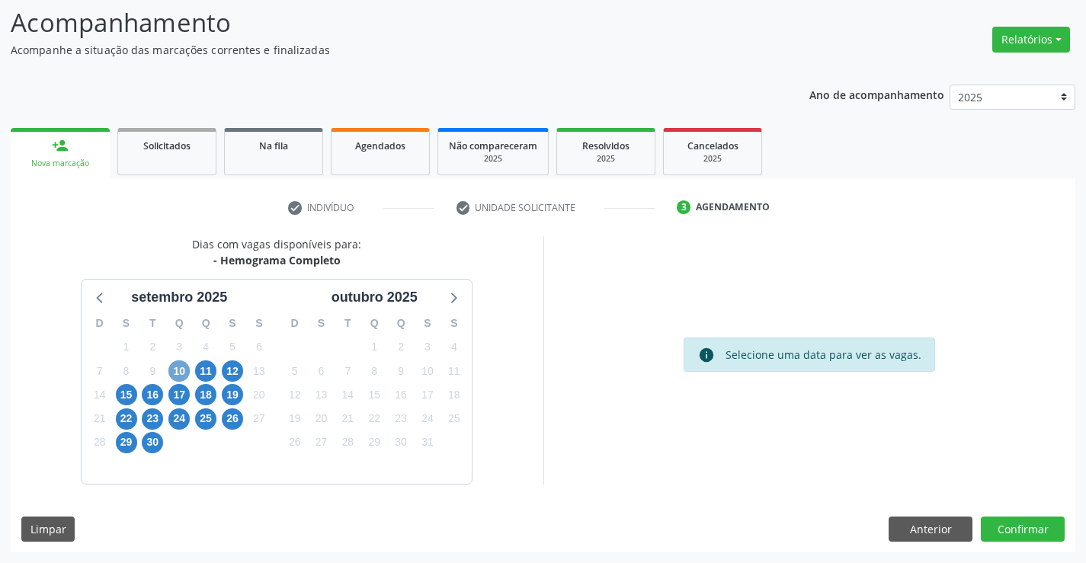
click at [180, 372] on span "10" at bounding box center [178, 370] width 21 height 21
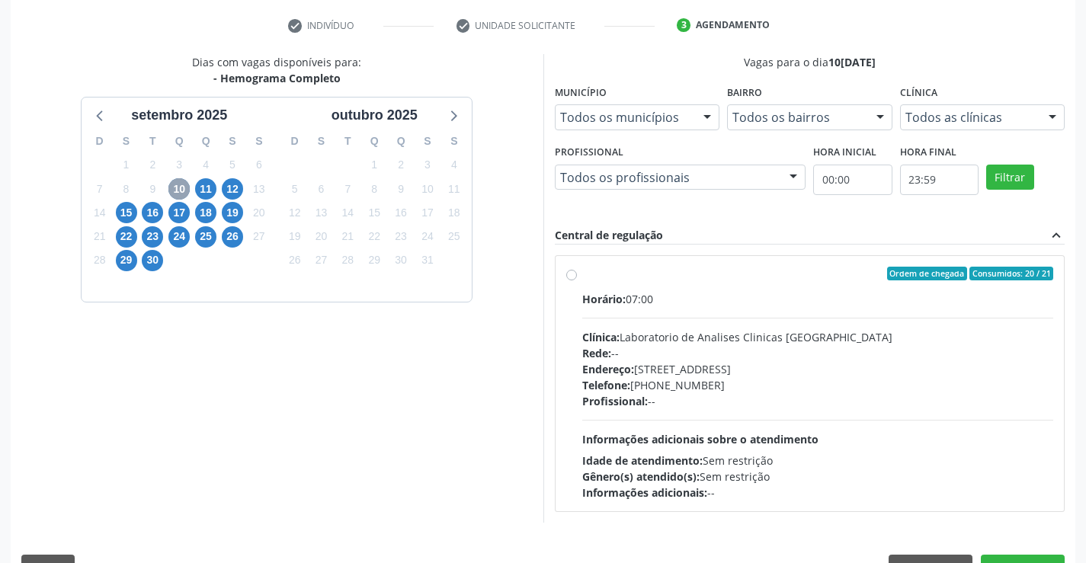
scroll to position [320, 0]
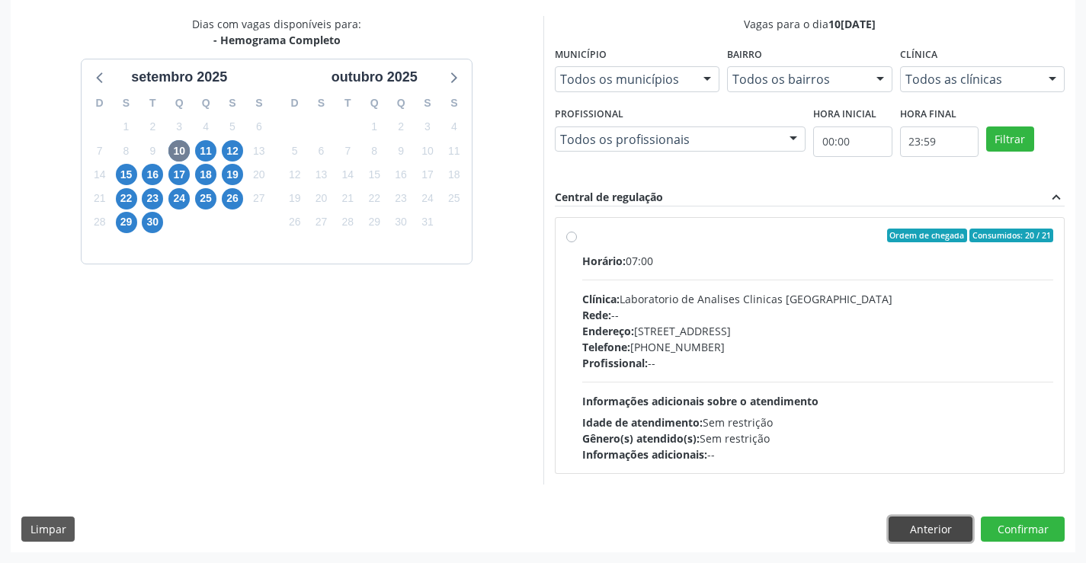
click at [935, 521] on button "Anterior" at bounding box center [931, 530] width 84 height 26
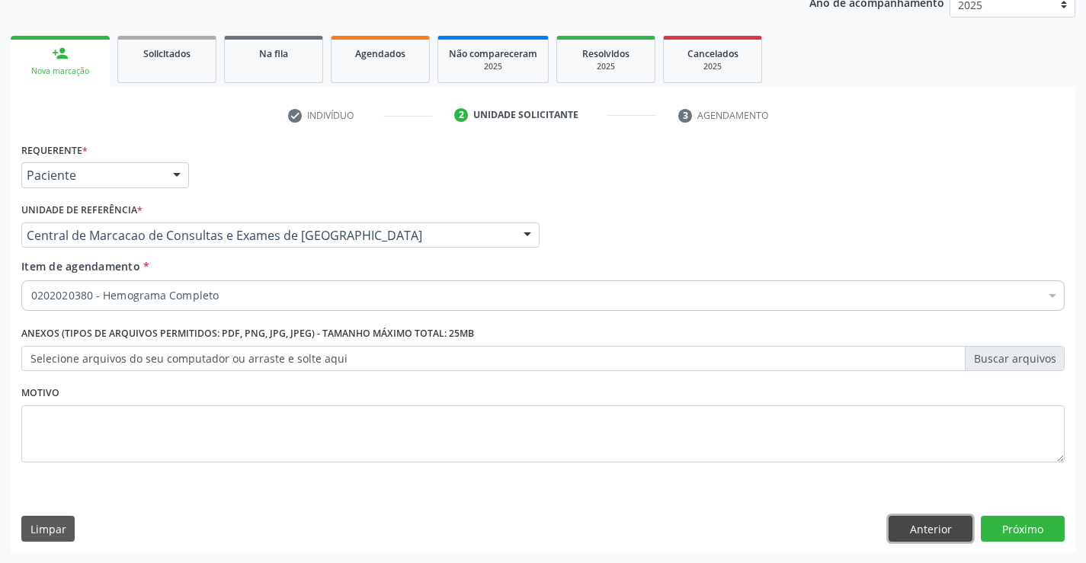
click at [926, 533] on button "Anterior" at bounding box center [931, 529] width 84 height 26
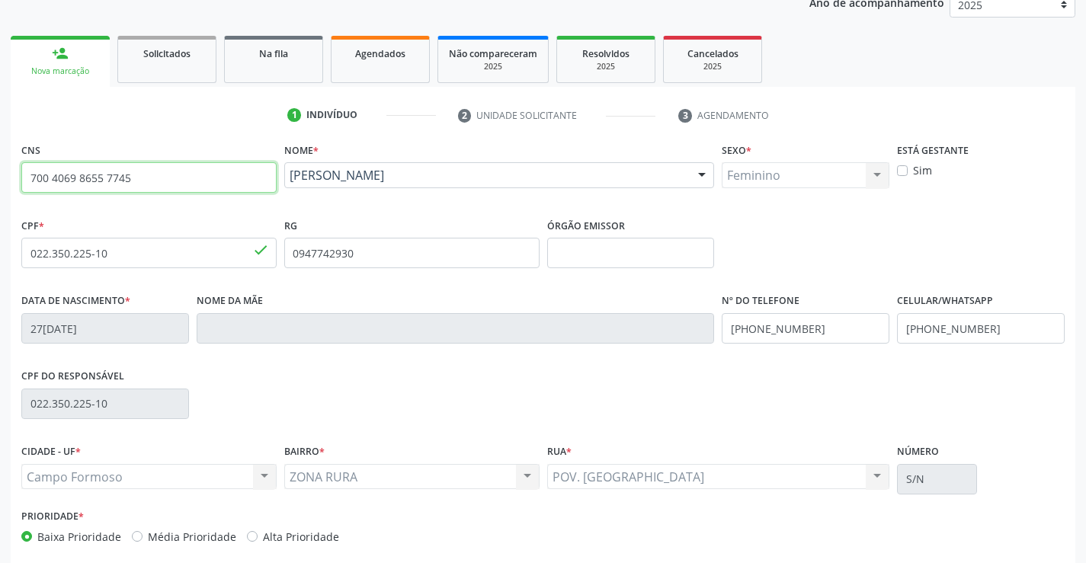
click at [216, 172] on input "700 4069 8655 7745" at bounding box center [148, 177] width 255 height 30
click at [367, 273] on fieldset "RG 0947742930" at bounding box center [411, 246] width 255 height 65
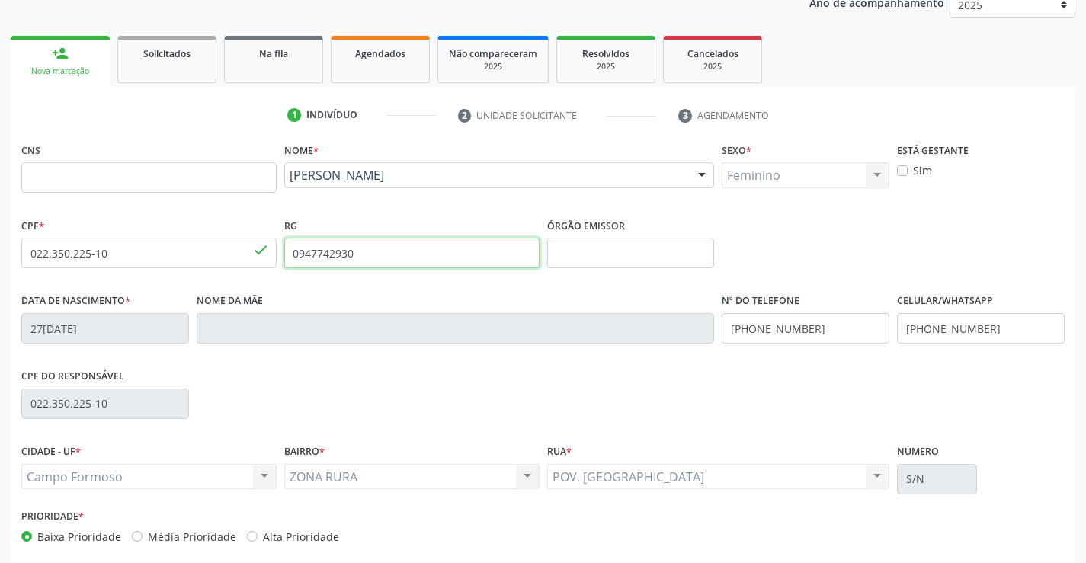
click at [374, 255] on input "0947742930" at bounding box center [411, 253] width 255 height 30
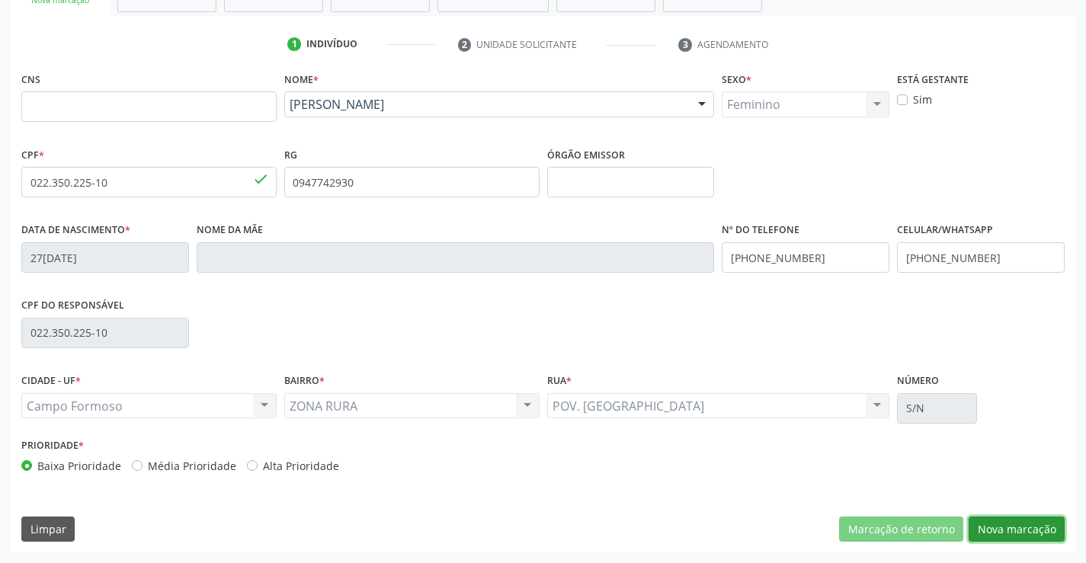
click at [1043, 527] on button "Nova marcação" at bounding box center [1017, 530] width 96 height 26
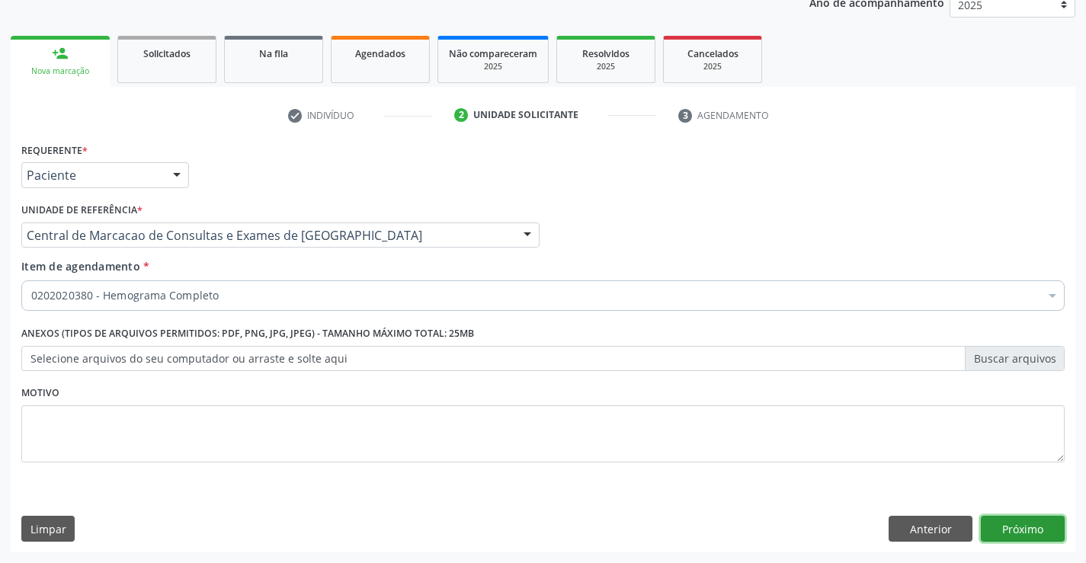
click at [1033, 532] on button "Próximo" at bounding box center [1023, 529] width 84 height 26
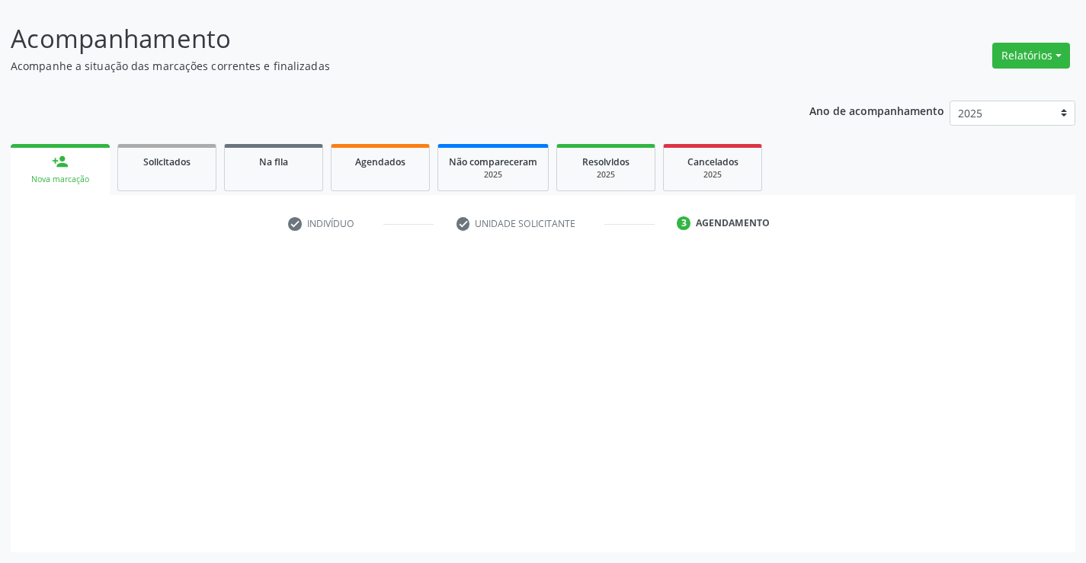
scroll to position [84, 0]
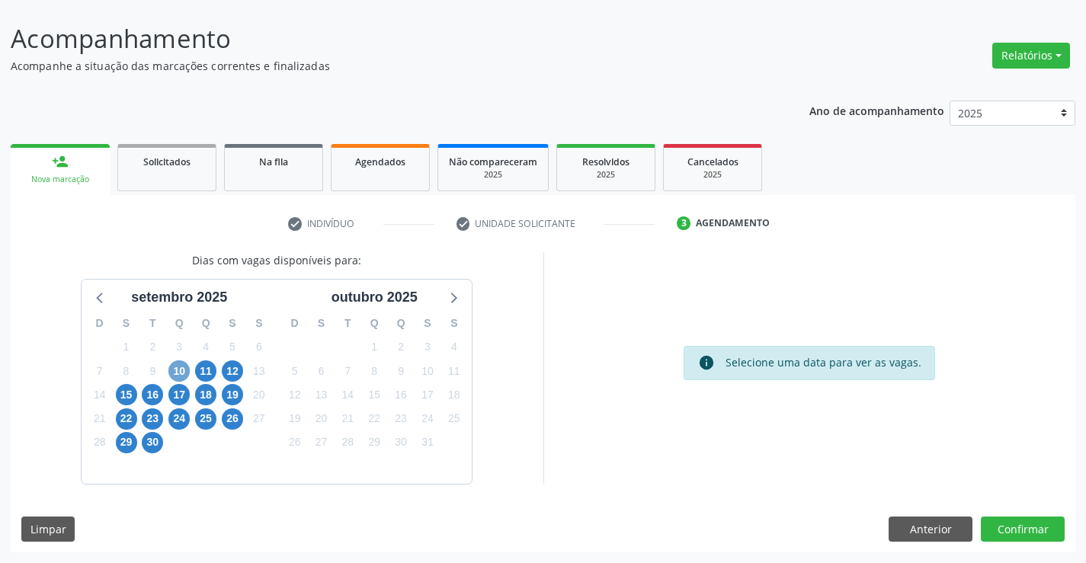
click at [181, 364] on span "10" at bounding box center [178, 370] width 21 height 21
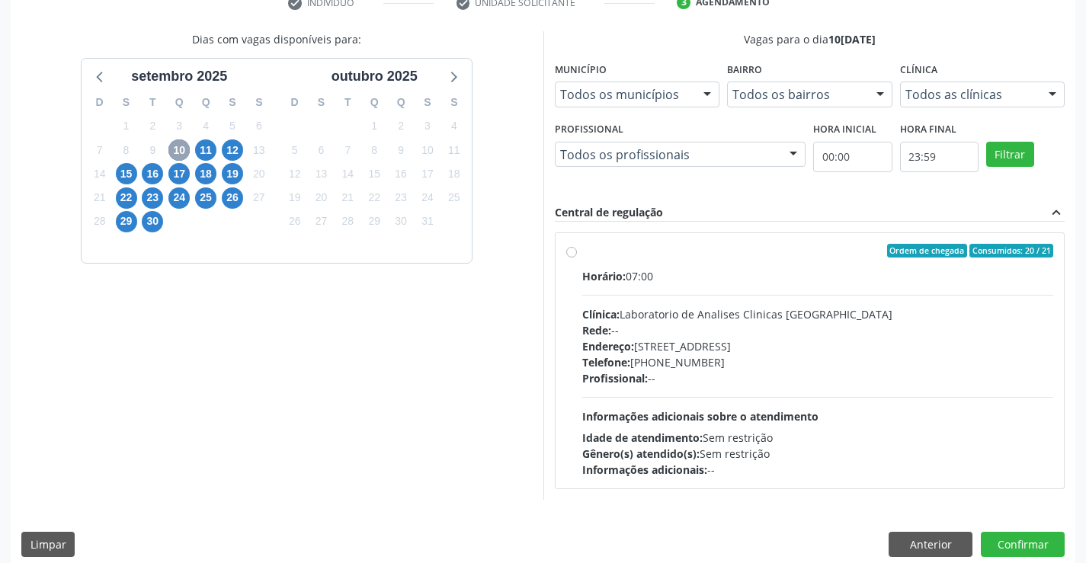
scroll to position [320, 0]
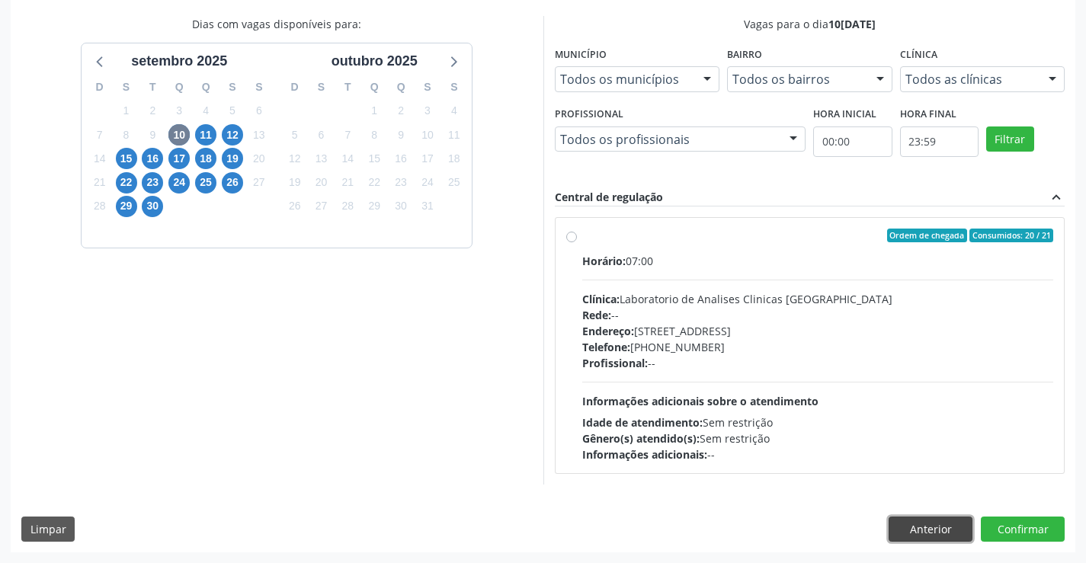
click at [925, 529] on button "Anterior" at bounding box center [931, 530] width 84 height 26
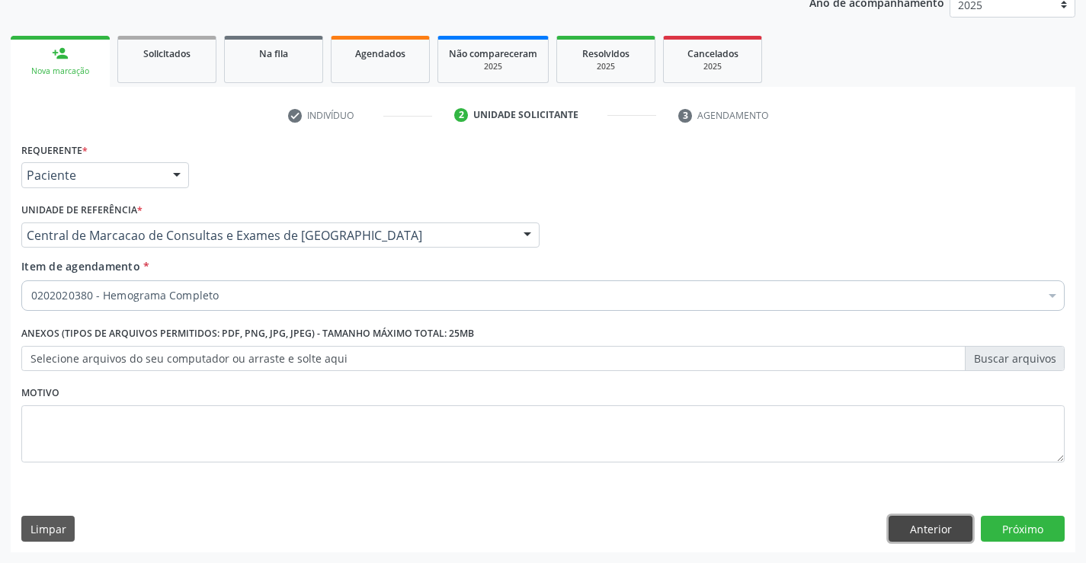
click at [962, 529] on button "Anterior" at bounding box center [931, 529] width 84 height 26
